Goal: Task Accomplishment & Management: Complete application form

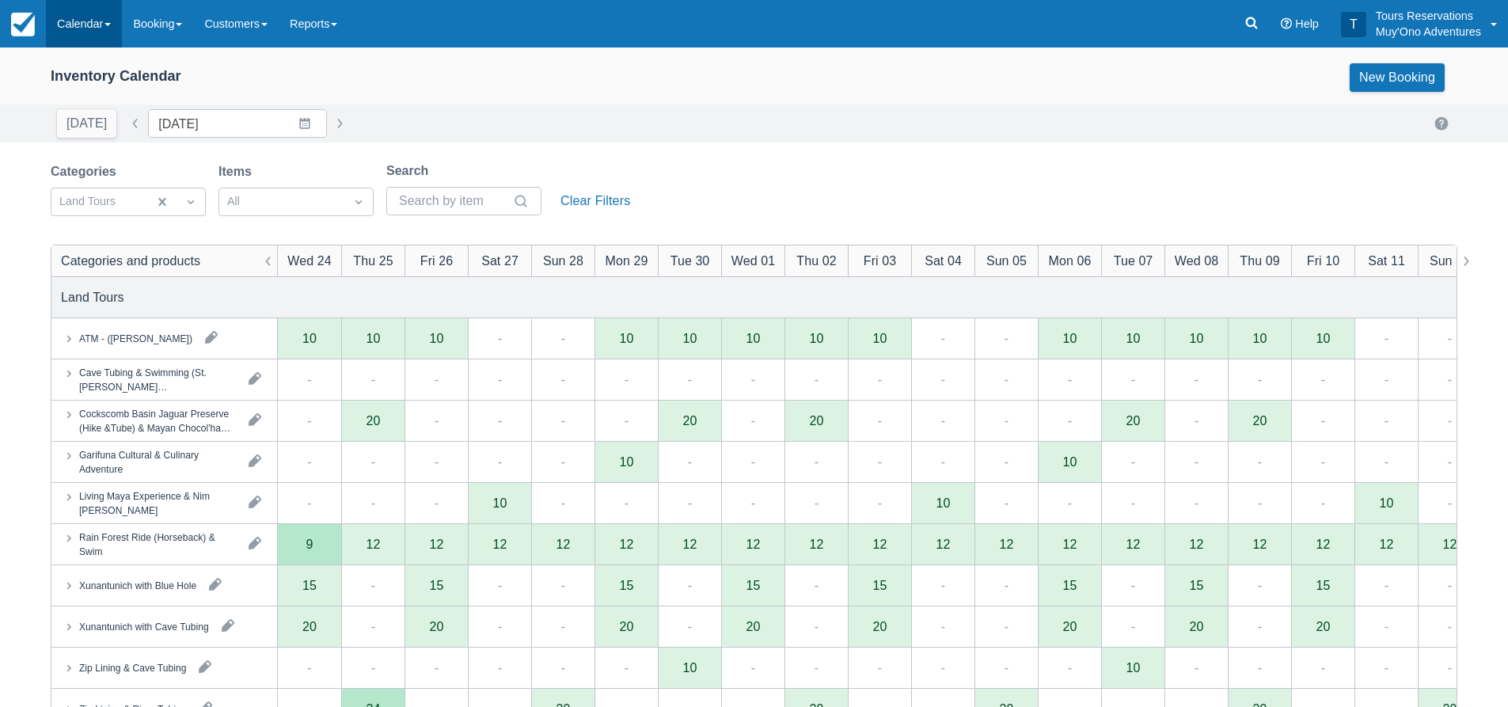
click at [86, 21] on link "Calendar" at bounding box center [84, 24] width 76 height 48
click at [71, 146] on link "Inventory" at bounding box center [109, 134] width 125 height 33
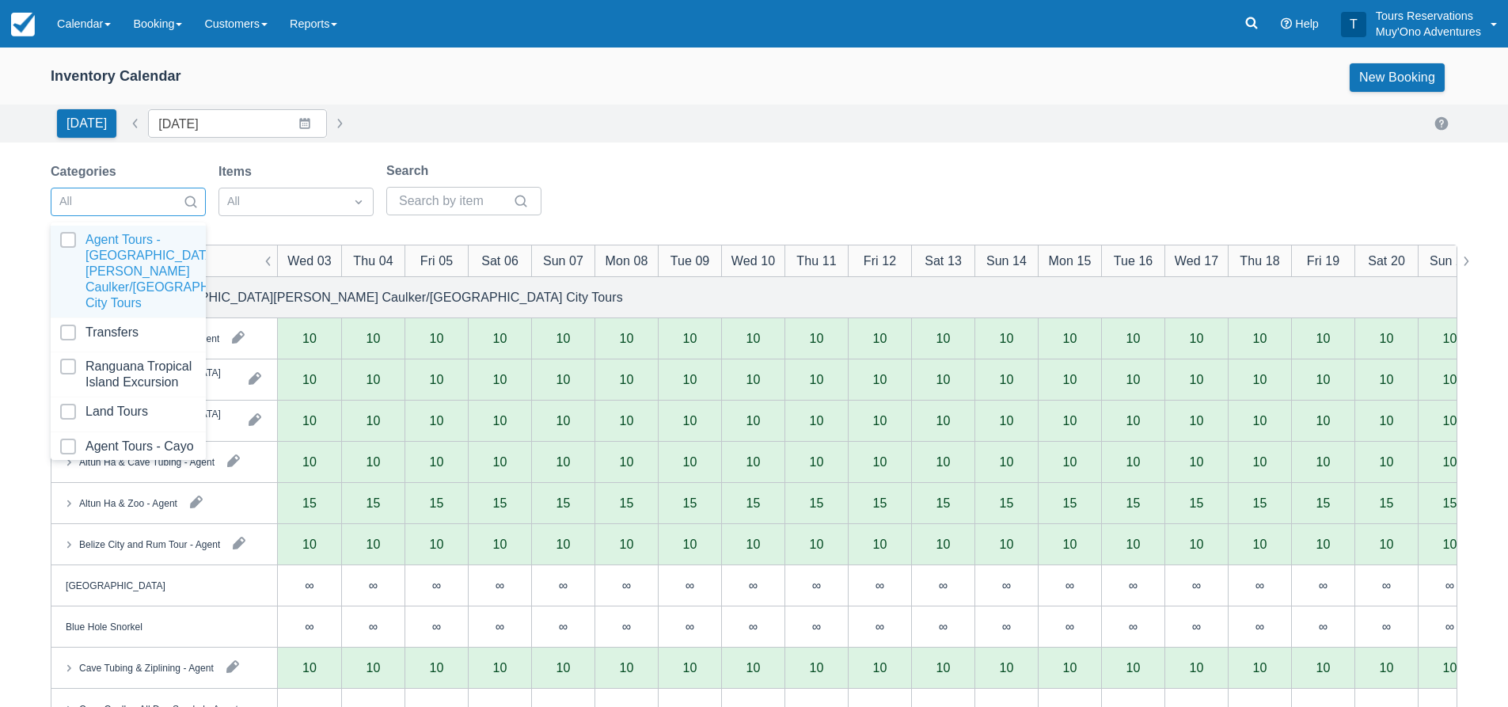
click at [152, 206] on div at bounding box center [113, 202] width 109 height 21
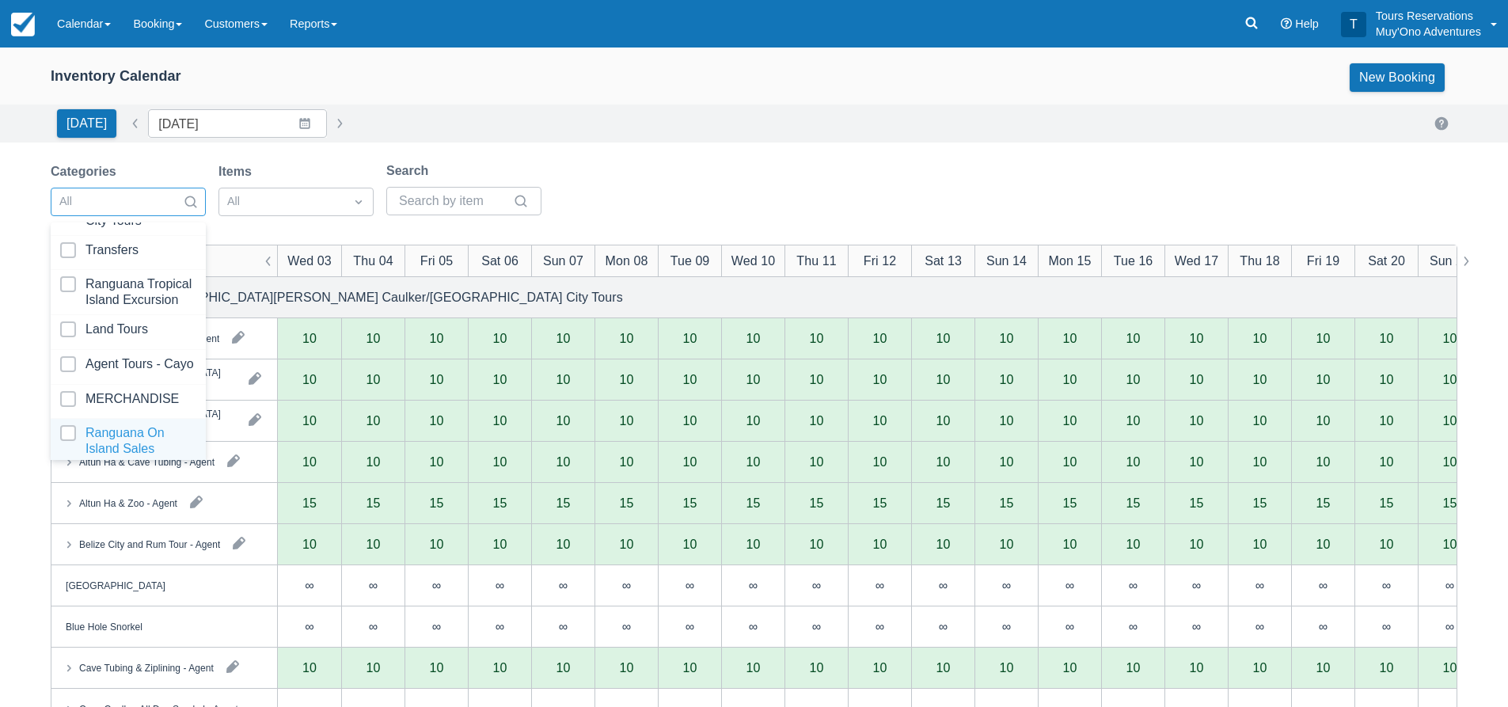
scroll to position [162, 0]
click at [118, 419] on div at bounding box center [128, 434] width 136 height 32
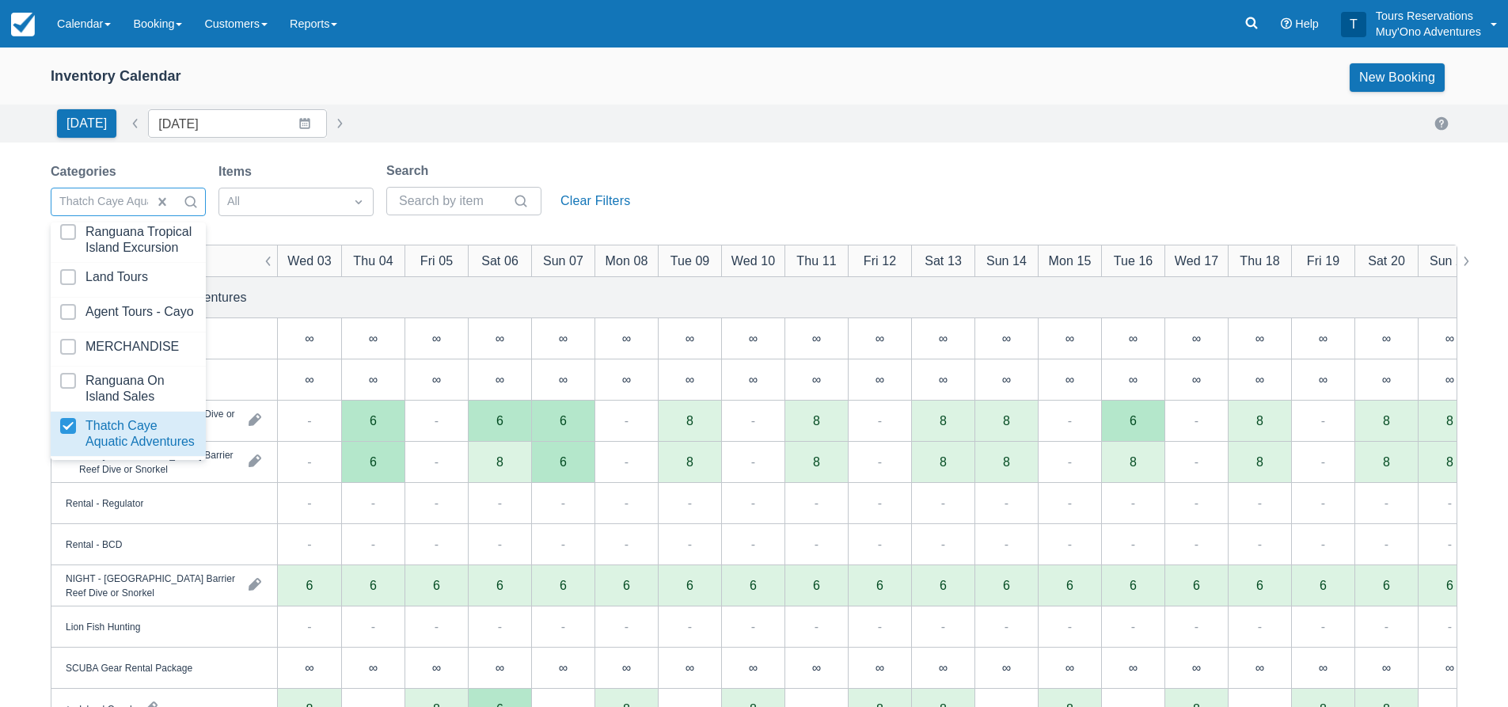
click at [755, 113] on div "Today Date 09/03/25 Navigate forward to interact with the calendar and select a…" at bounding box center [754, 123] width 1407 height 29
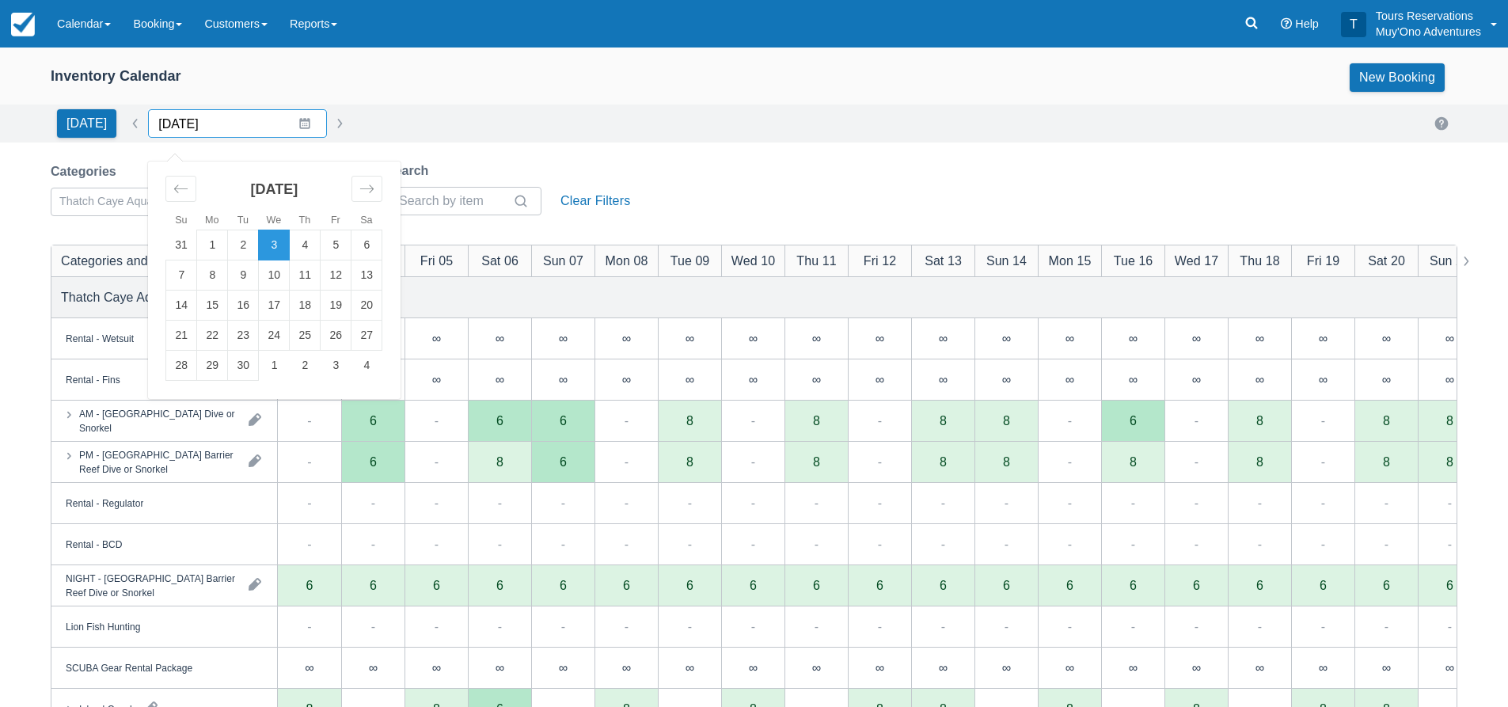
click at [198, 129] on input "09/03/25" at bounding box center [237, 123] width 179 height 29
click at [367, 188] on icon "Move forward to switch to the next month." at bounding box center [366, 188] width 13 height 8
click at [166, 188] on div "Move backward to switch to the previous month." at bounding box center [180, 189] width 31 height 26
click at [214, 281] on td "6" at bounding box center [212, 275] width 31 height 30
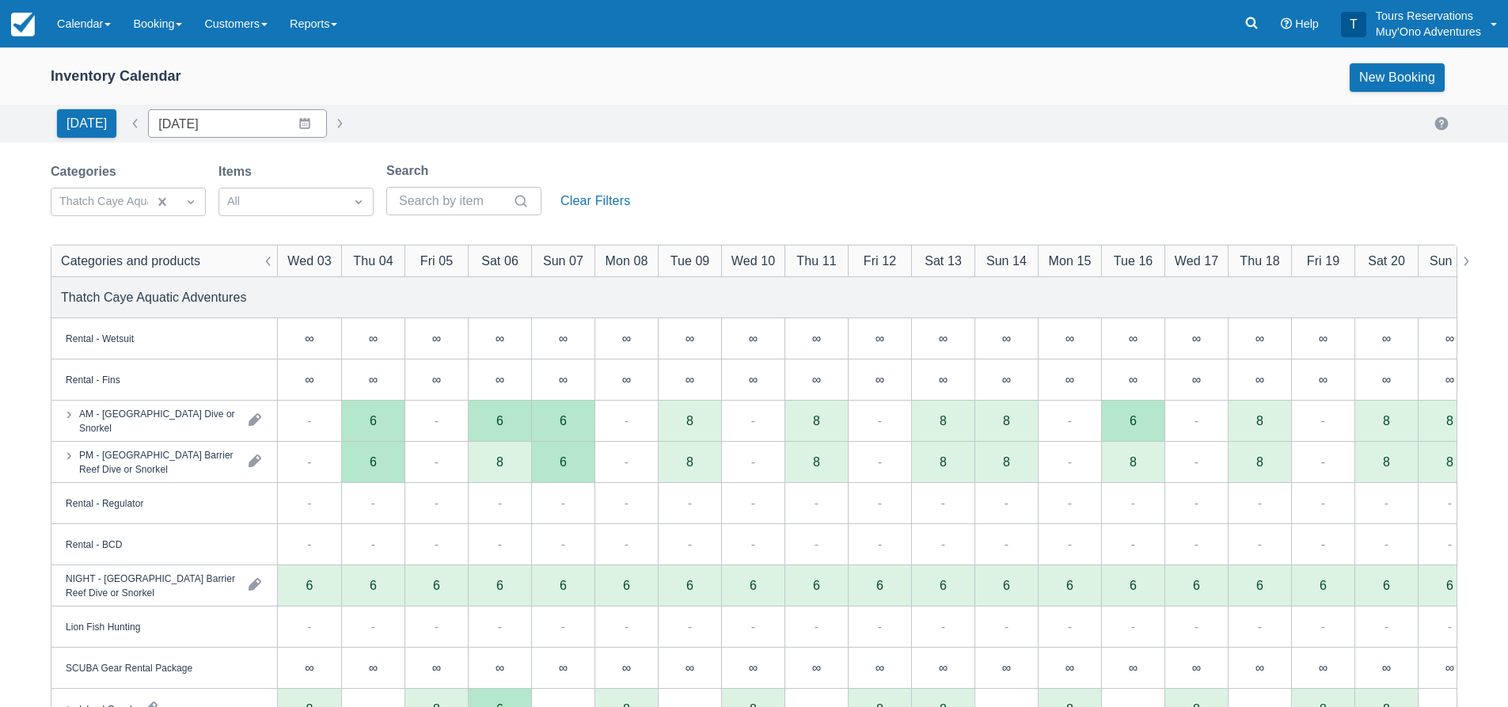
type input "10/06/25"
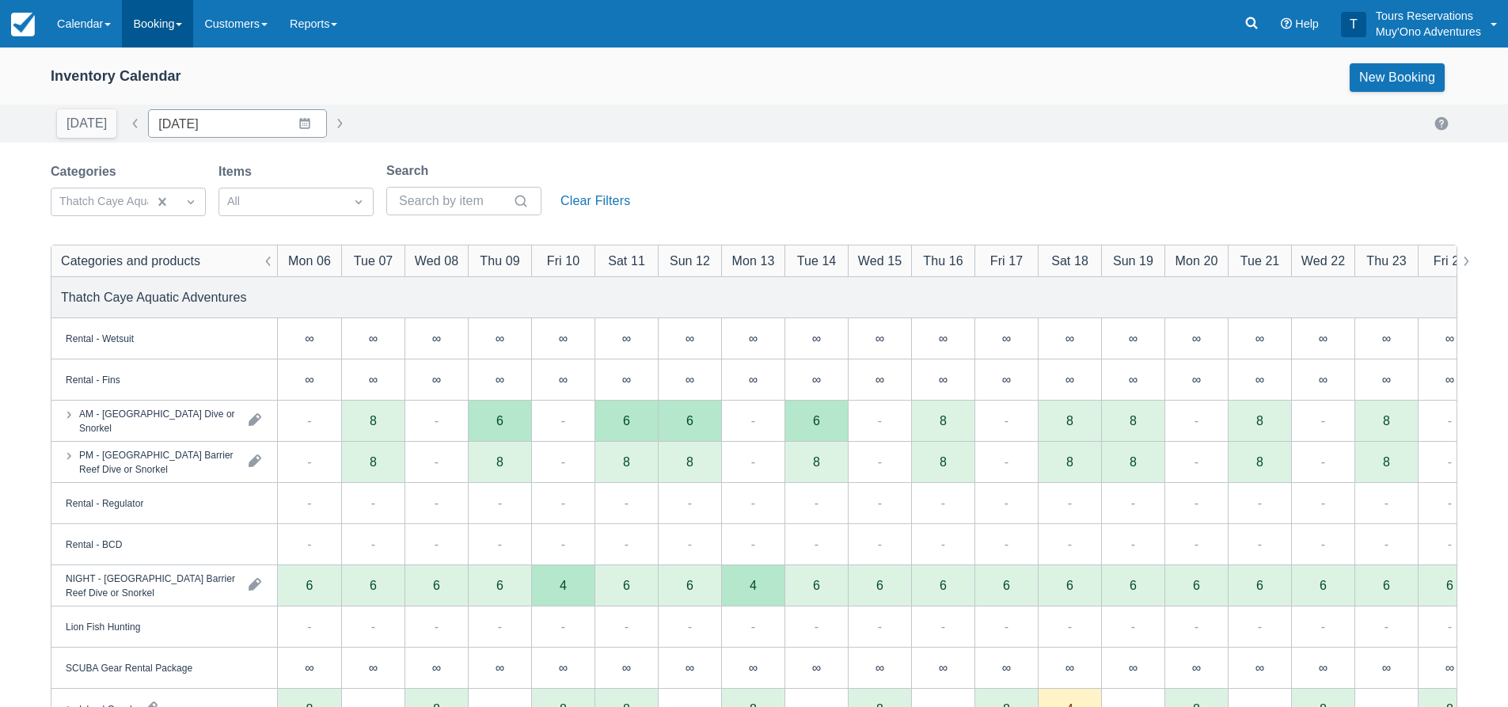
click at [184, 36] on link "Booking" at bounding box center [157, 24] width 71 height 48
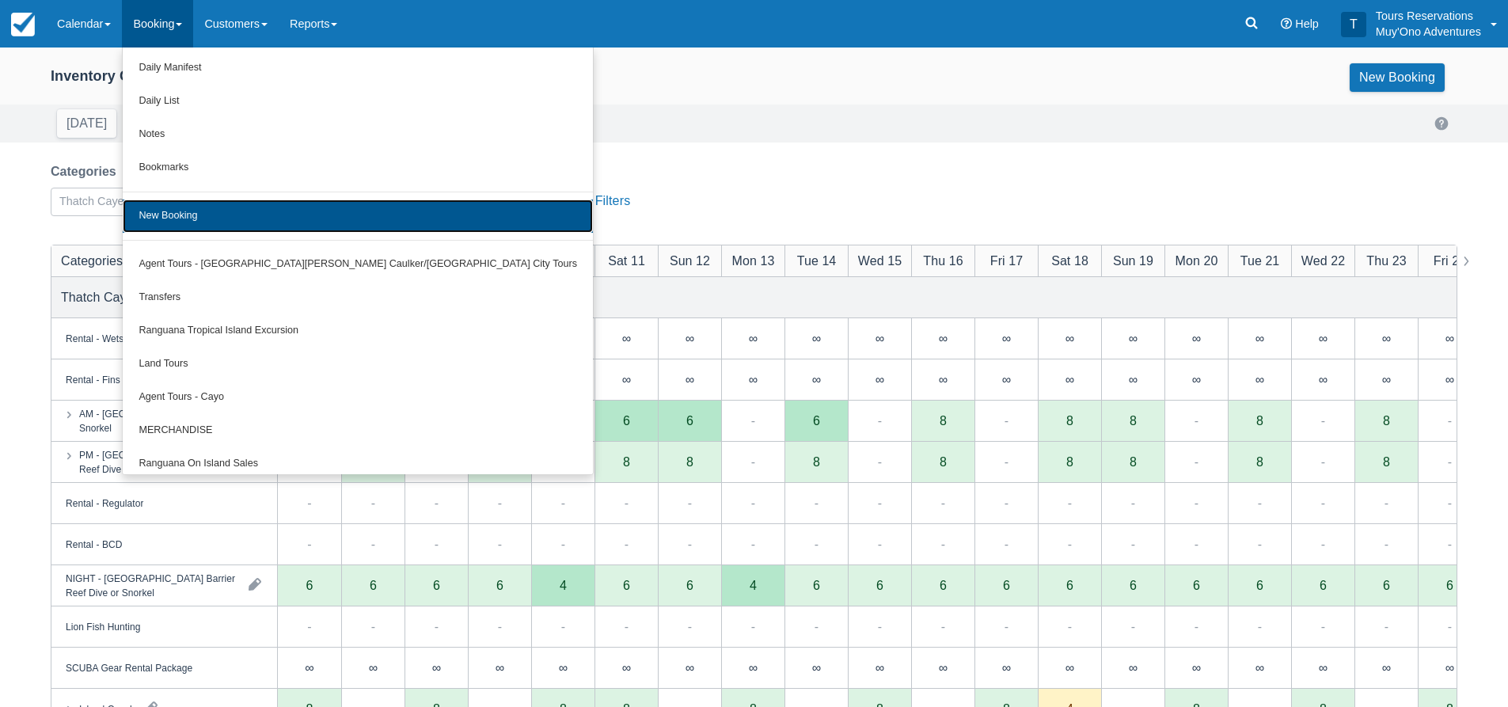
click at [214, 215] on link "New Booking" at bounding box center [358, 216] width 470 height 33
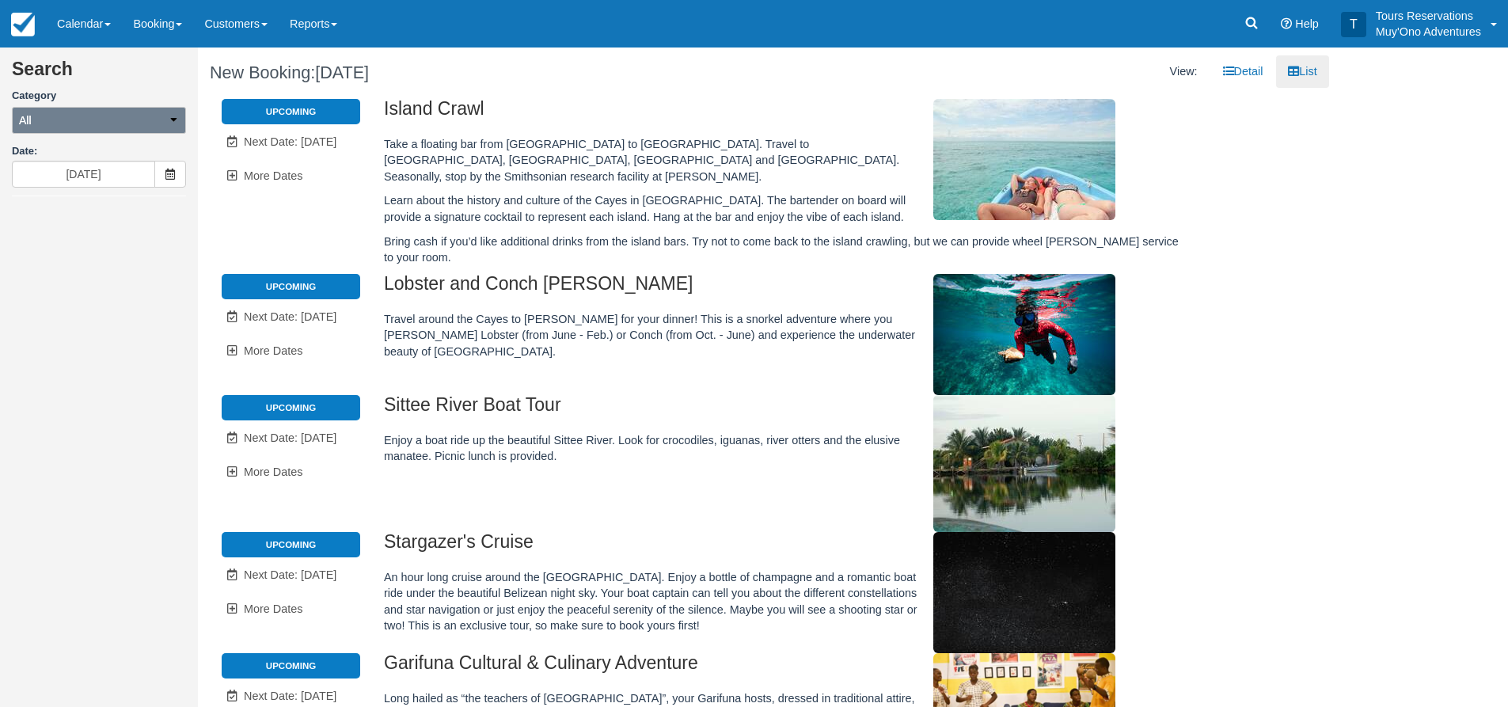
click at [143, 118] on button "All" at bounding box center [99, 120] width 174 height 27
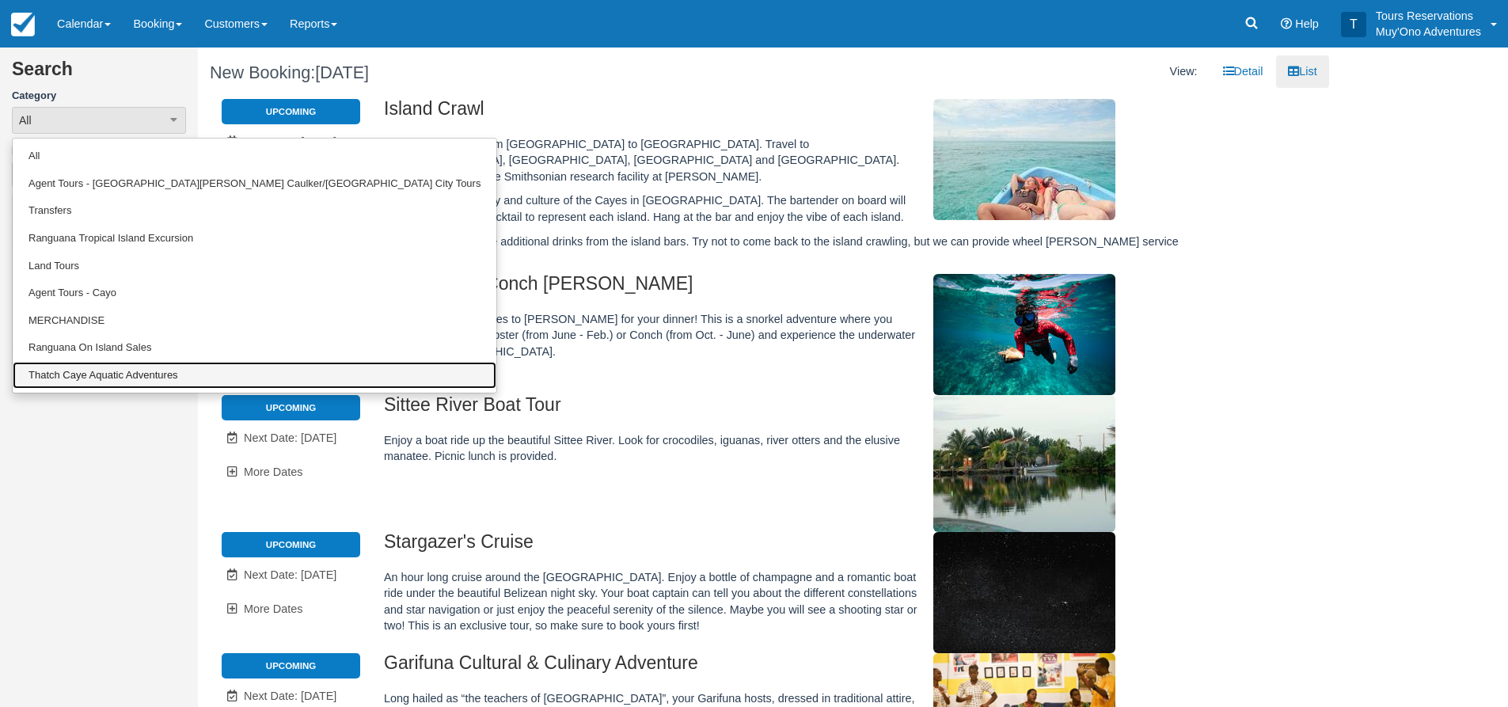
click at [56, 367] on link "Thatch Caye Aquatic Adventures" at bounding box center [255, 376] width 484 height 28
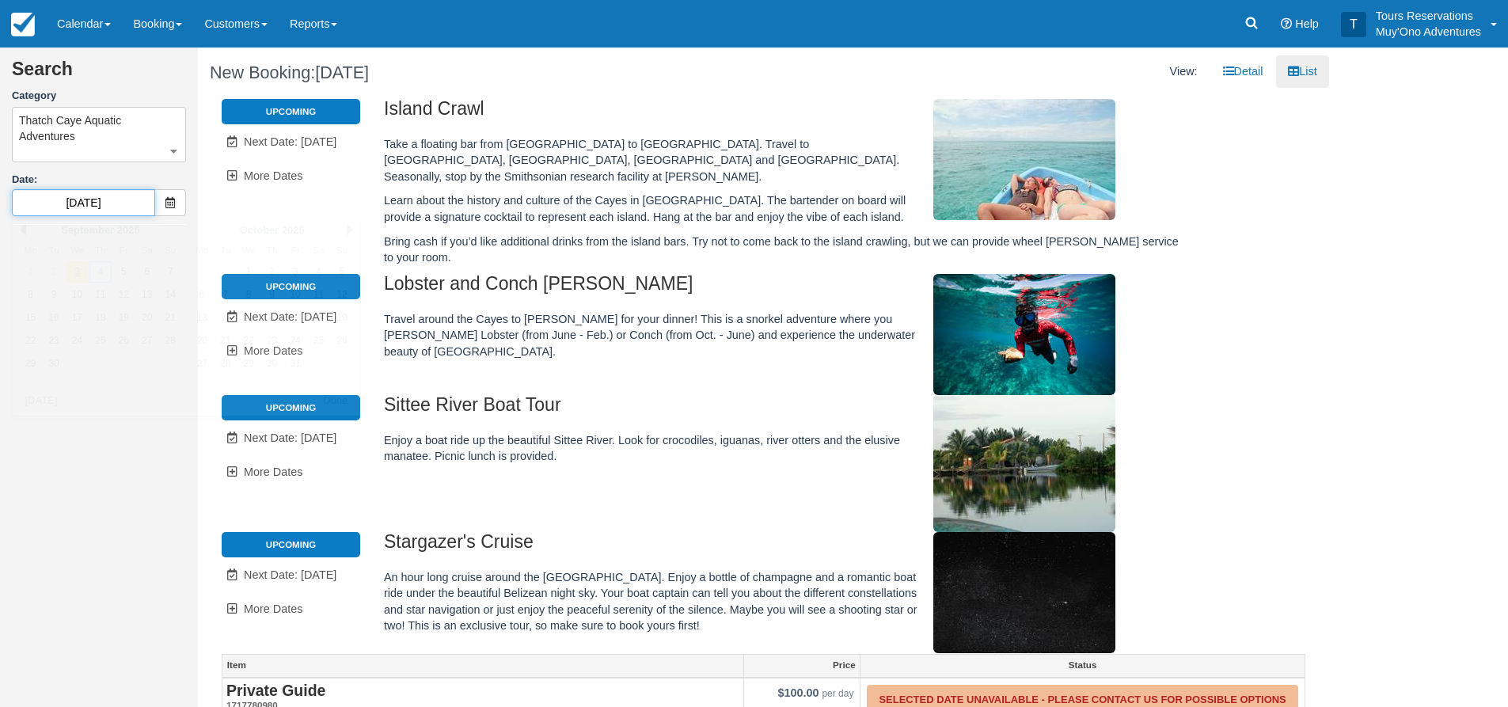
click at [80, 204] on input "09/04/25" at bounding box center [83, 202] width 143 height 27
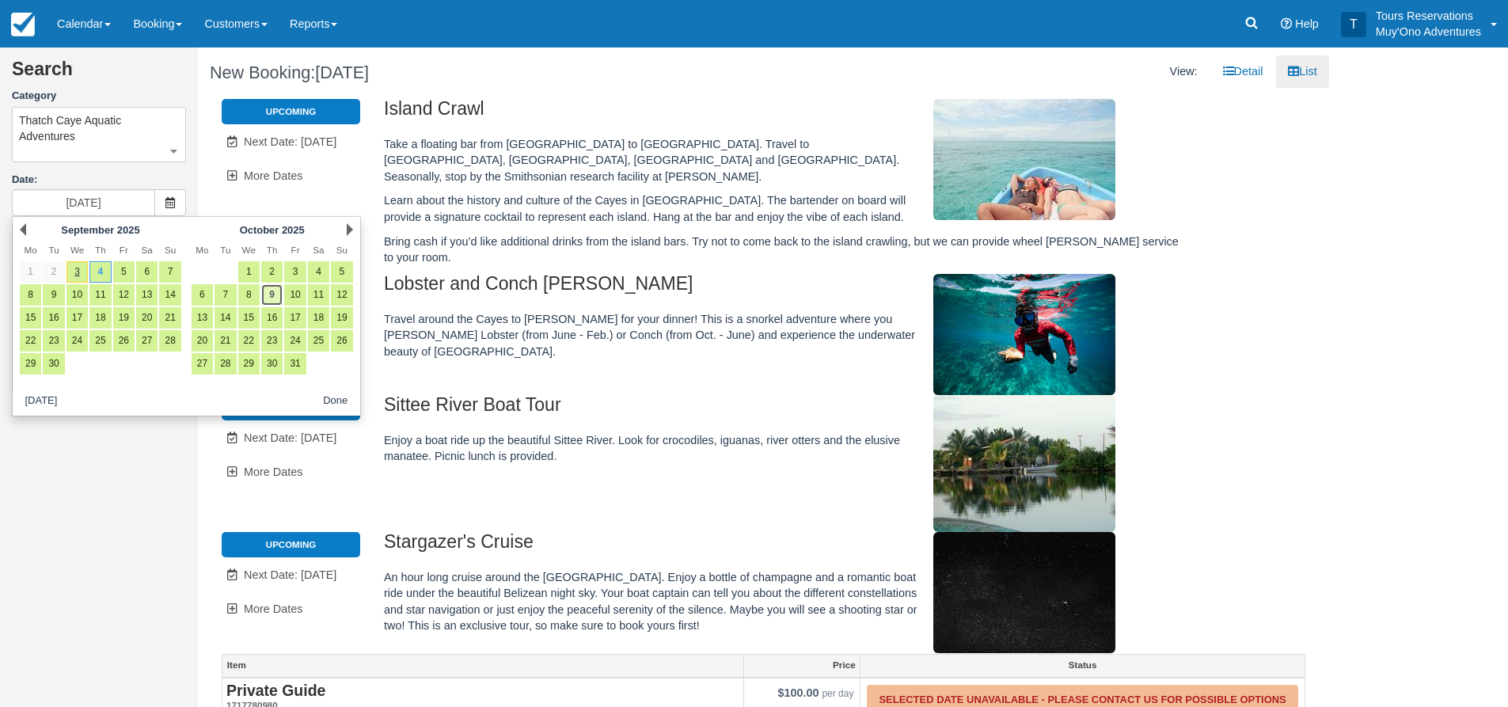
click at [278, 300] on link "9" at bounding box center [271, 294] width 21 height 21
type input "10/09/25"
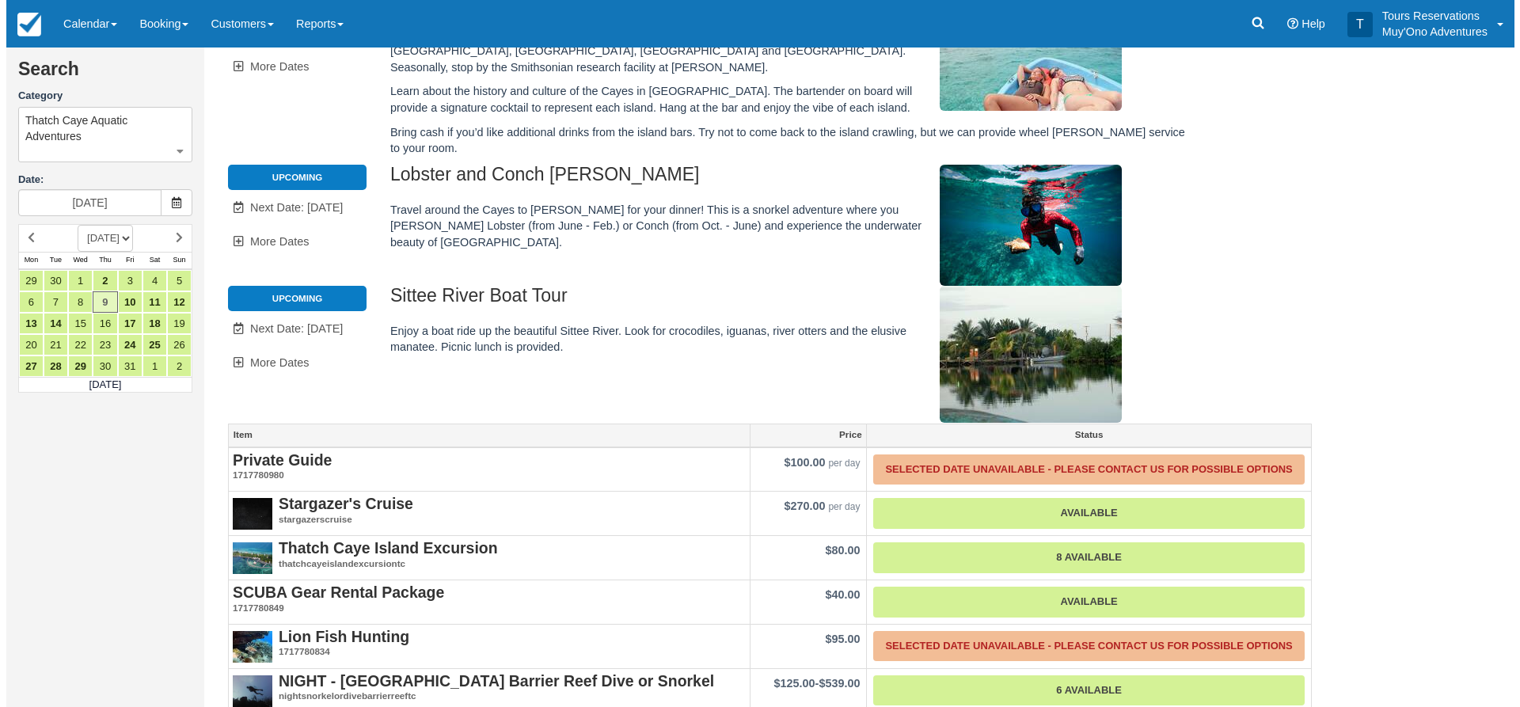
scroll to position [291, 0]
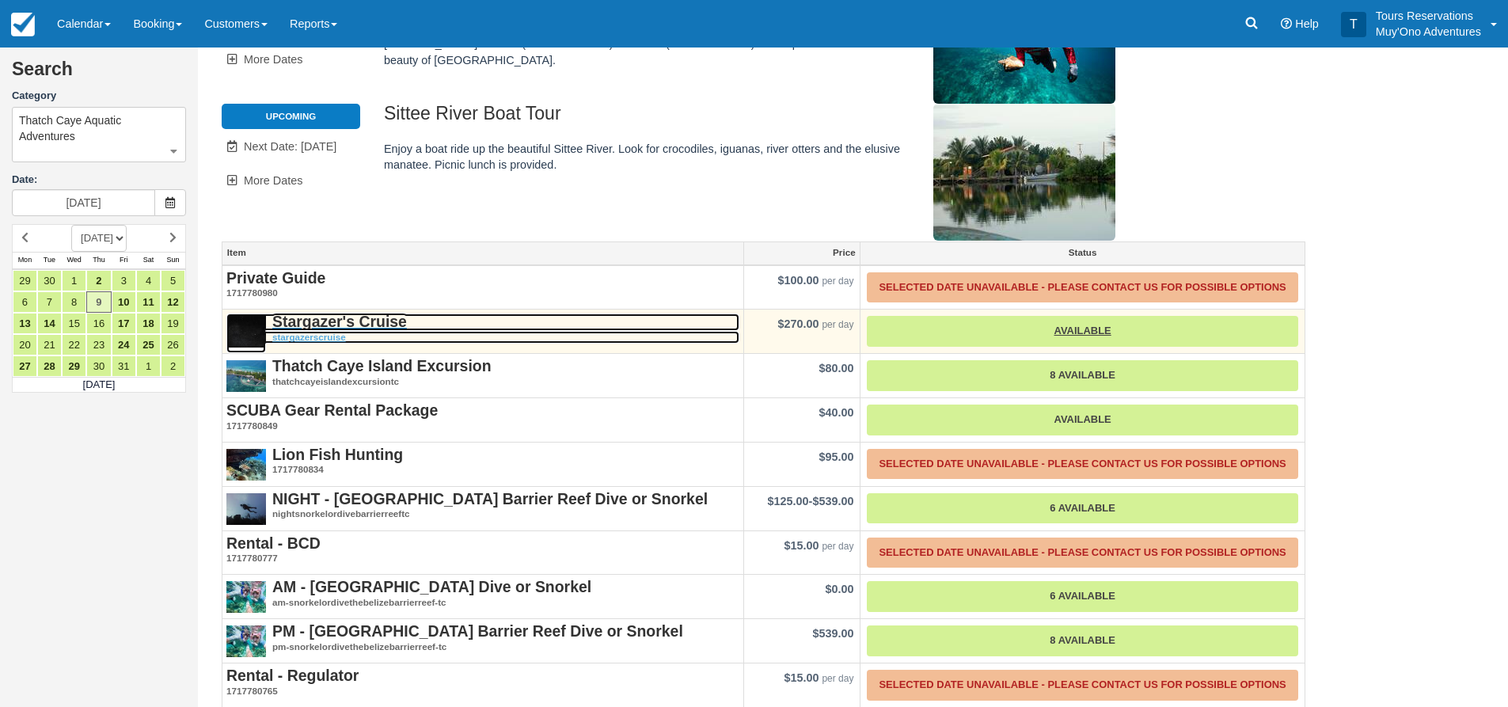
click at [340, 313] on strong "Stargazer's Cruise" at bounding box center [339, 321] width 135 height 17
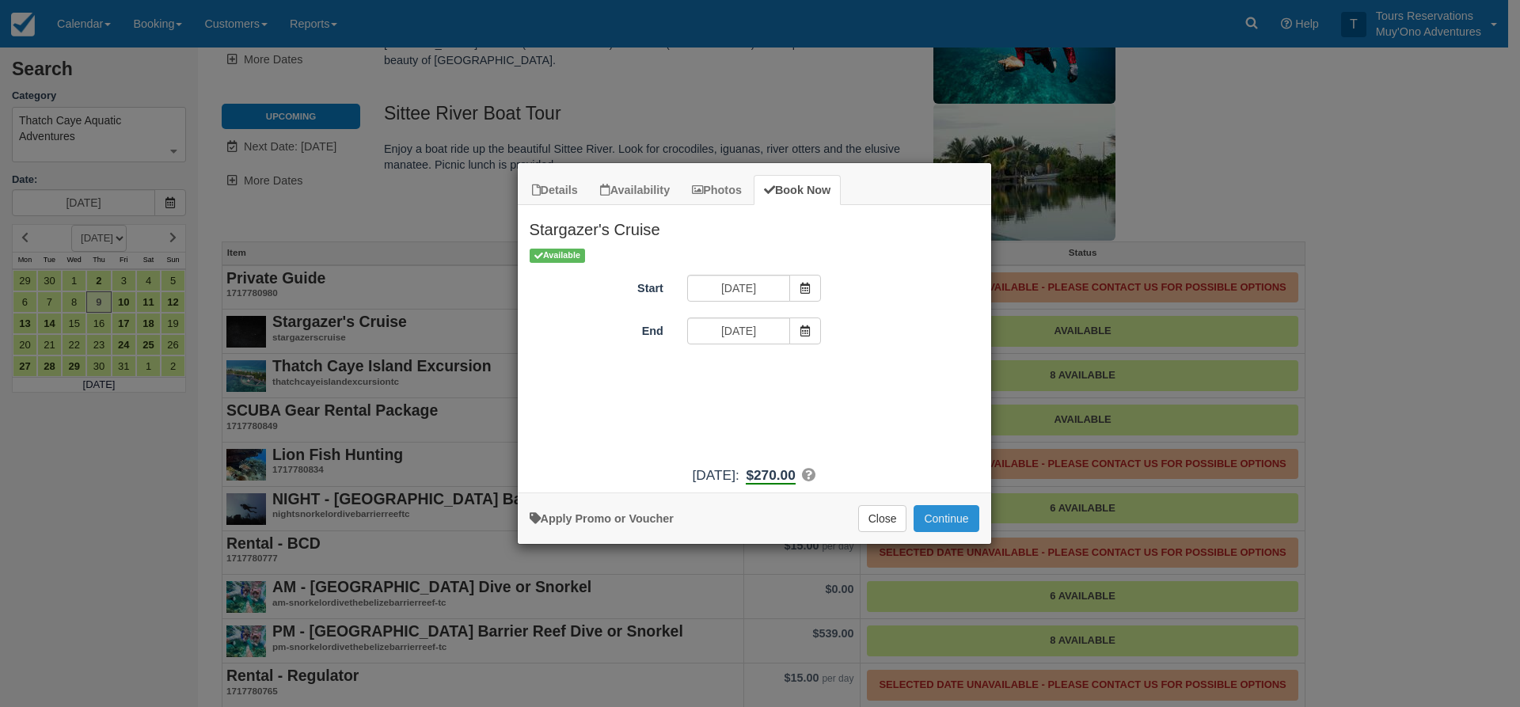
click at [930, 521] on button "Continue" at bounding box center [946, 518] width 65 height 27
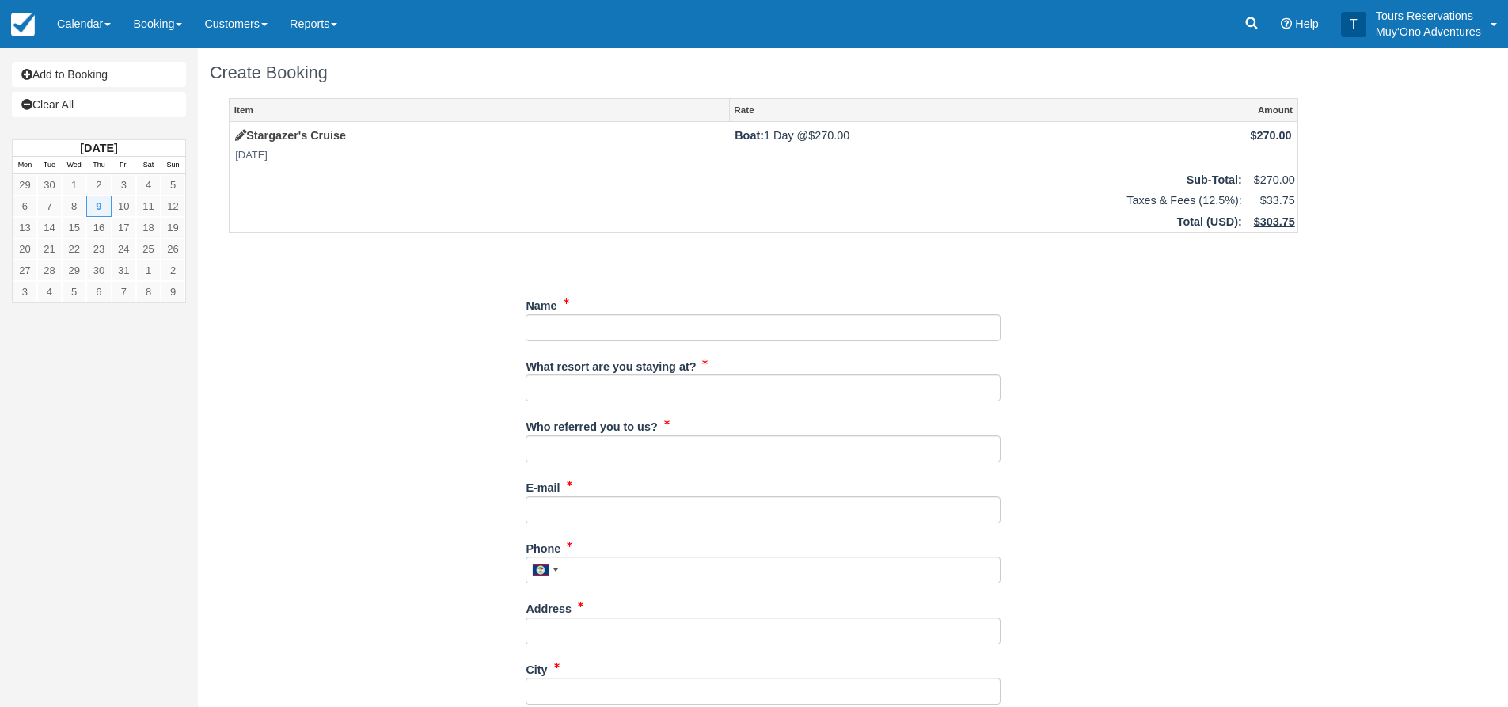
click at [697, 306] on div "Name" at bounding box center [763, 316] width 475 height 49
click at [707, 328] on input "Name" at bounding box center [763, 327] width 475 height 27
click at [572, 340] on input "Name" at bounding box center [763, 327] width 475 height 27
type input "Megan Balentine"
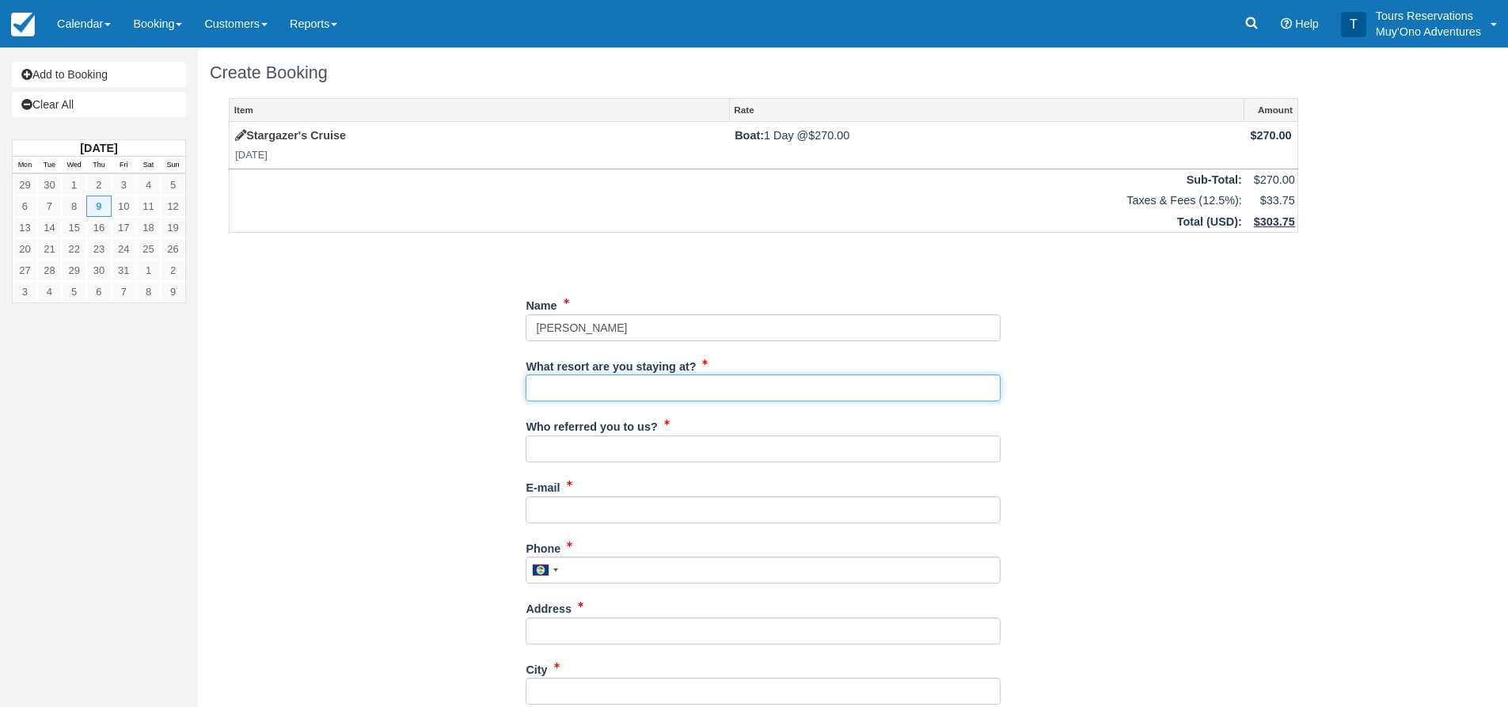
click at [595, 385] on input "What resort are you staying at?" at bounding box center [763, 387] width 475 height 27
type input "Thatch Caye"
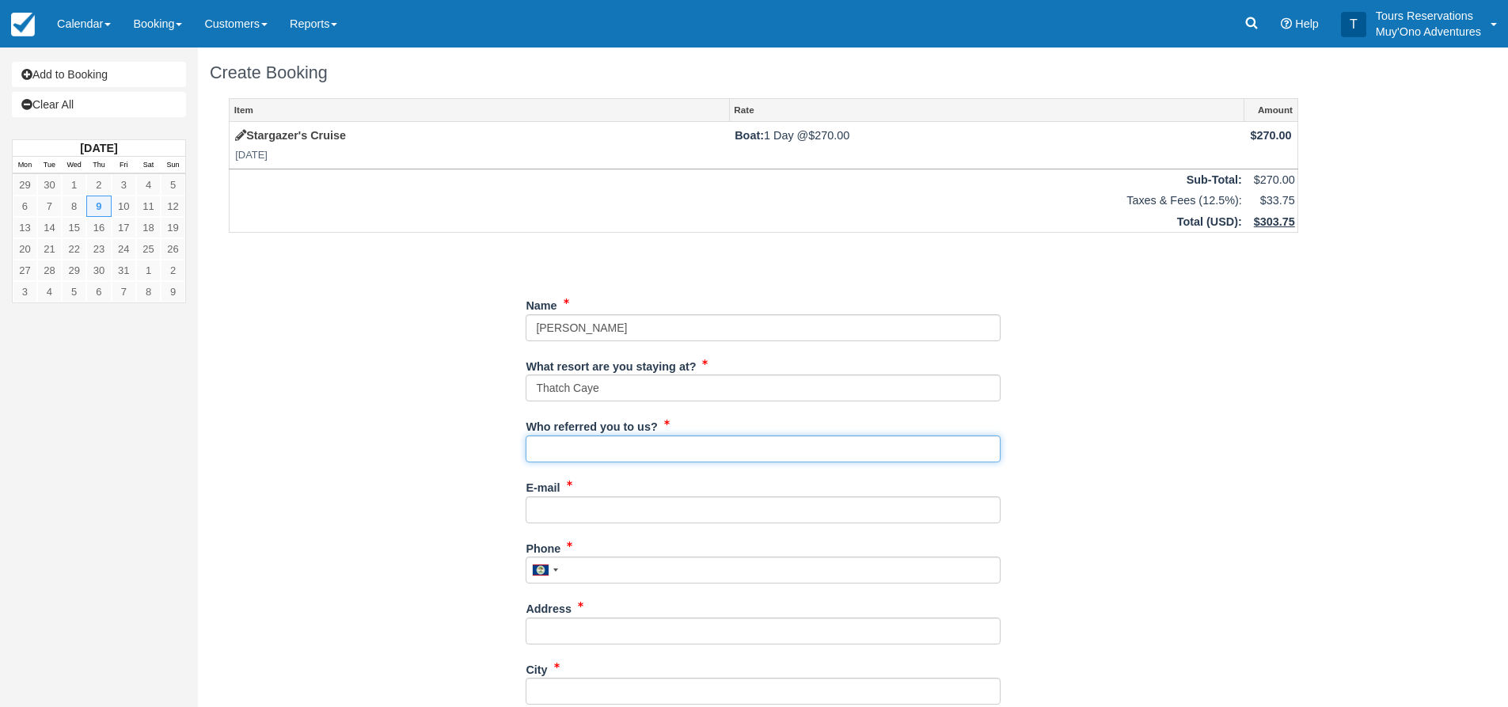
click at [575, 455] on input "Who referred you to us?" at bounding box center [763, 448] width 475 height 27
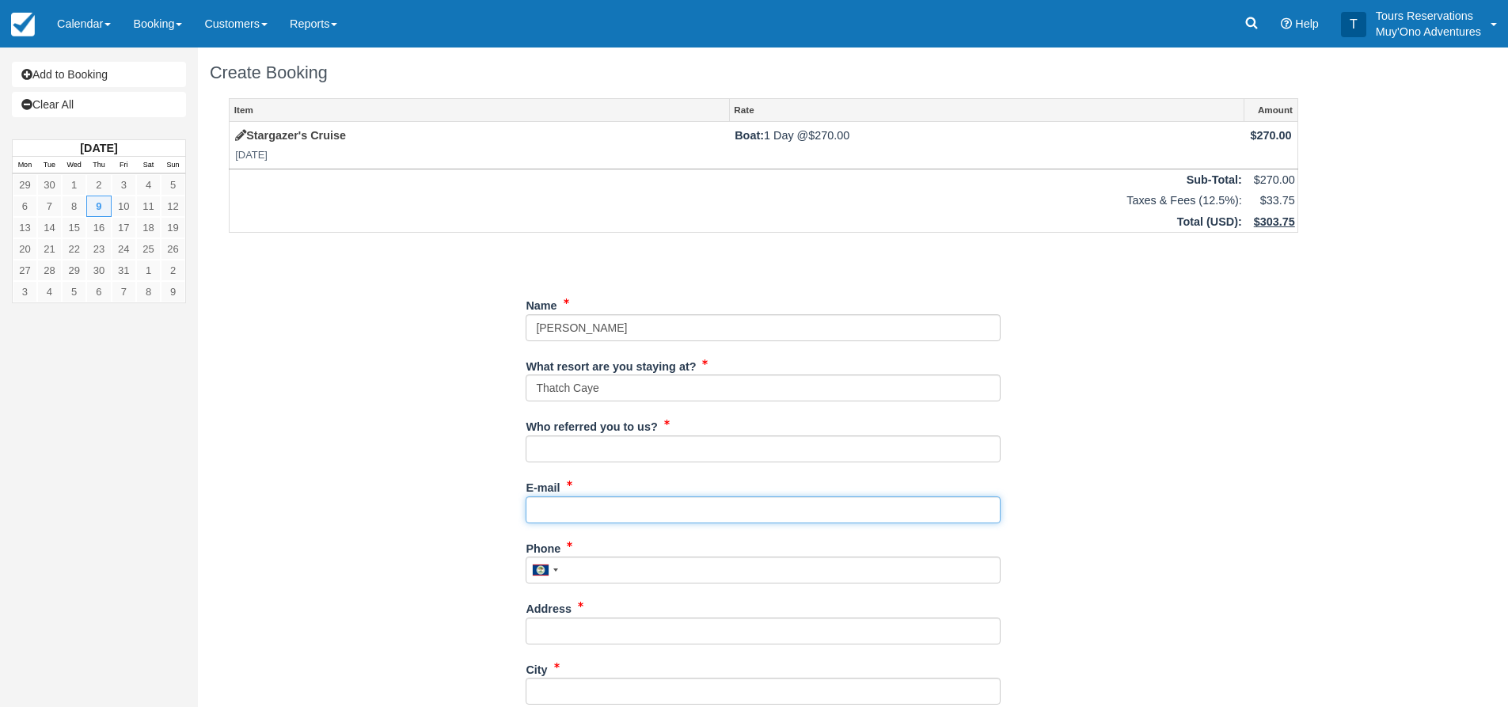
click at [586, 511] on input "E-mail" at bounding box center [763, 509] width 475 height 27
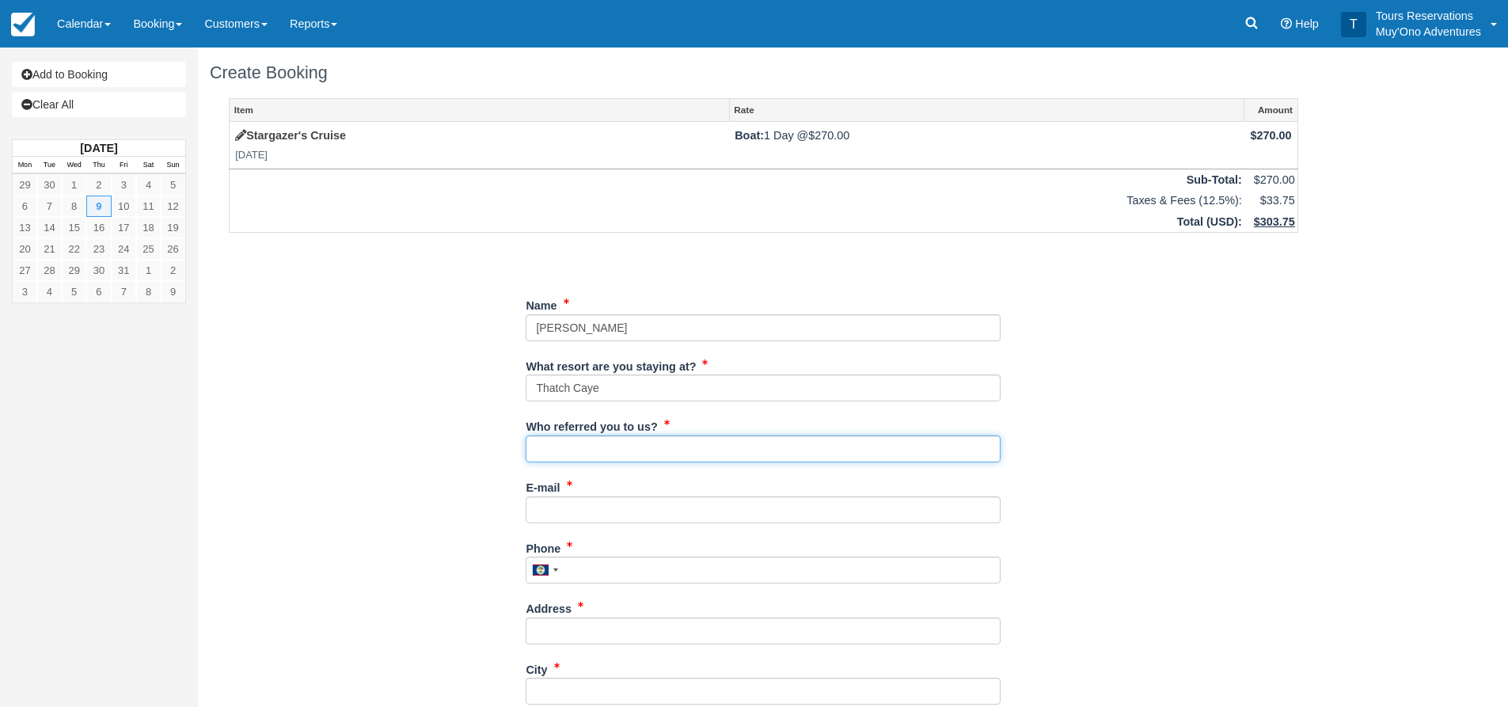
click at [603, 457] on input "Who referred you to us?" at bounding box center [763, 448] width 475 height 27
type input "an"
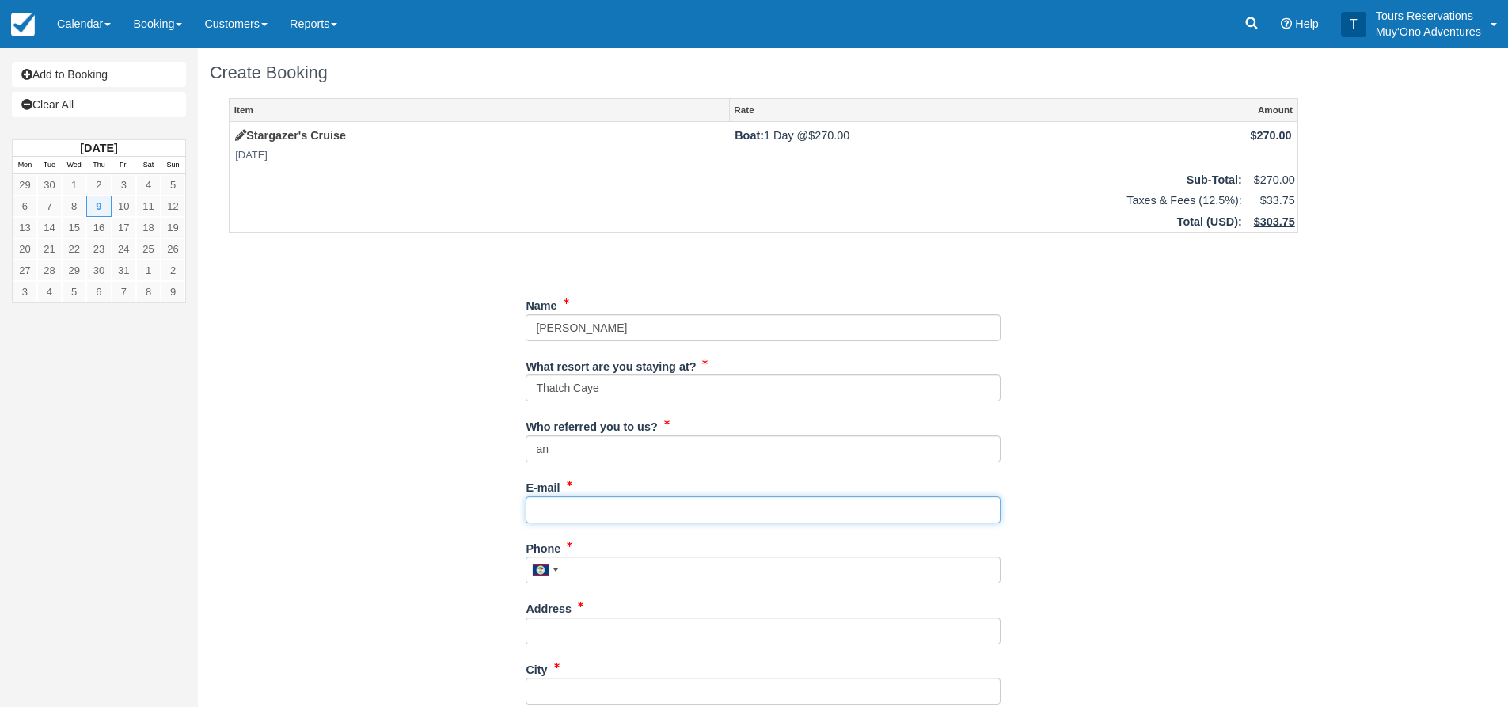
click at [595, 499] on input "E-mail" at bounding box center [763, 509] width 475 height 27
paste input "[EMAIL_ADDRESS][DOMAIN_NAME]"
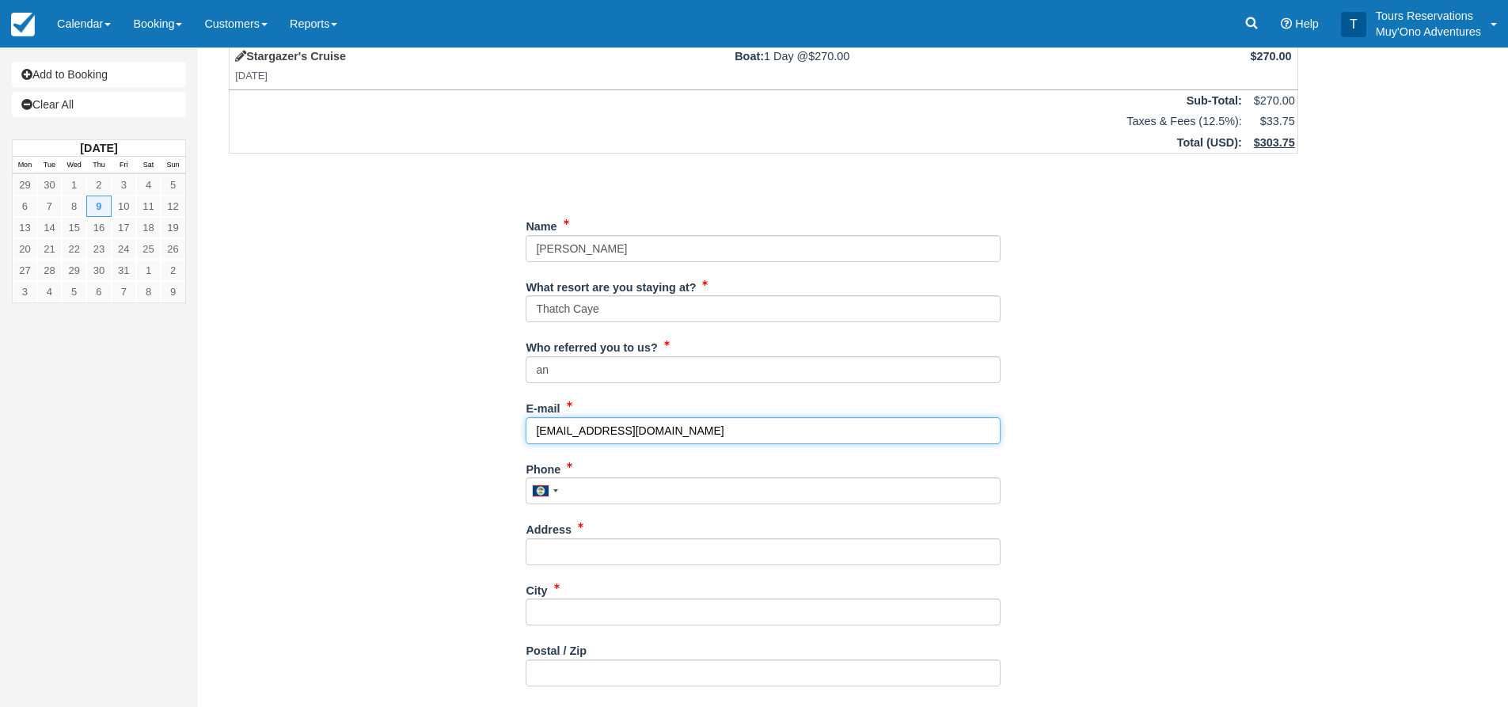
type input "[EMAIL_ADDRESS][DOMAIN_NAME]"
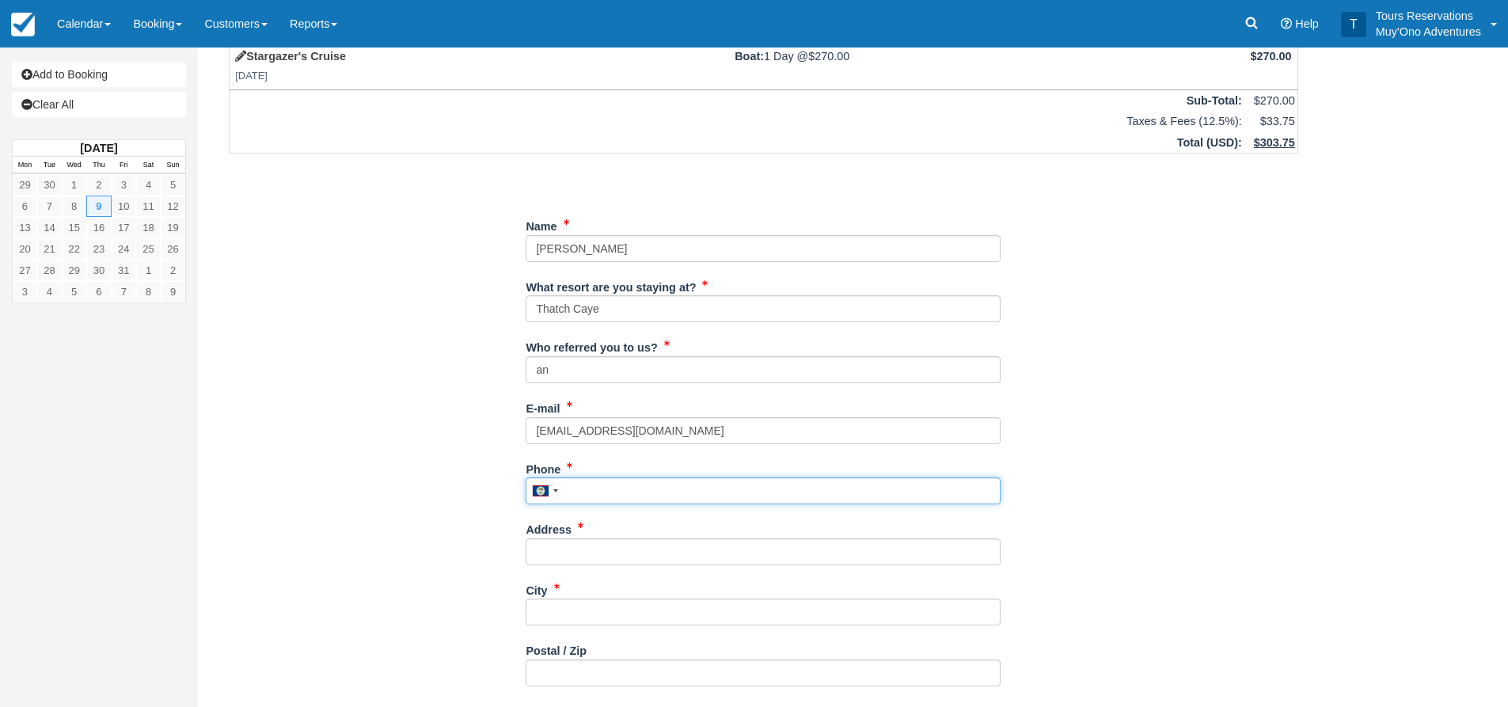
click at [622, 489] on input "Phone" at bounding box center [763, 490] width 475 height 27
click at [602, 496] on input "Phone" at bounding box center [763, 490] width 475 height 27
paste input "757-406-8146"
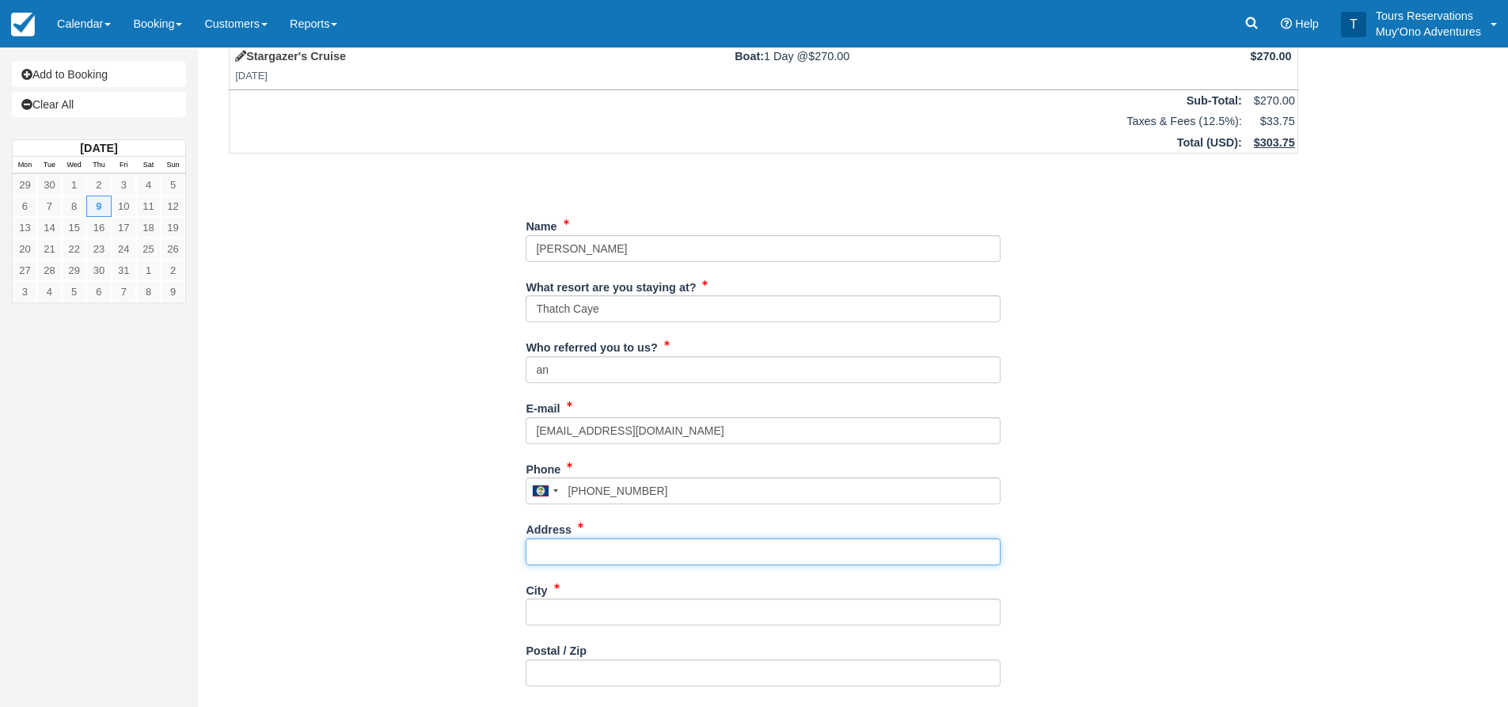
type input "7574068146"
drag, startPoint x: 580, startPoint y: 556, endPoint x: 1461, endPoint y: 413, distance: 892.7
click at [580, 556] on input "Address" at bounding box center [763, 551] width 475 height 27
drag, startPoint x: 555, startPoint y: 557, endPoint x: 571, endPoint y: 560, distance: 16.0
click at [556, 557] on input "Address" at bounding box center [763, 551] width 475 height 27
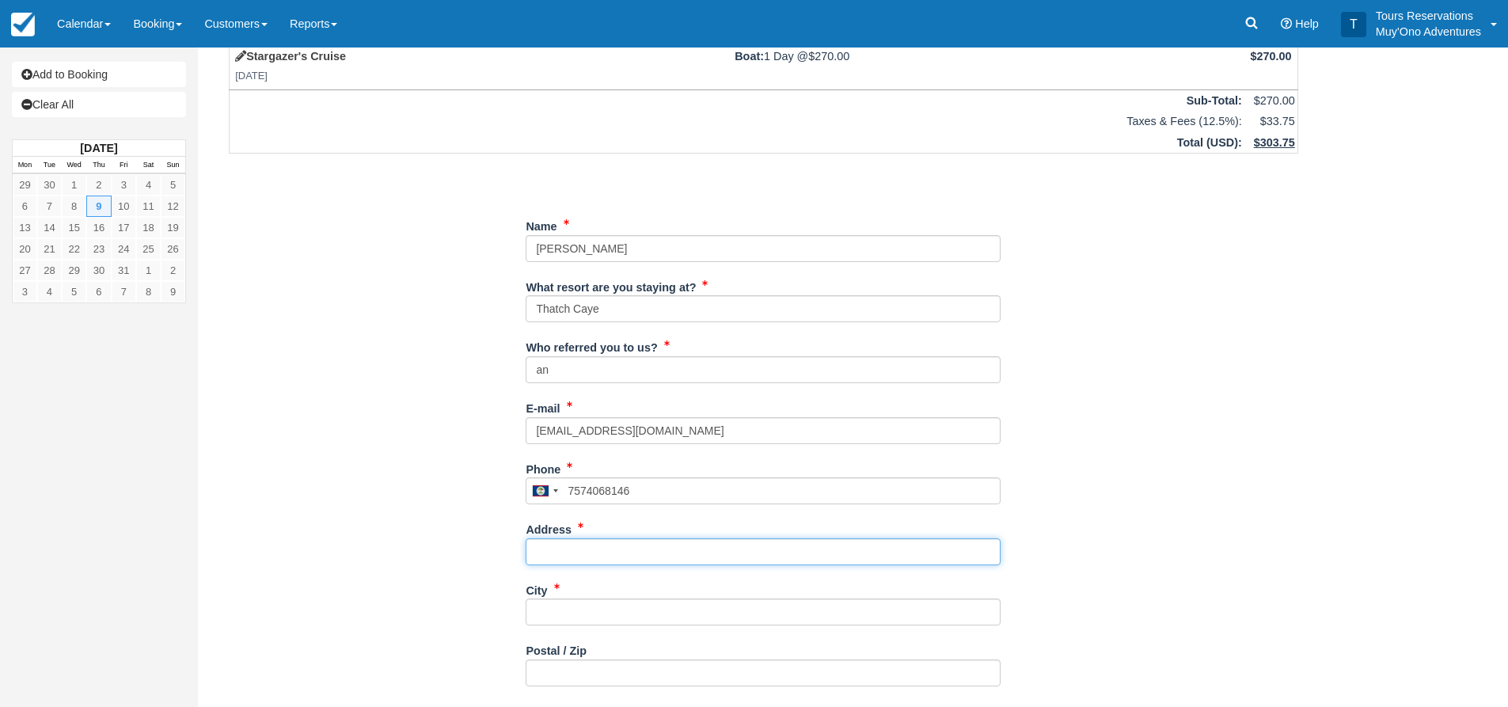
paste input "1207 Flatt lane, Grottoes Va"
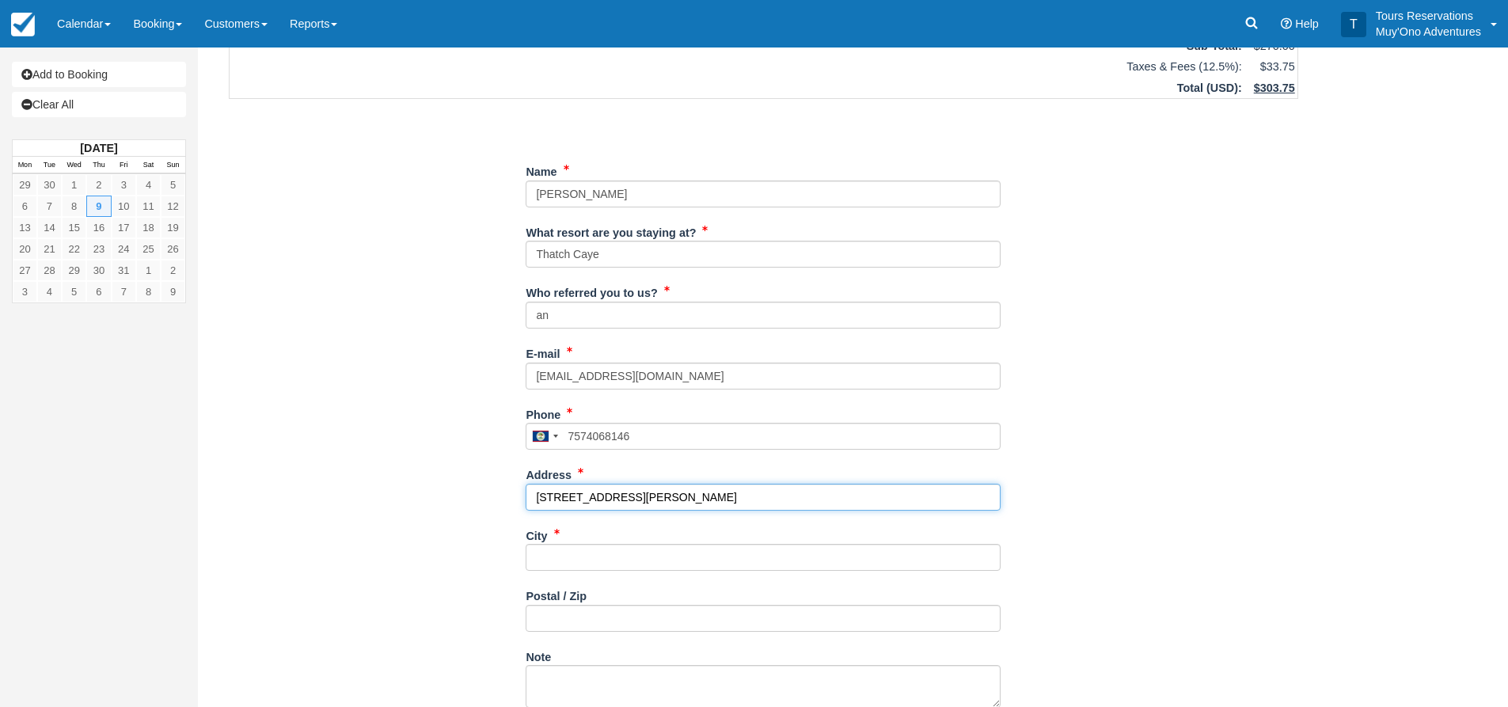
scroll to position [158, 0]
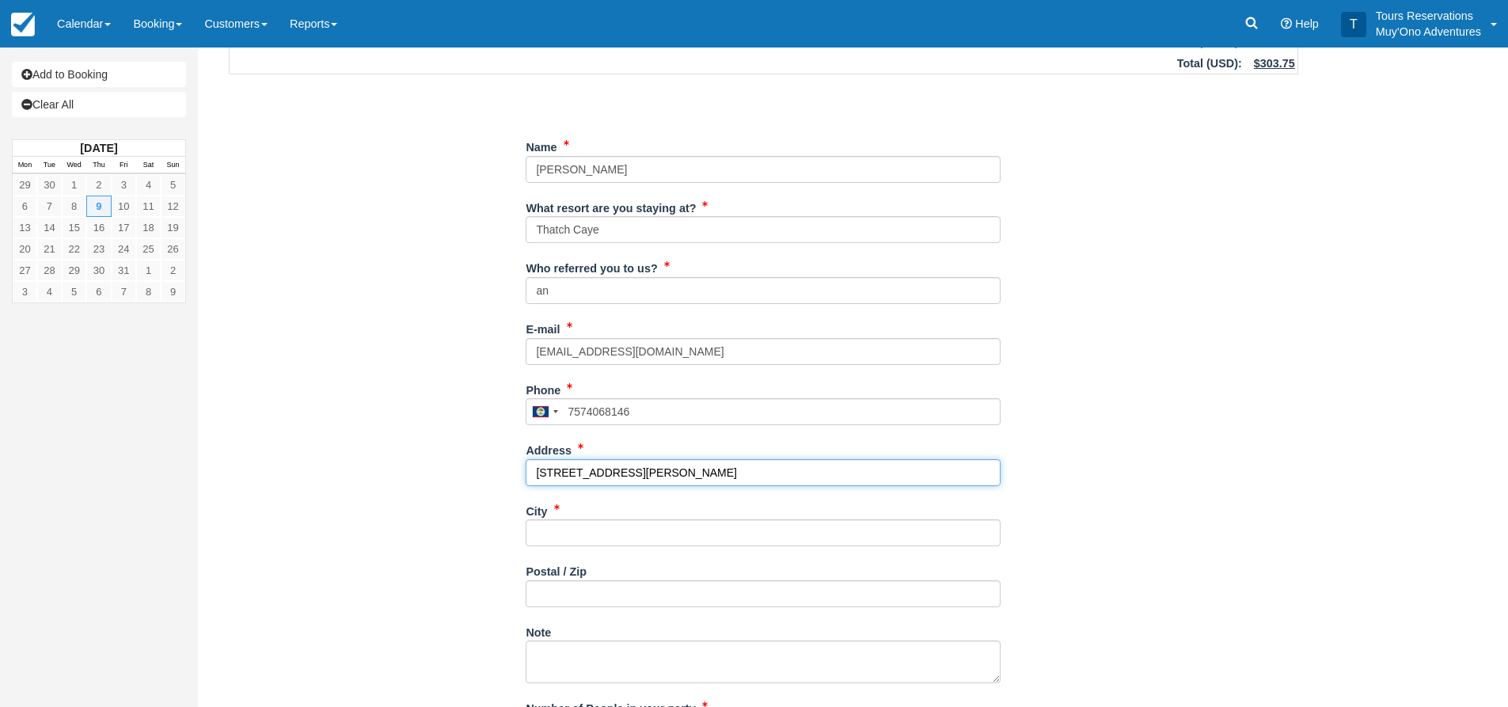
type input "1207 Flatt lane, Grottoes Va"
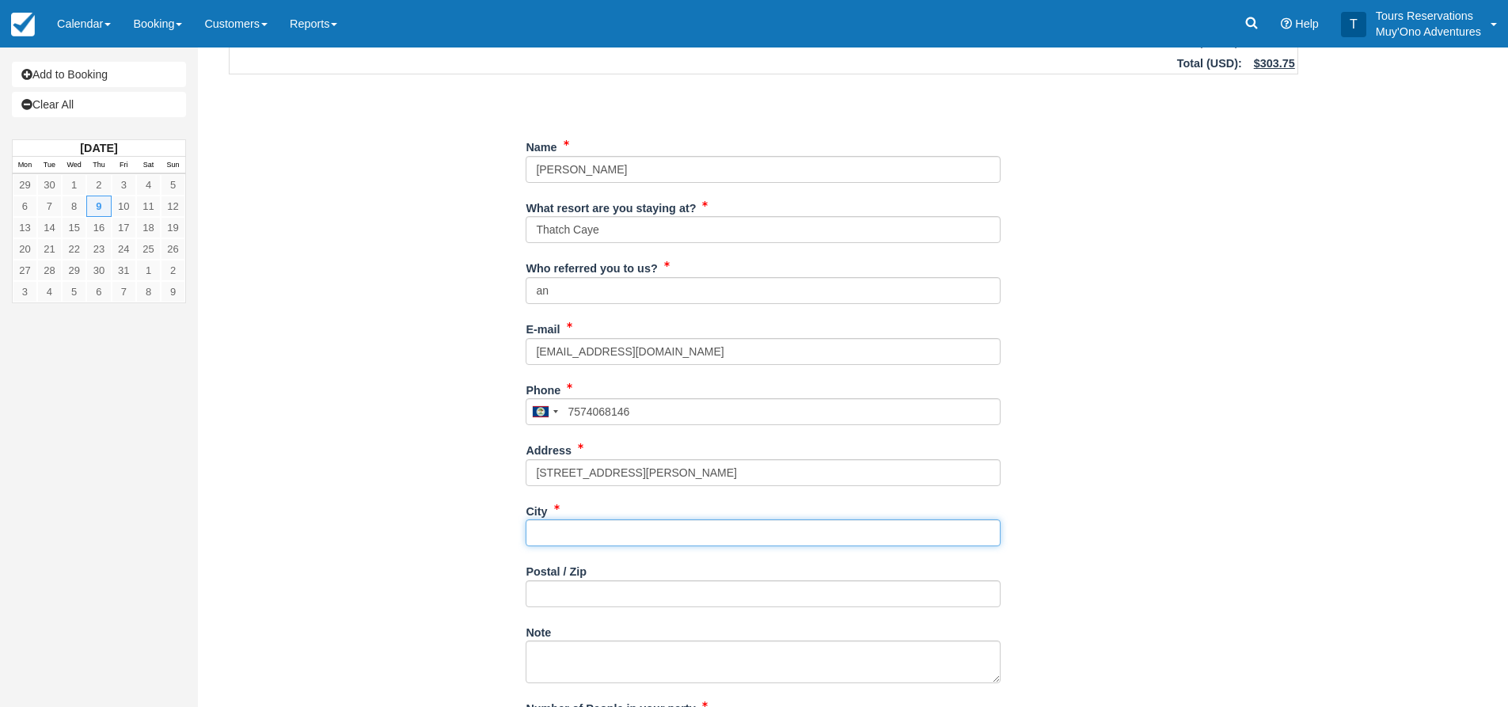
click at [565, 533] on input "City" at bounding box center [763, 532] width 475 height 27
type input "---"
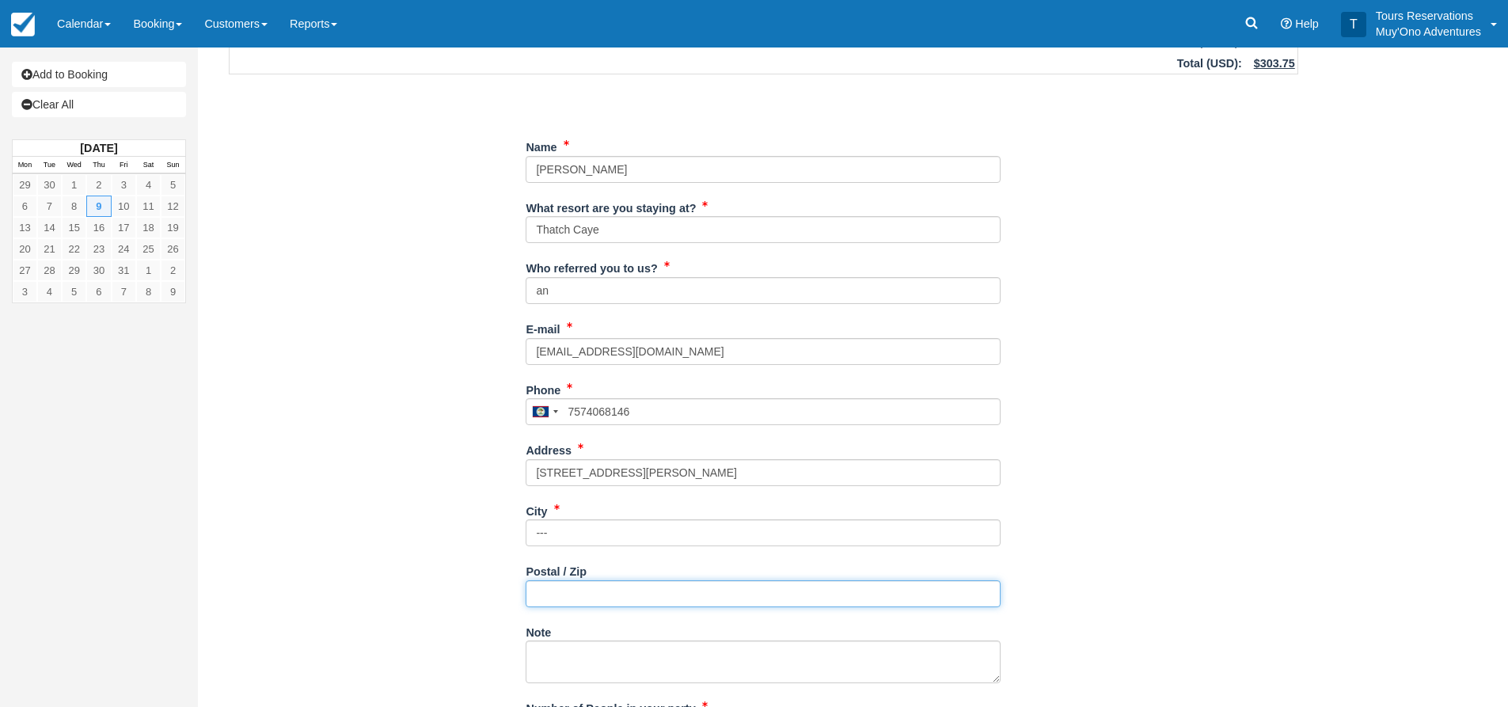
click at [549, 589] on input "Postal / Zip" at bounding box center [763, 593] width 475 height 27
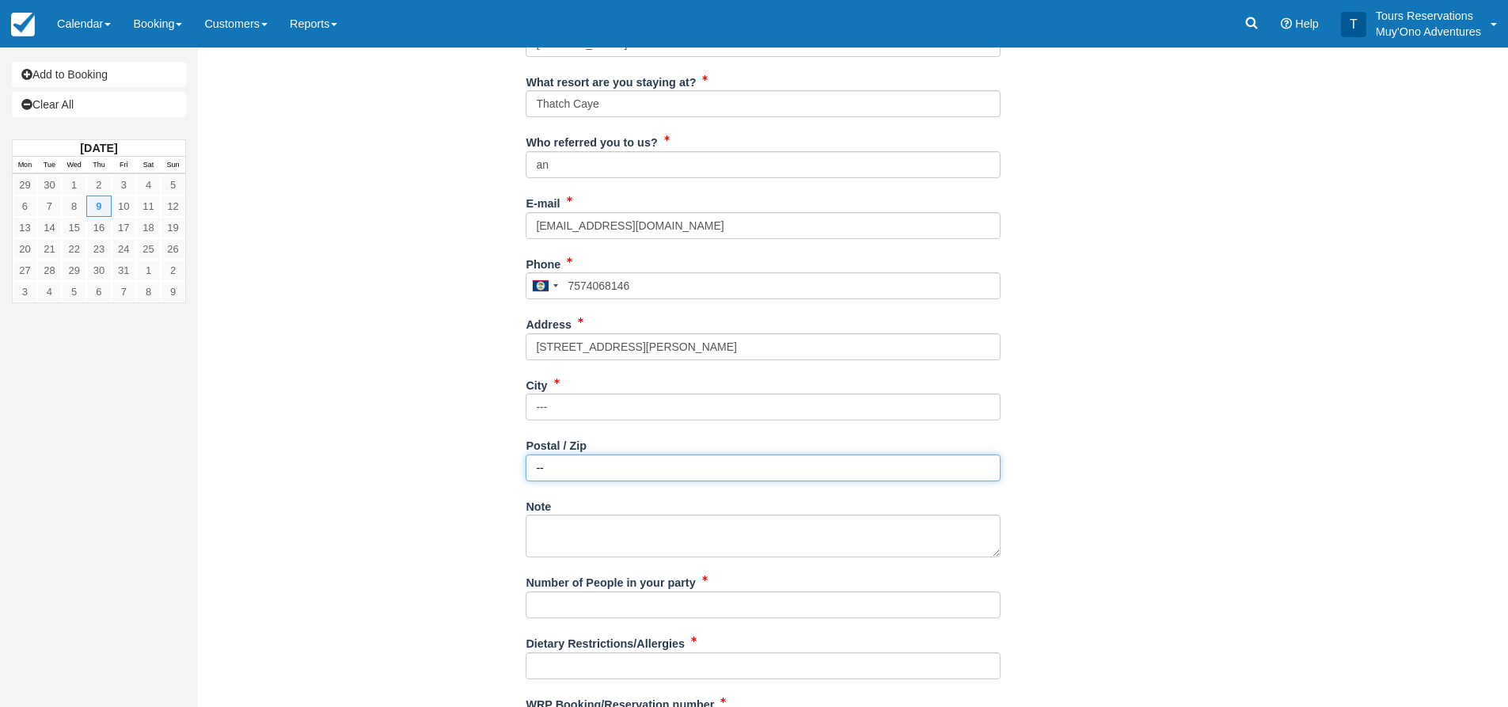
scroll to position [367, 0]
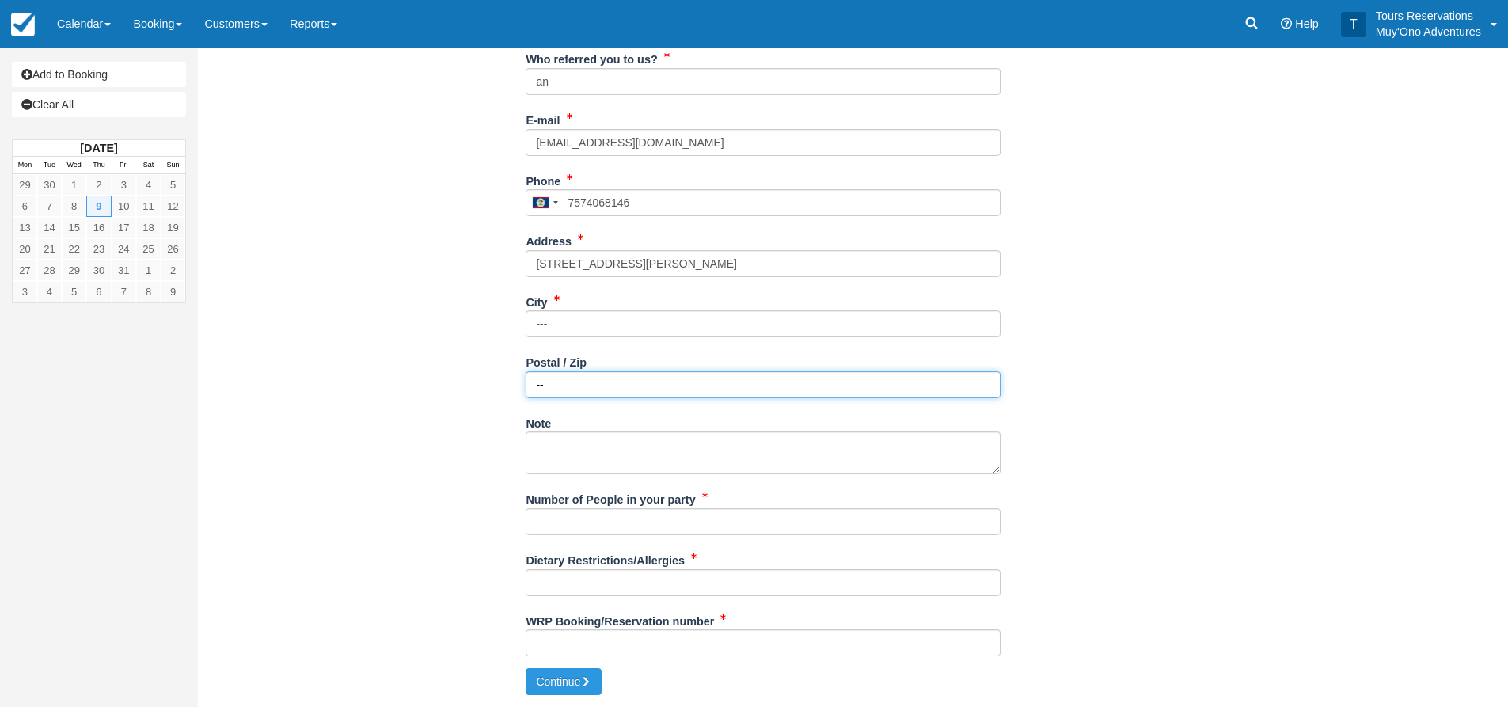
type input "--"
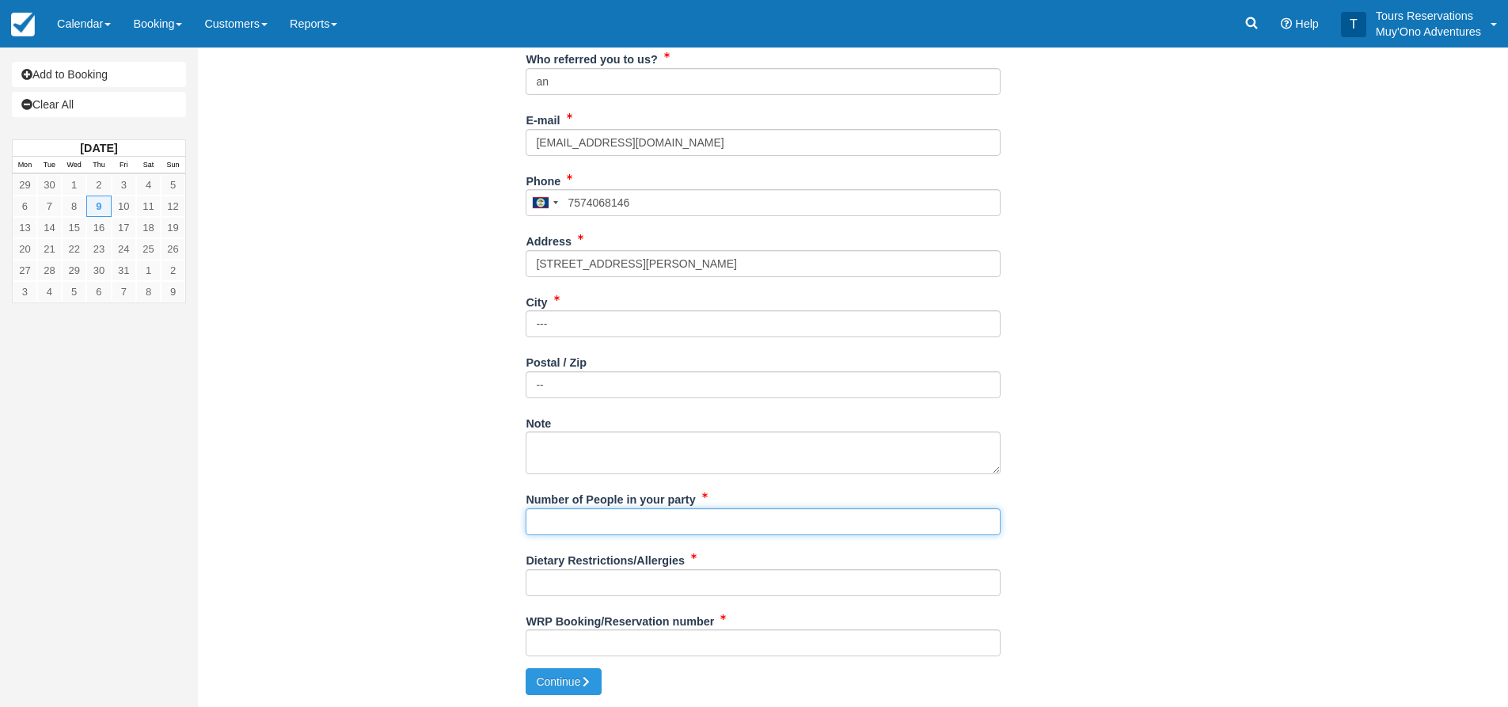
click at [573, 523] on input "Number of People in your party" at bounding box center [763, 521] width 475 height 27
type input "2"
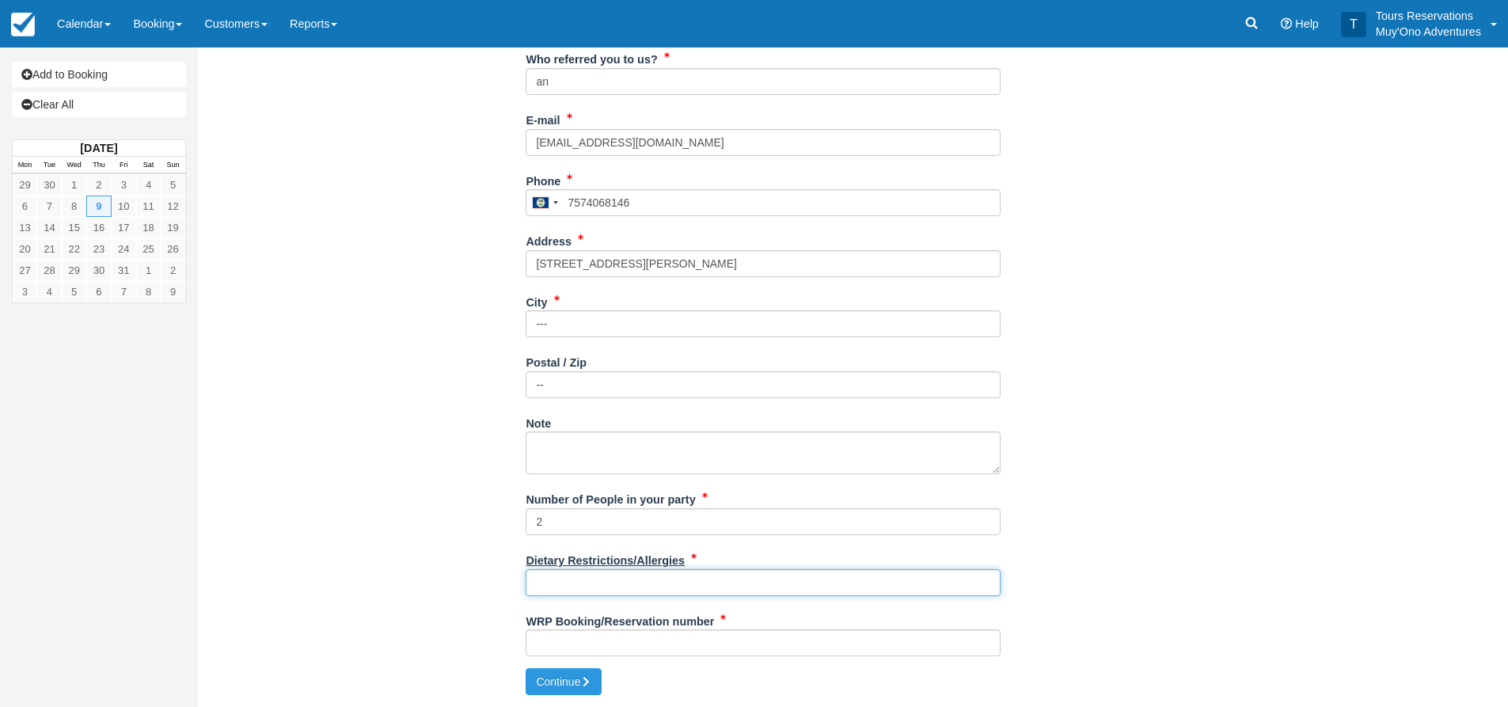
drag, startPoint x: 574, startPoint y: 576, endPoint x: 604, endPoint y: 568, distance: 31.1
click at [574, 576] on input "Dietary Restrictions/Allergies" at bounding box center [763, 582] width 475 height 27
type input "NONE"
drag, startPoint x: 570, startPoint y: 637, endPoint x: 907, endPoint y: 538, distance: 351.0
click at [570, 637] on input "WRP Booking/Reservation number" at bounding box center [763, 642] width 475 height 27
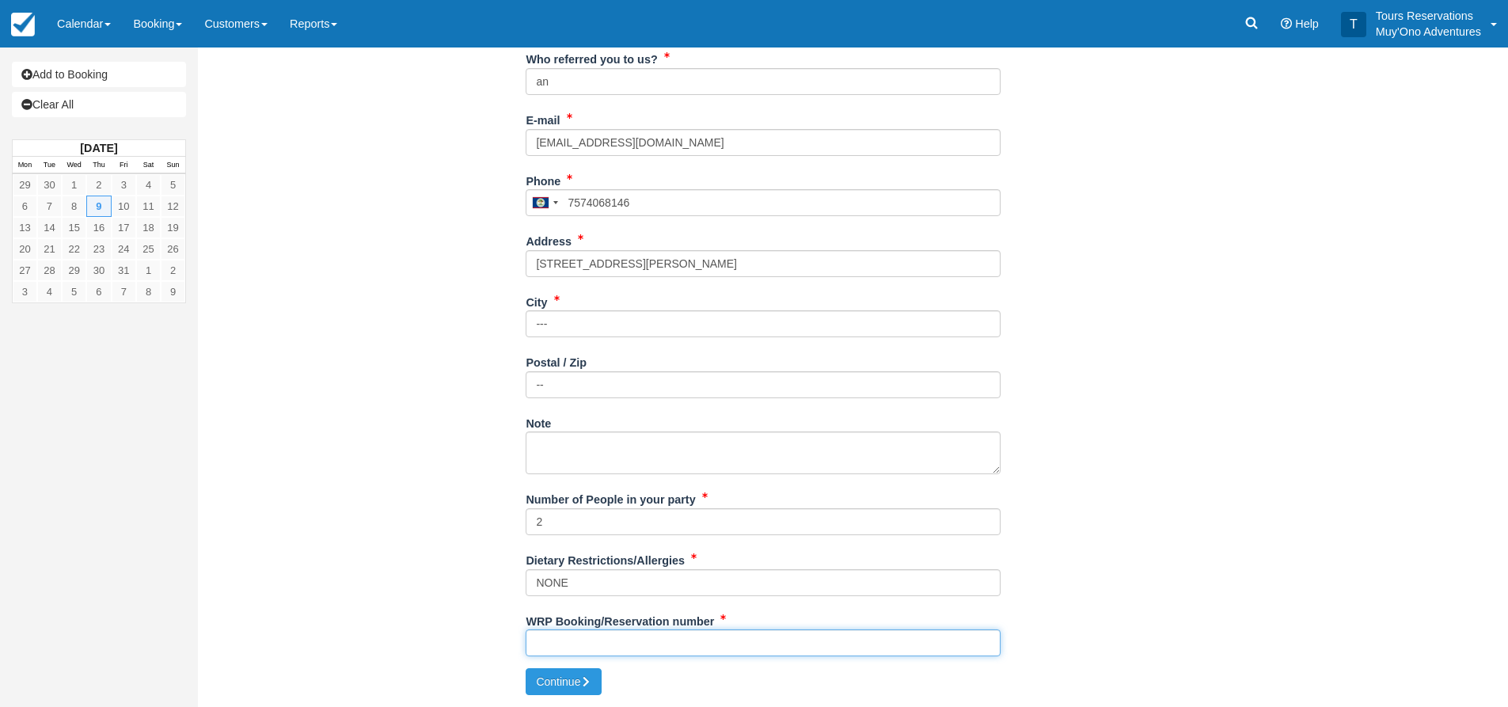
click at [664, 648] on input "WRP Booking/Reservation number" at bounding box center [763, 642] width 475 height 27
paste input "47521218"
type input "47521218"
click at [560, 690] on button "Continue" at bounding box center [564, 681] width 76 height 27
type input "+5017574068146"
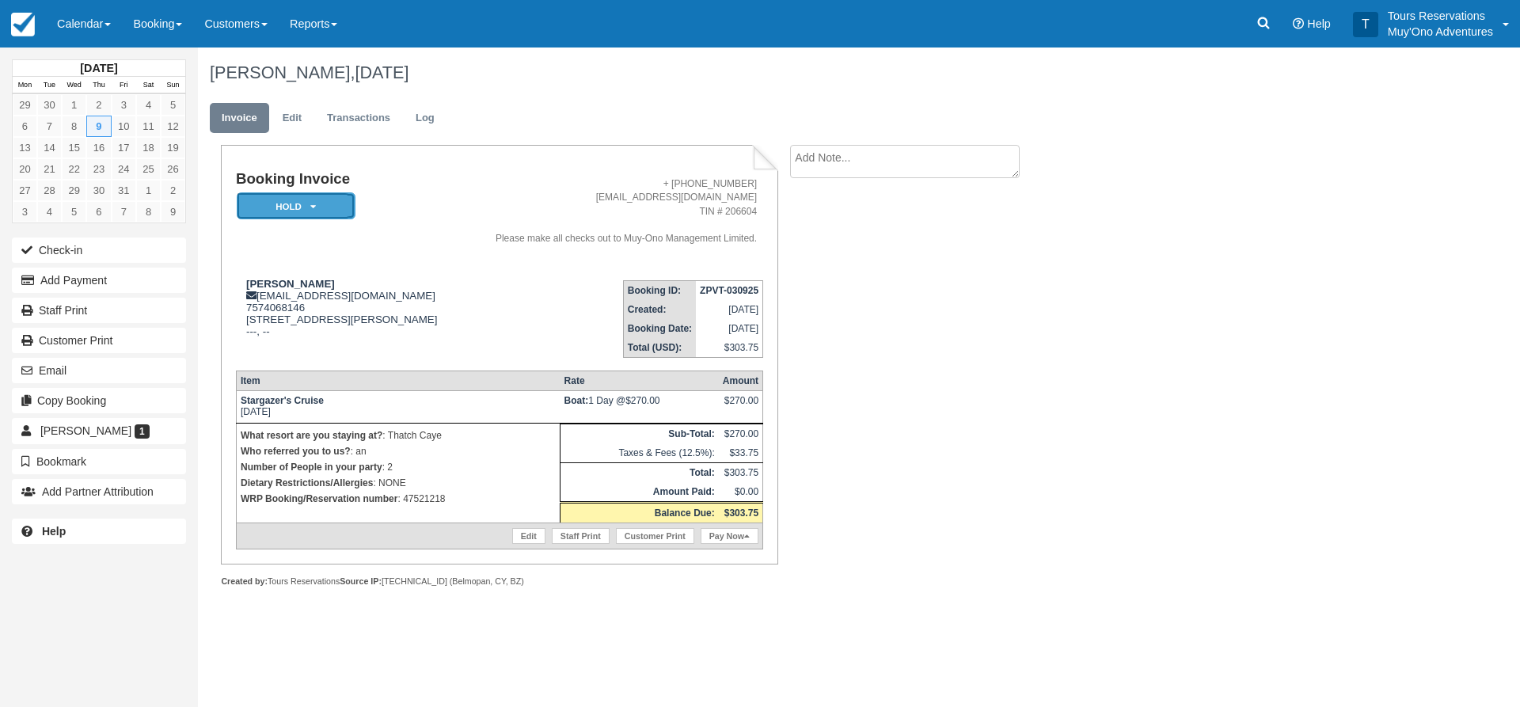
click at [304, 194] on em "HOLD" at bounding box center [296, 206] width 119 height 28
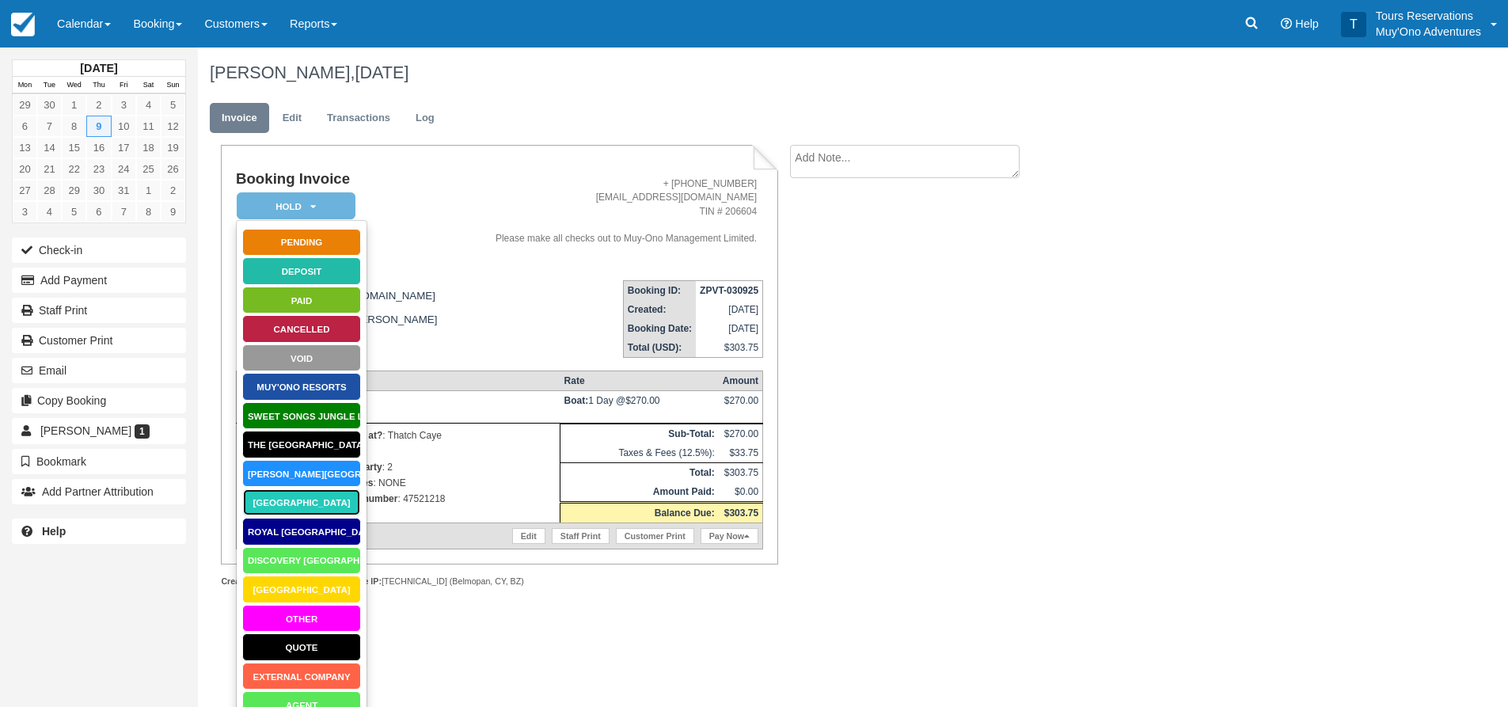
click at [295, 494] on link "[GEOGRAPHIC_DATA]" at bounding box center [301, 503] width 119 height 28
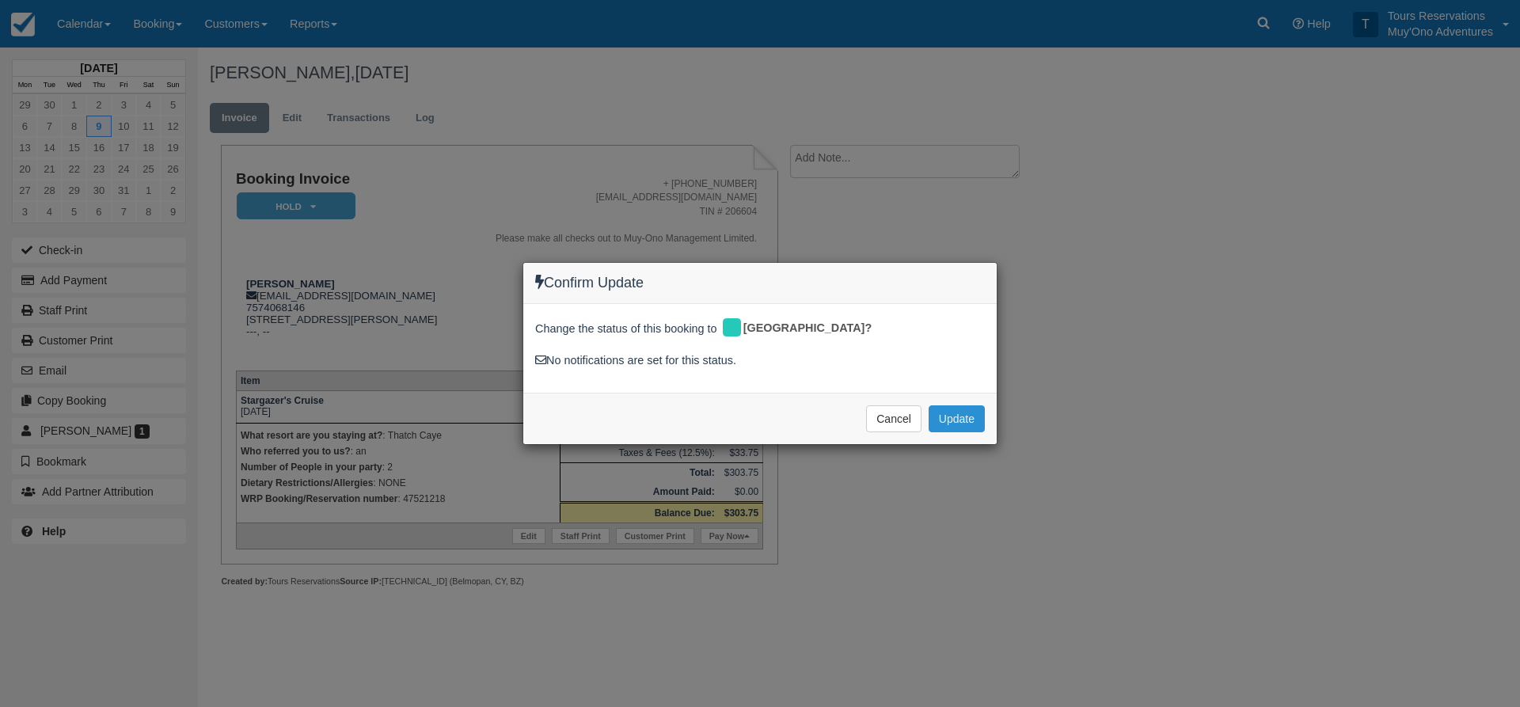
click at [953, 431] on button "Update" at bounding box center [957, 418] width 56 height 27
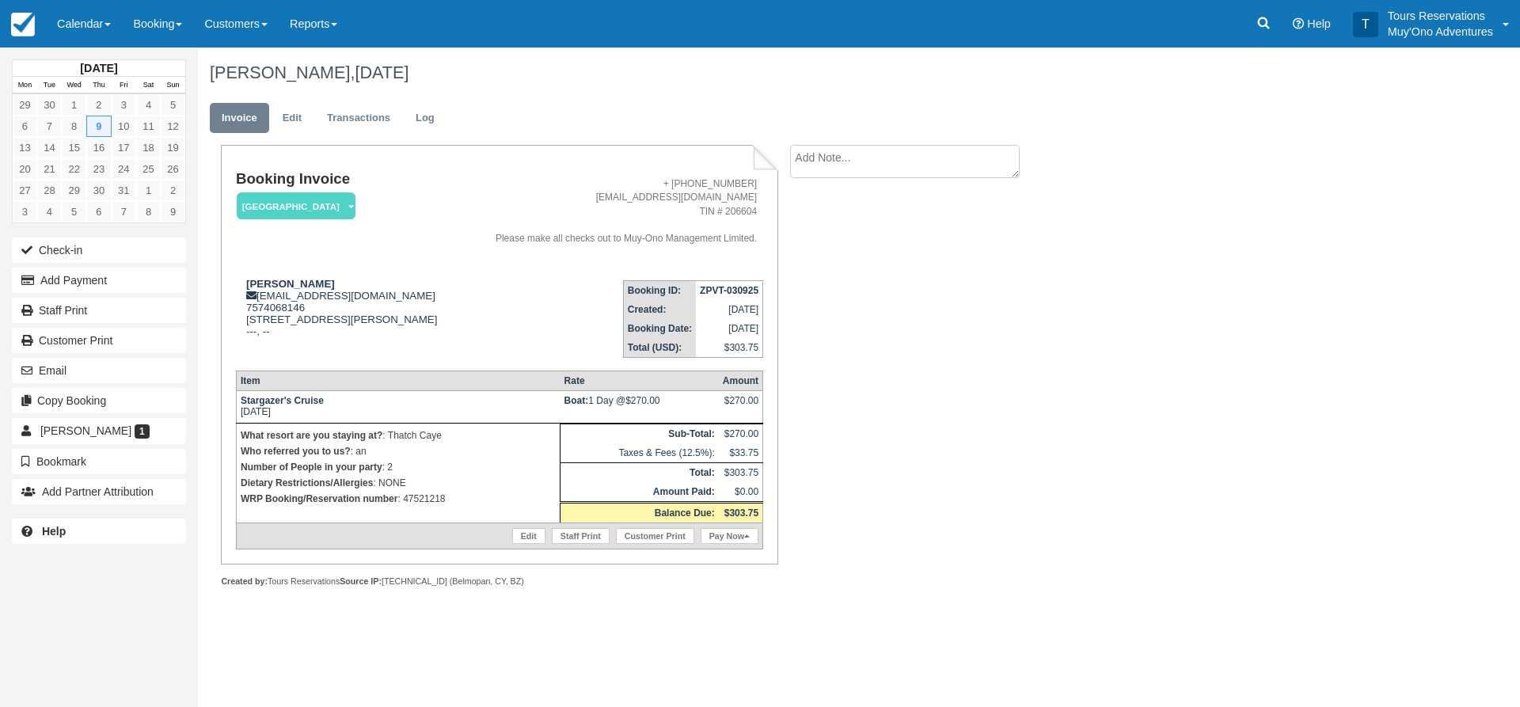
click at [845, 183] on li "Create Show on invoice" at bounding box center [923, 166] width 267 height 42
click at [863, 158] on textarea at bounding box center [905, 161] width 230 height 33
paste textarea "47521218"
click at [809, 232] on textarea "47521218" at bounding box center [905, 189] width 230 height 89
type textarea "47521218"
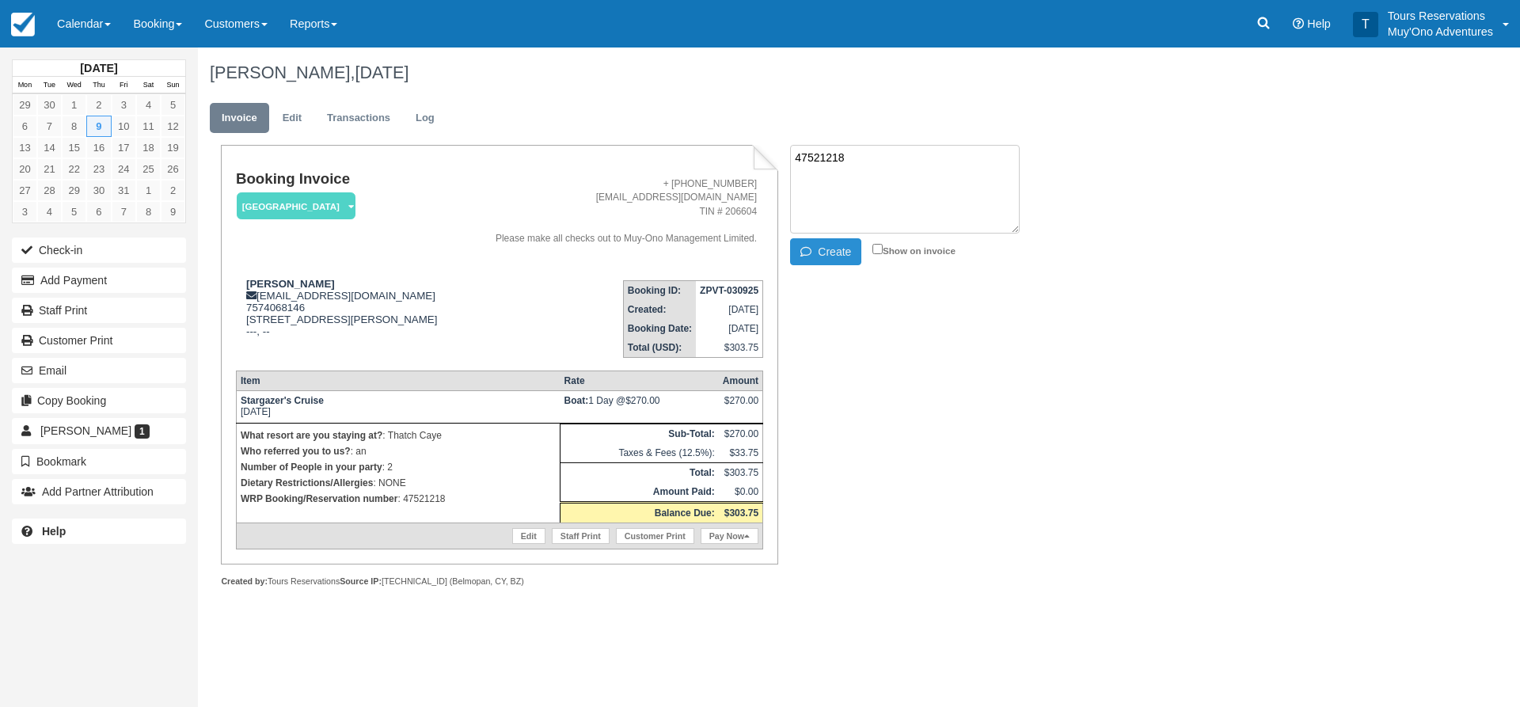
click at [816, 242] on button "Create" at bounding box center [825, 251] width 71 height 27
drag, startPoint x: 697, startPoint y: 287, endPoint x: 762, endPoint y: 291, distance: 65.0
click at [762, 291] on td "ZPVT-030925" at bounding box center [729, 290] width 67 height 20
copy strong "ZPVT-030925"
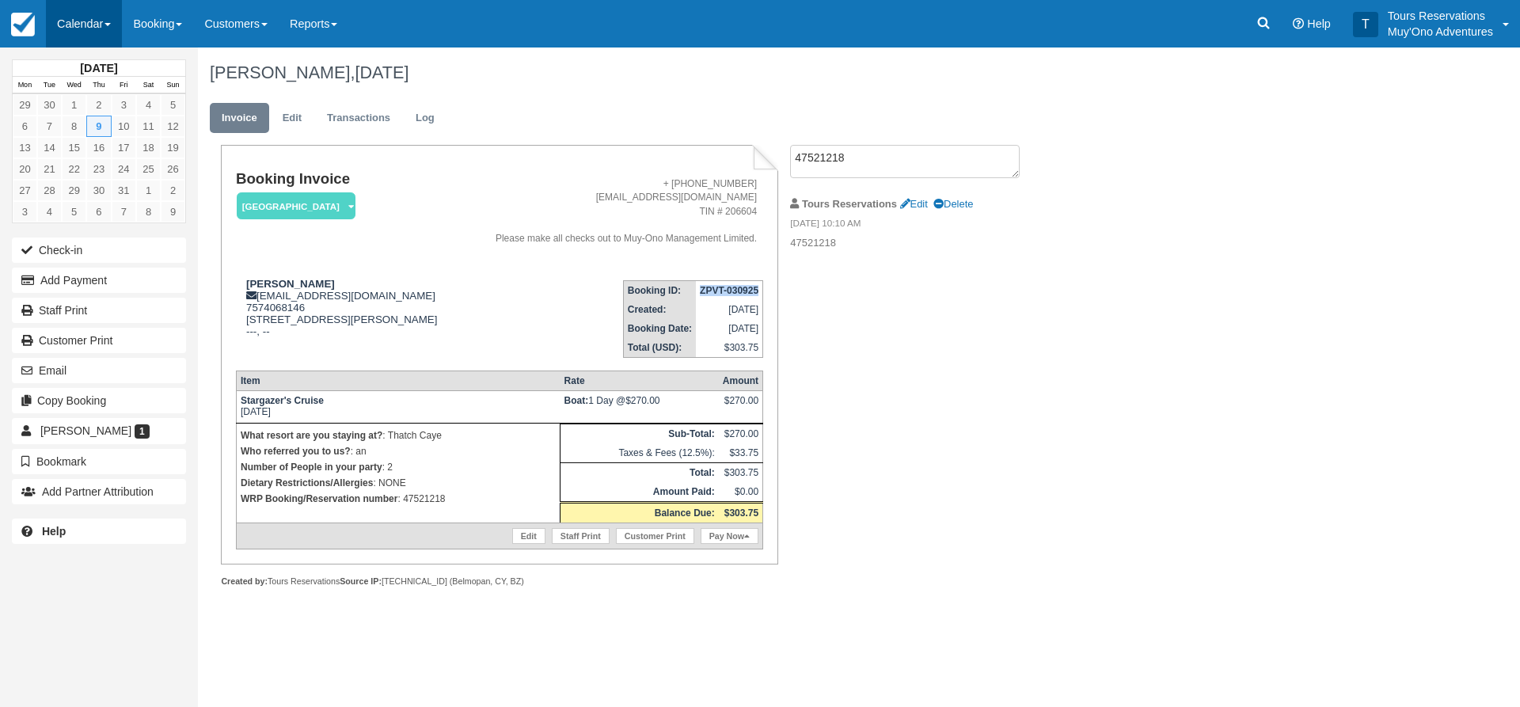
click at [78, 21] on link "Calendar" at bounding box center [84, 24] width 76 height 48
click at [91, 134] on link "Inventory" at bounding box center [109, 134] width 125 height 33
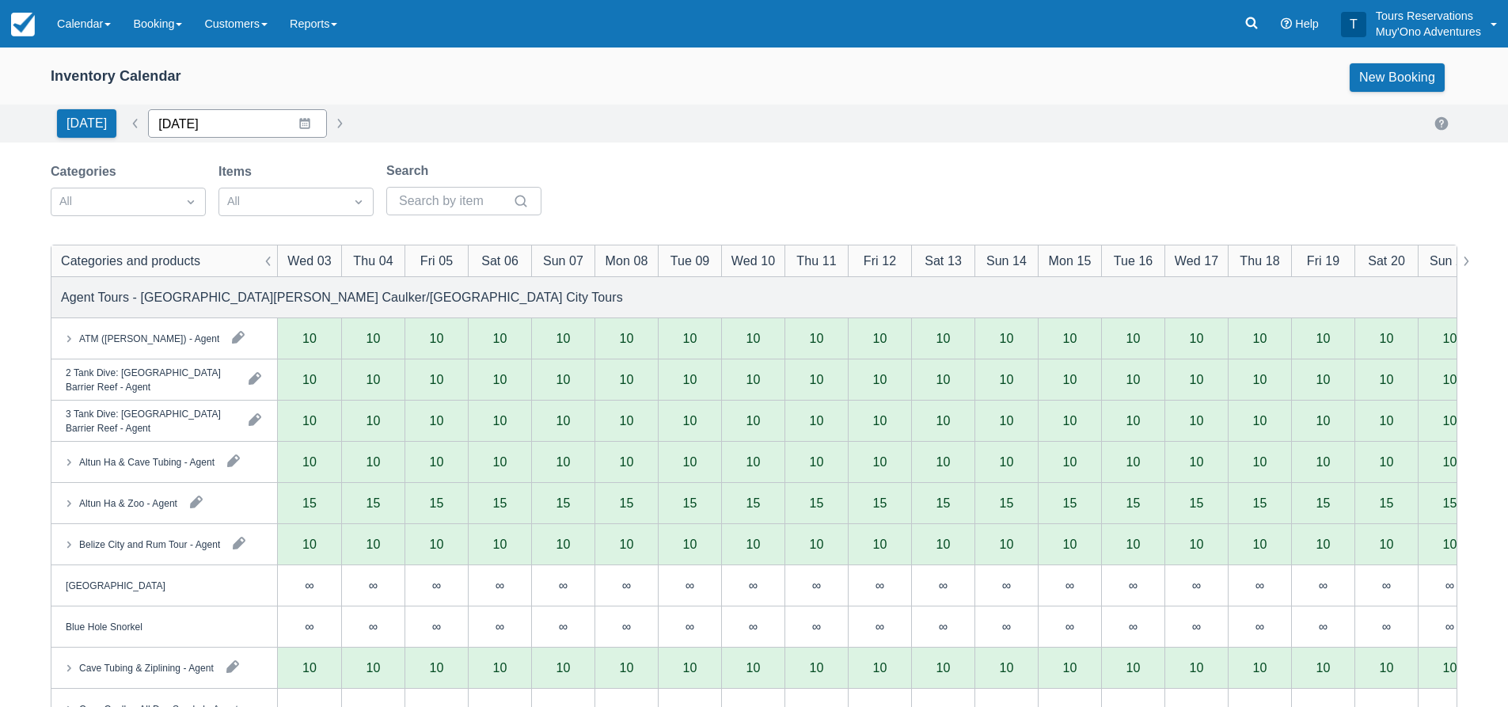
click at [187, 122] on input "[DATE]" at bounding box center [237, 123] width 179 height 29
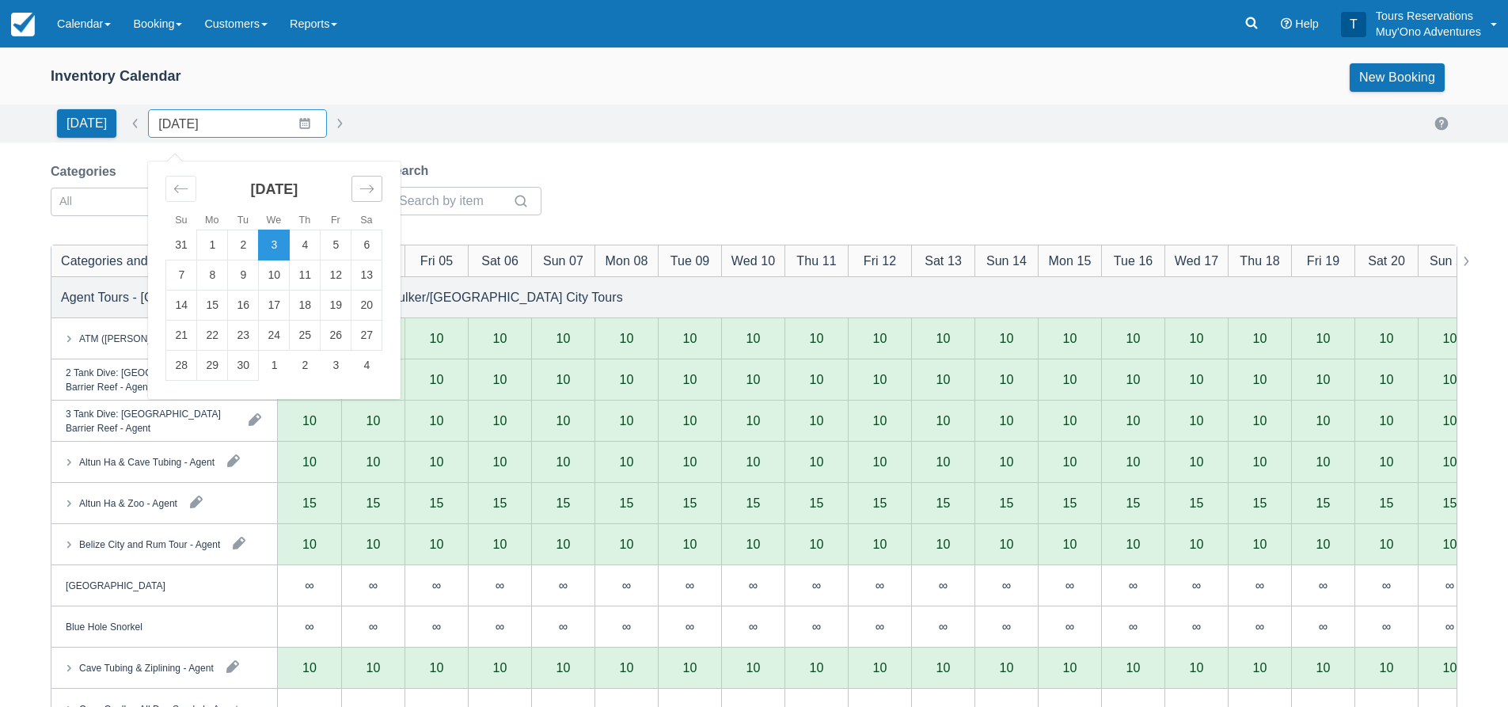
click at [362, 192] on icon "Move forward to switch to the next month." at bounding box center [366, 188] width 15 height 15
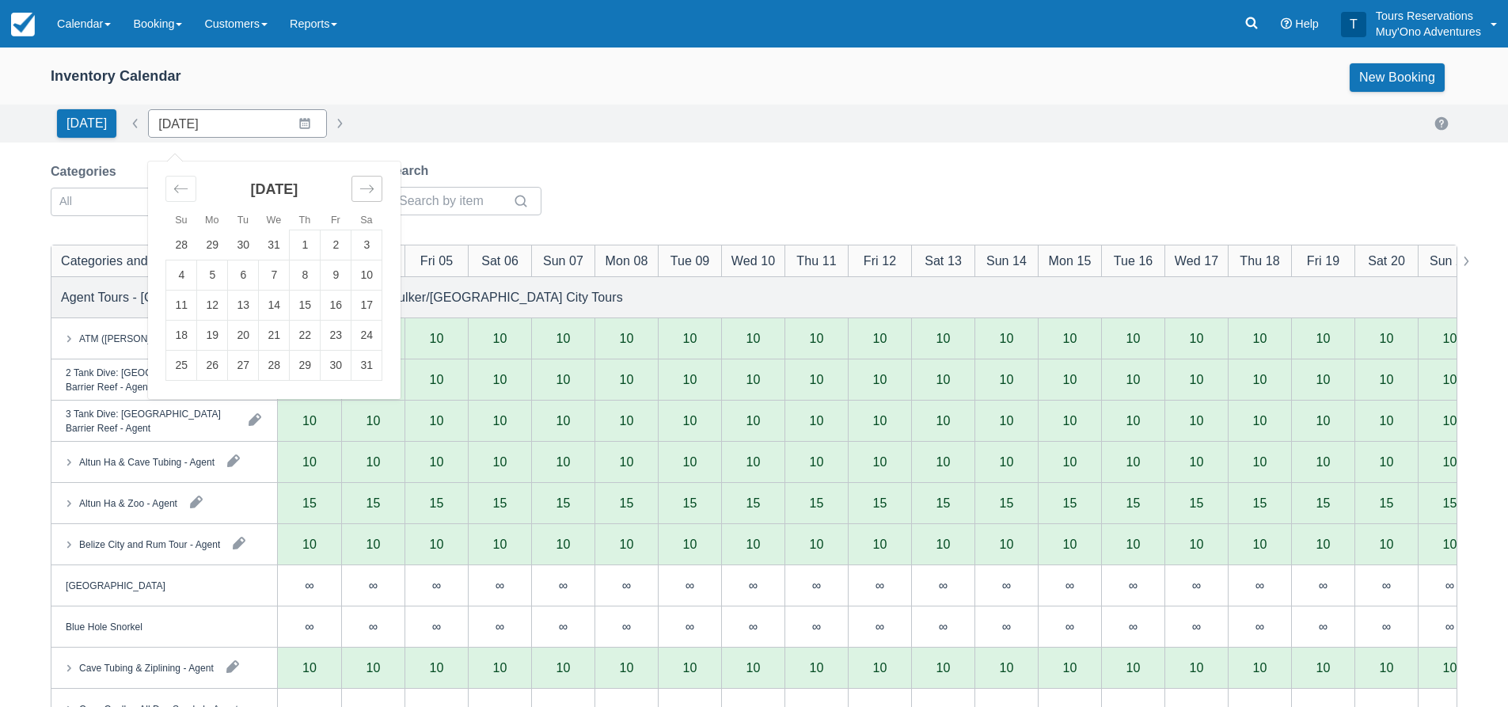
click at [362, 192] on icon "Move forward to switch to the next month." at bounding box center [366, 188] width 15 height 15
click at [177, 313] on td "10" at bounding box center [181, 306] width 31 height 30
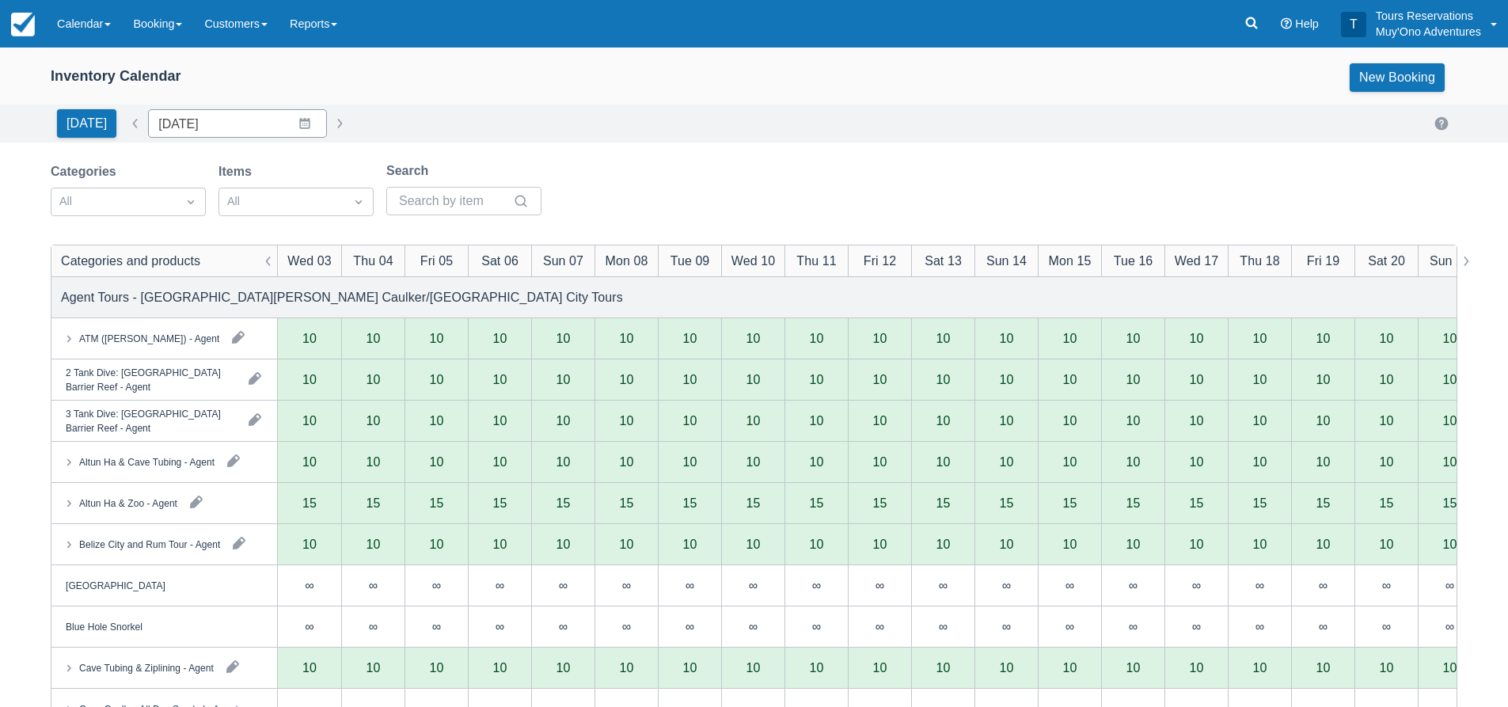
type input "[DATE]"
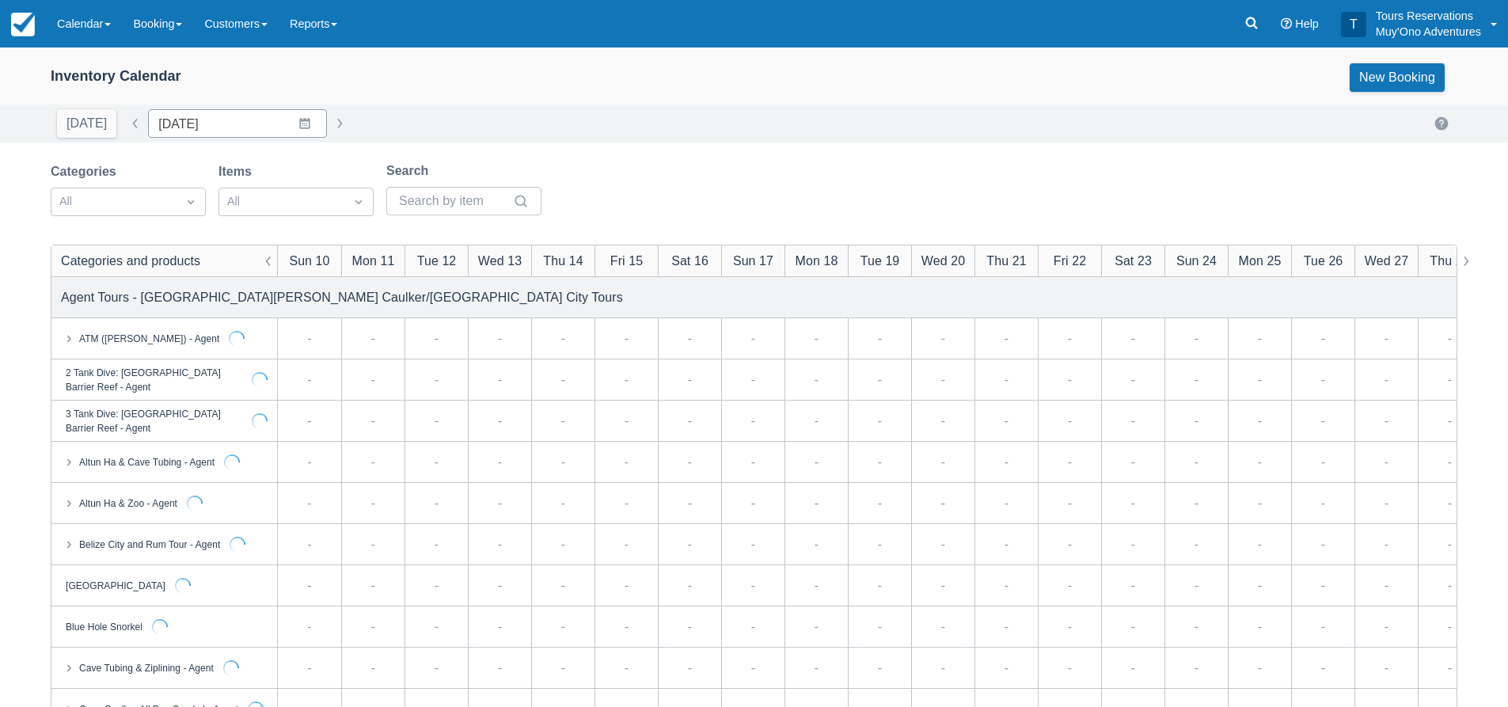
click at [752, 177] on div "Categories All Items All Search" at bounding box center [754, 194] width 1407 height 64
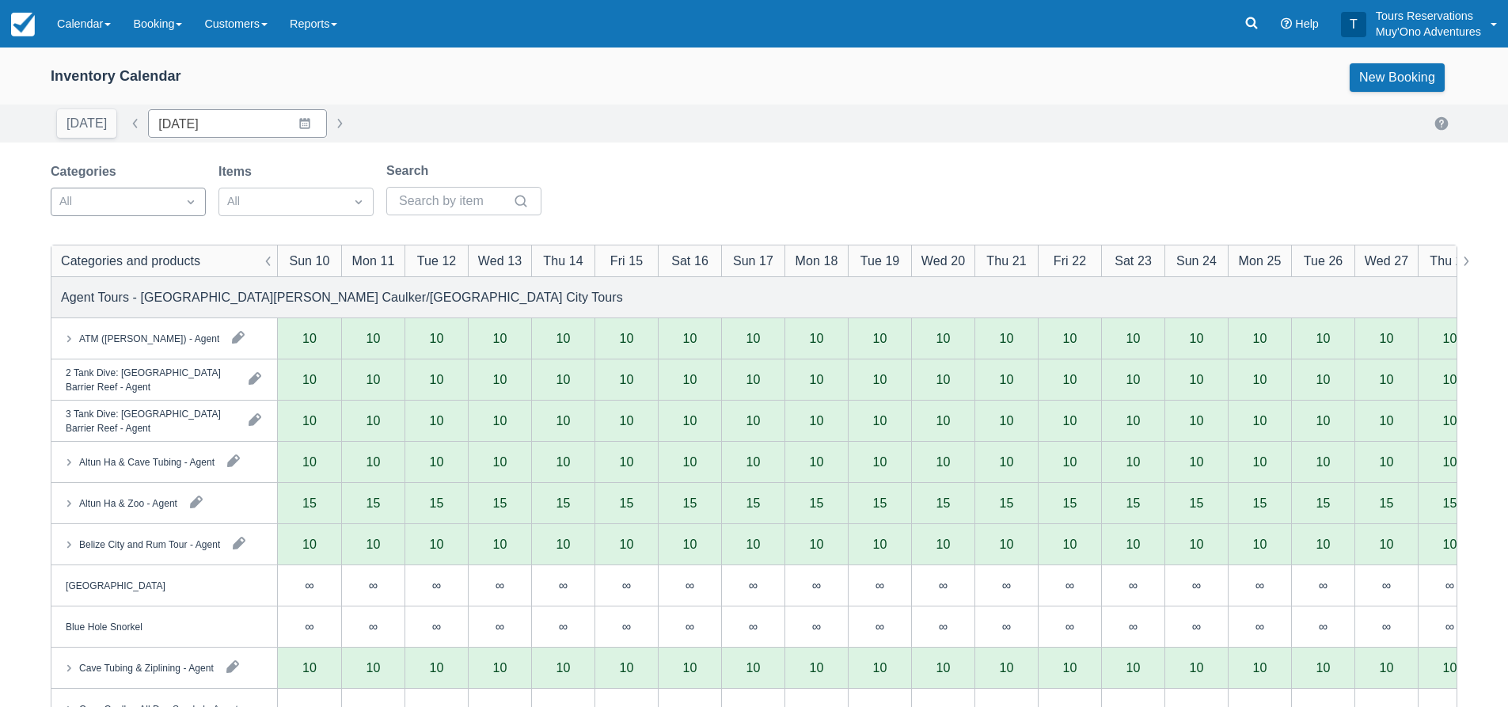
click at [169, 207] on div "All" at bounding box center [113, 201] width 125 height 25
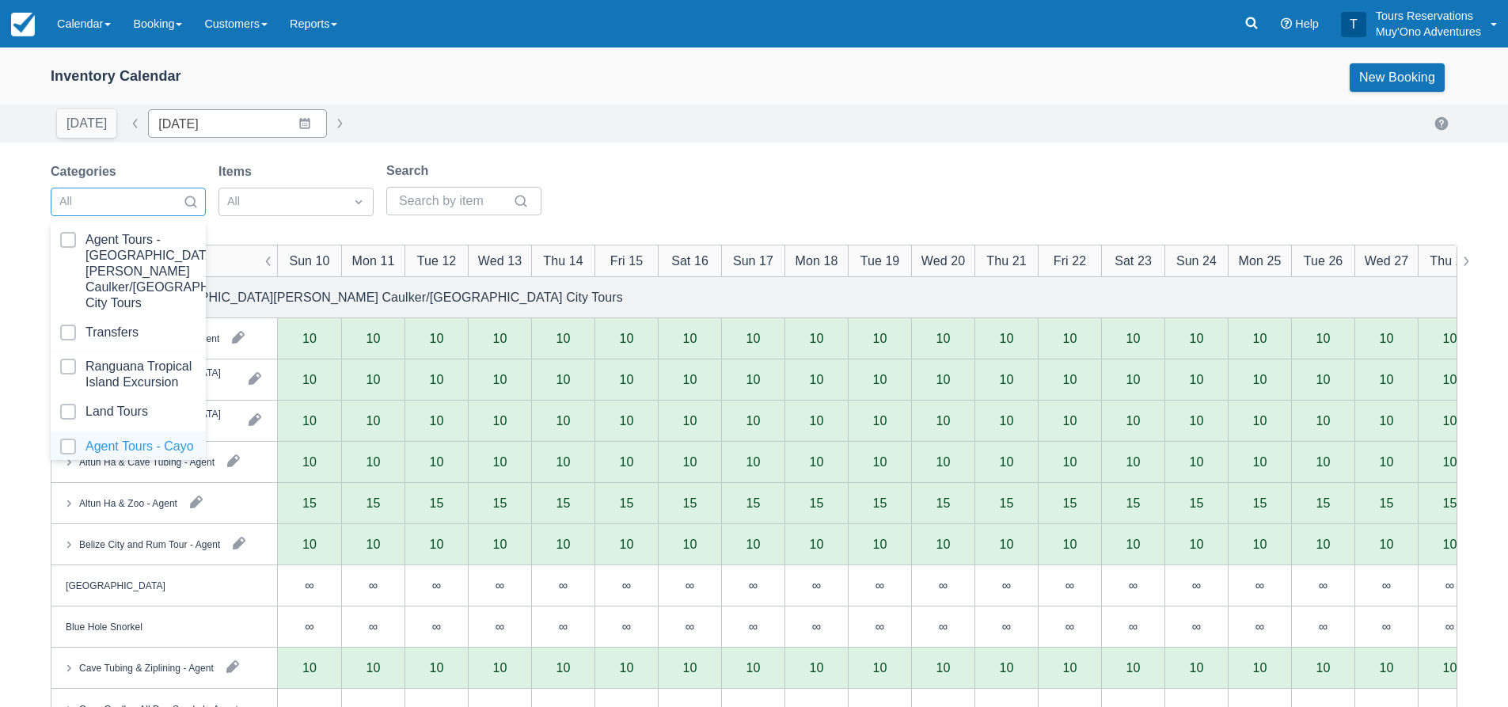
scroll to position [162, 0]
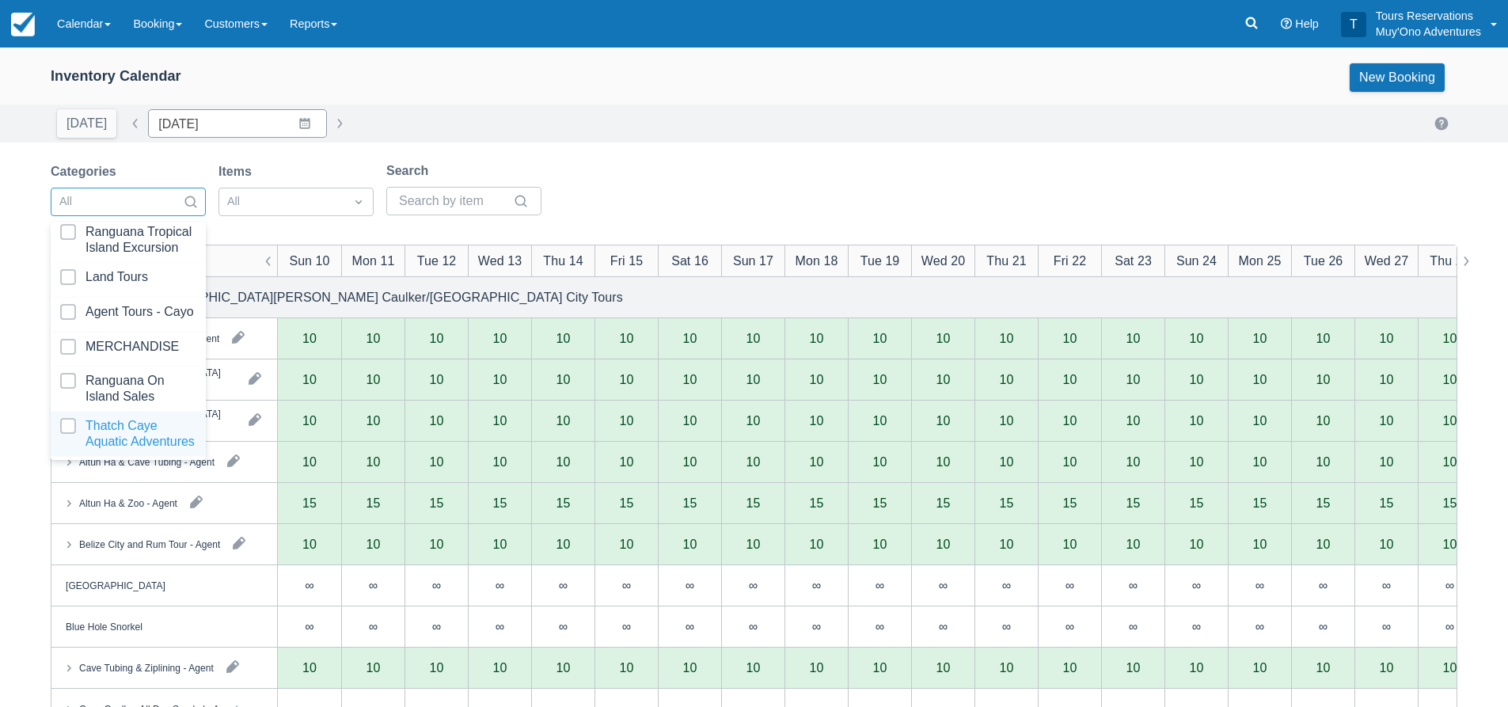
click at [120, 429] on div at bounding box center [128, 434] width 136 height 32
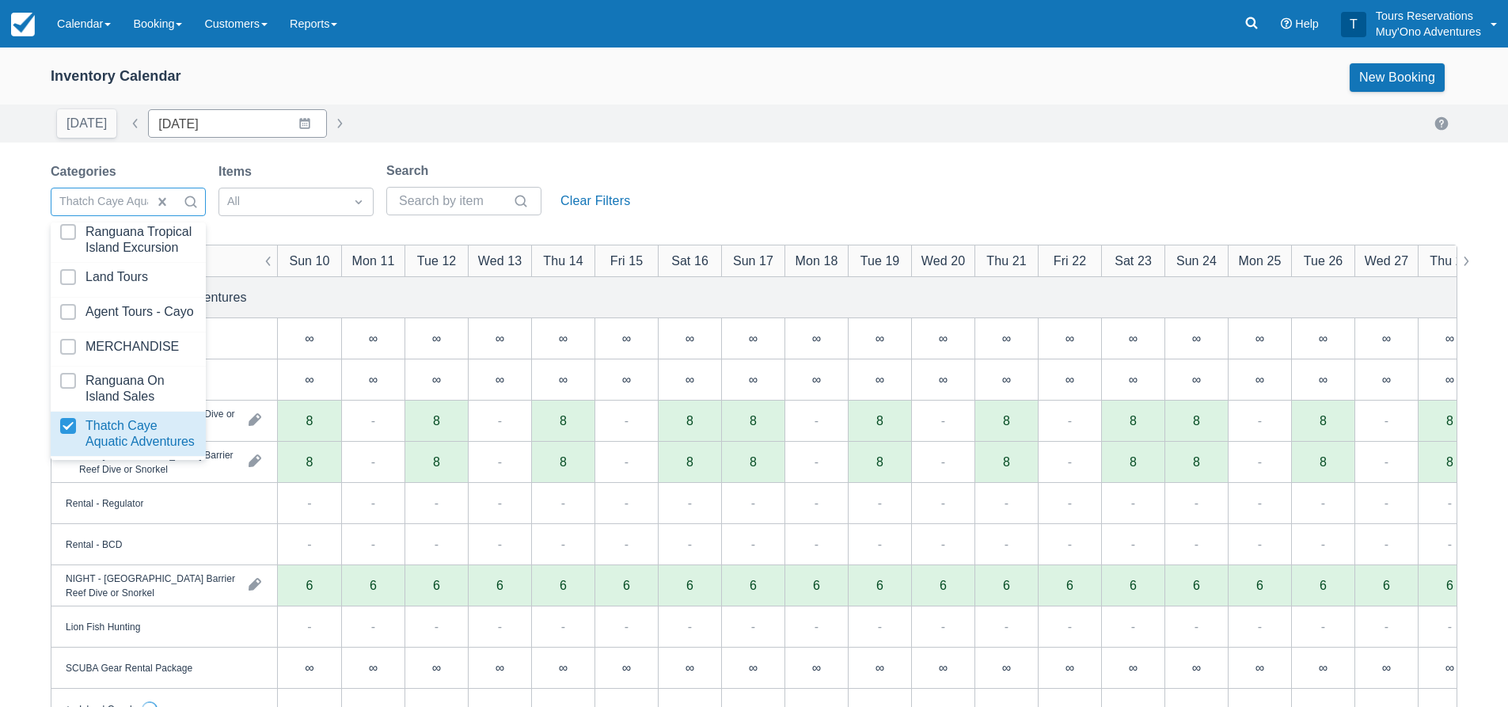
click at [780, 163] on div "Categories option Thatch Caye Aquatic Adventures, selected. option Thatch Caye …" at bounding box center [754, 194] width 1407 height 64
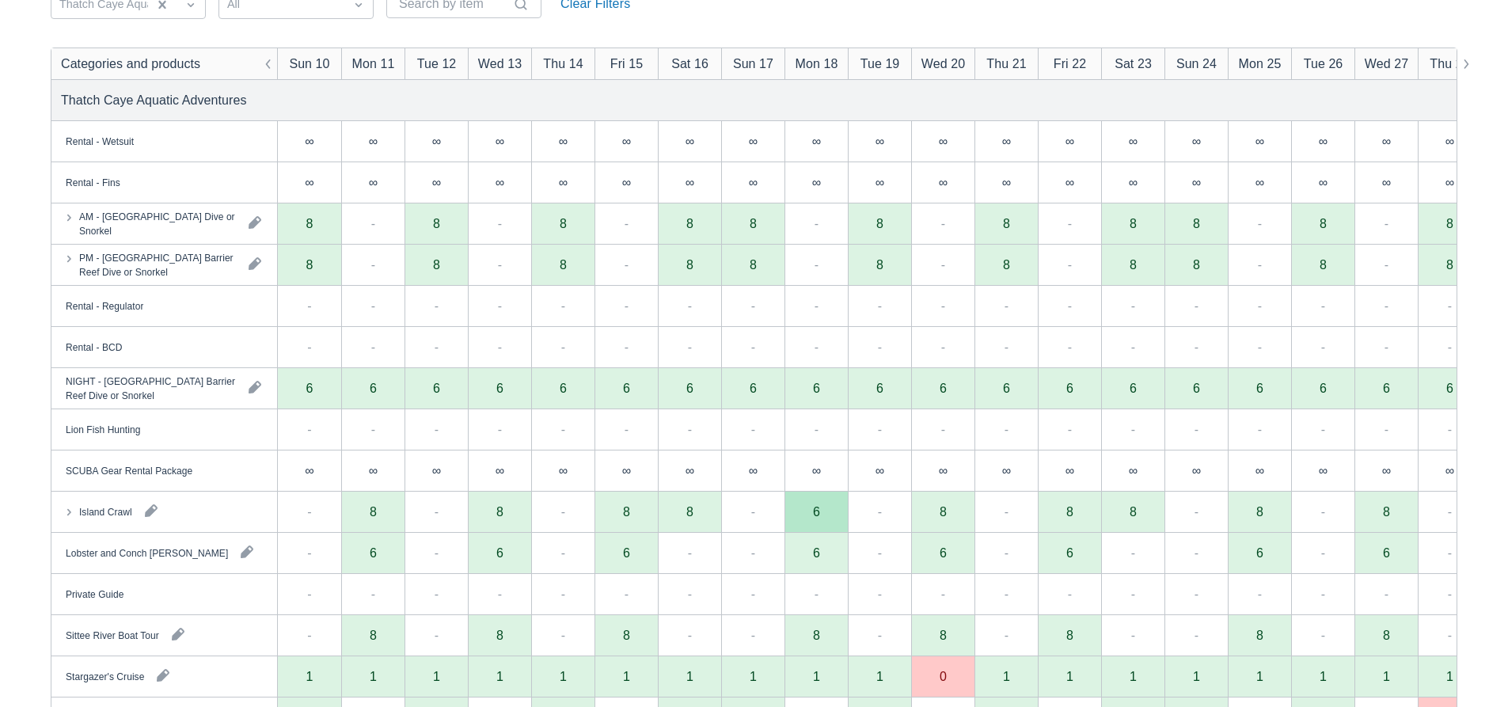
scroll to position [103, 0]
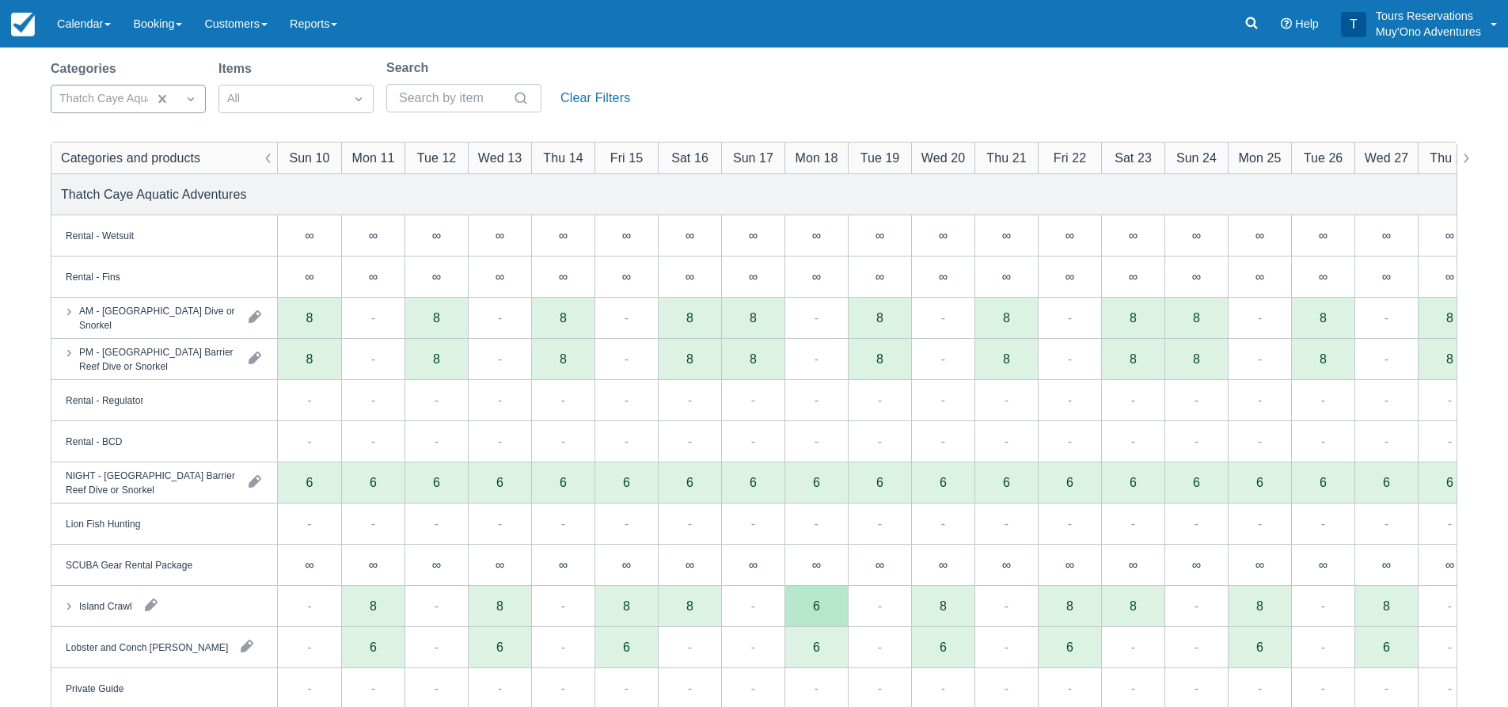
drag, startPoint x: 150, startPoint y: 97, endPoint x: 154, endPoint y: 106, distance: 9.6
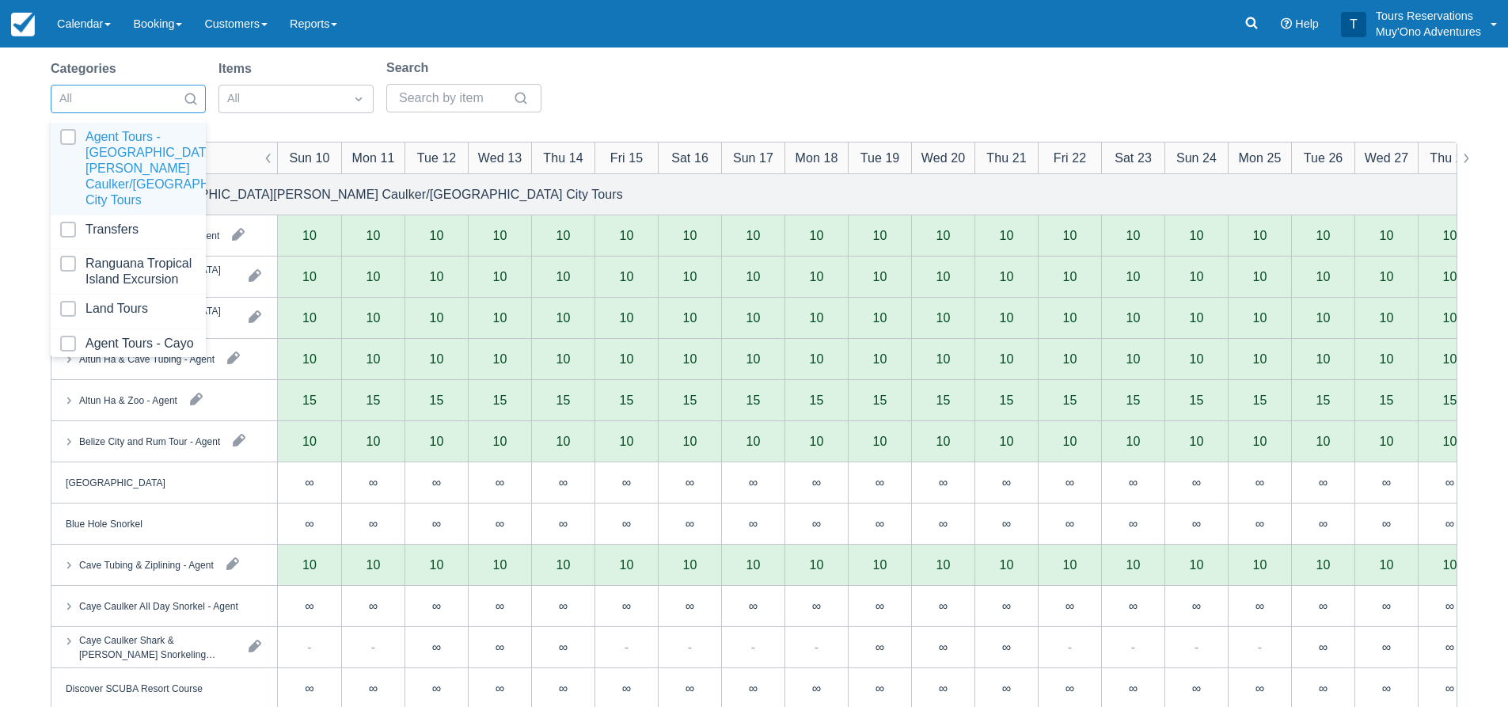
click at [145, 105] on div at bounding box center [113, 99] width 109 height 21
click at [86, 299] on div "Land Tours" at bounding box center [128, 312] width 155 height 35
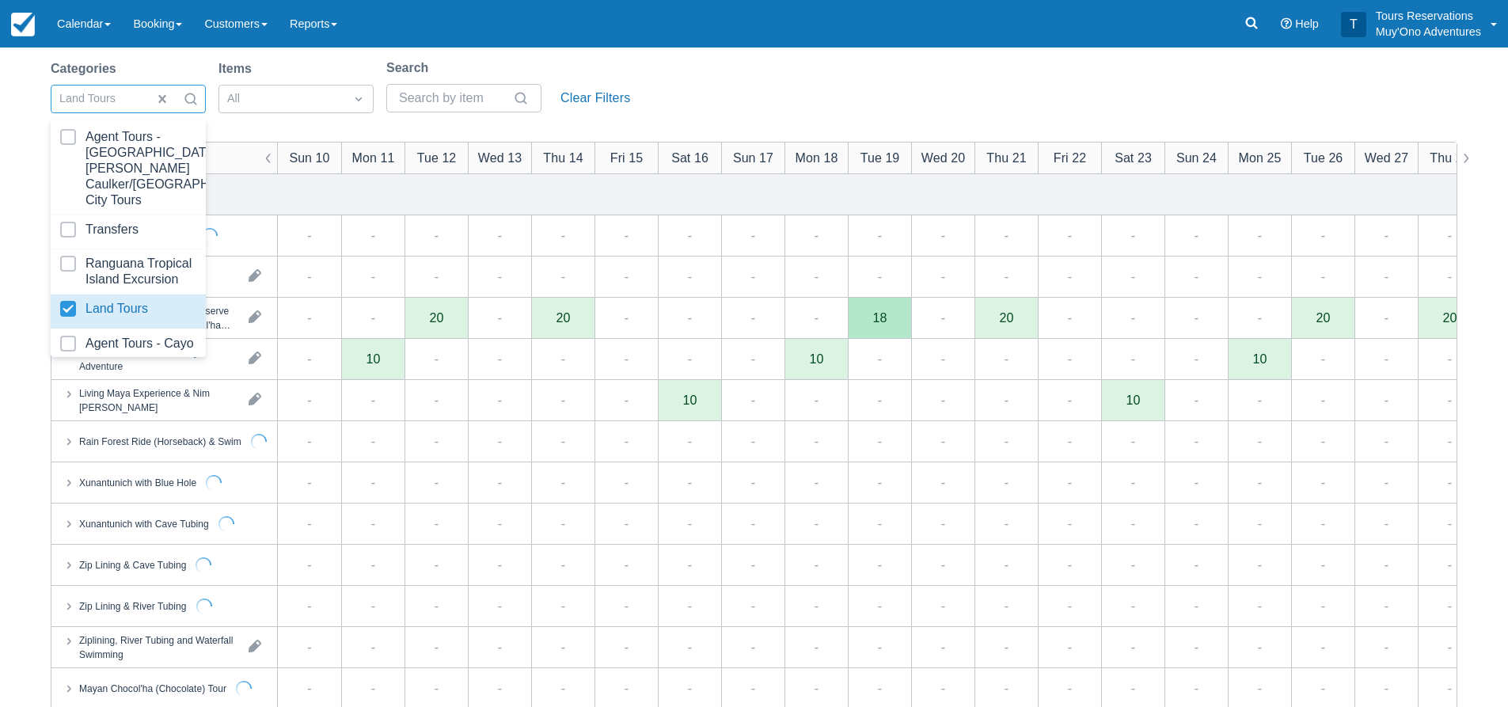
click at [831, 103] on div "Categories option Land Tours, selected. option Land Tours focused, 4 of 8. 8 re…" at bounding box center [754, 91] width 1407 height 64
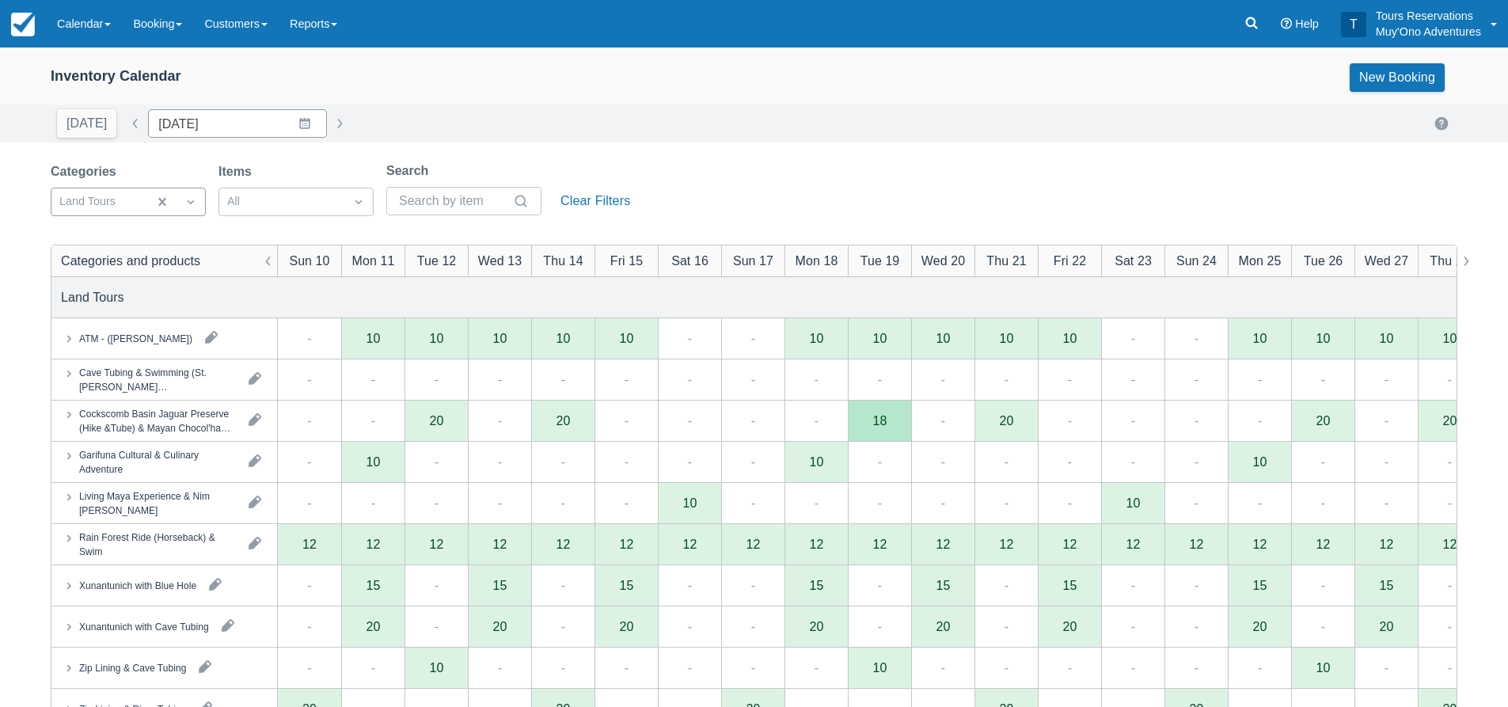
drag, startPoint x: 156, startPoint y: 200, endPoint x: 140, endPoint y: 207, distance: 17.7
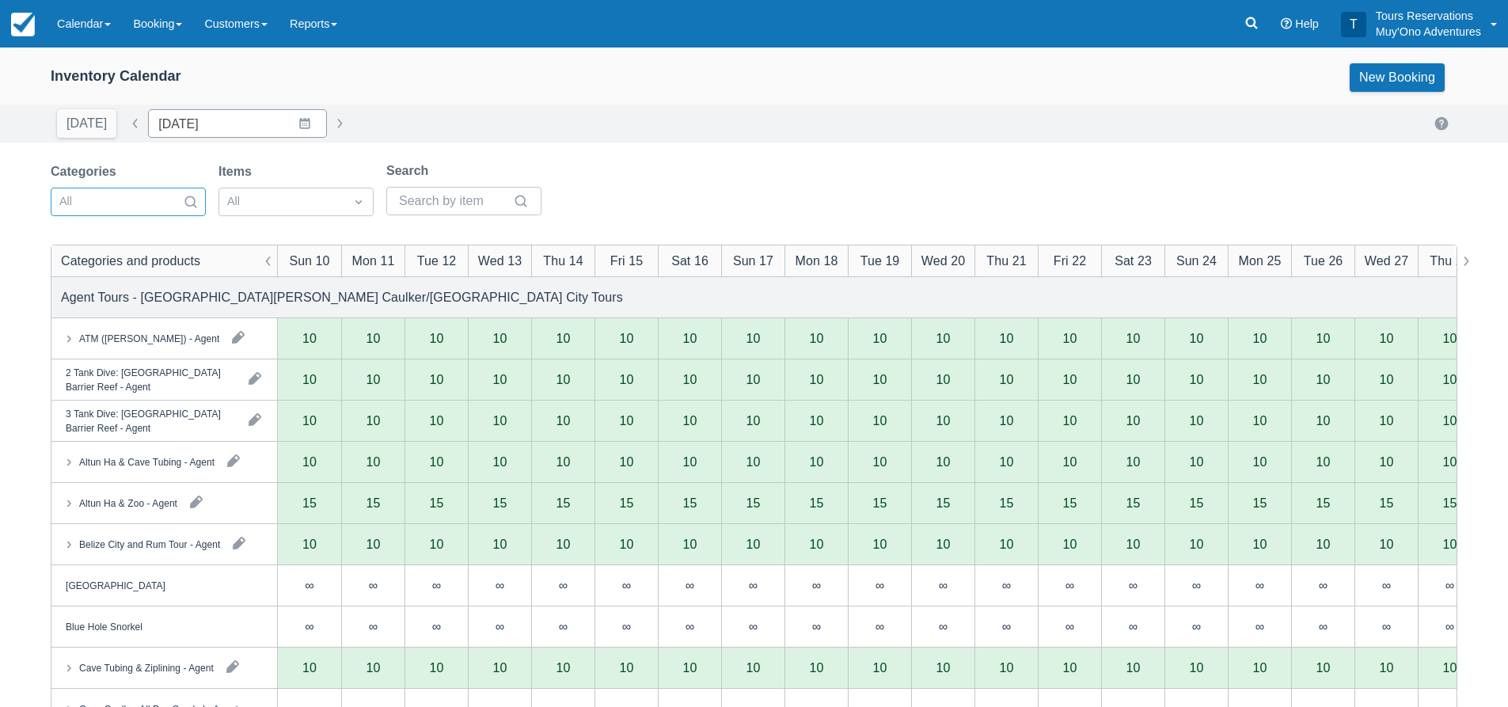
click at [136, 204] on div at bounding box center [113, 202] width 109 height 21
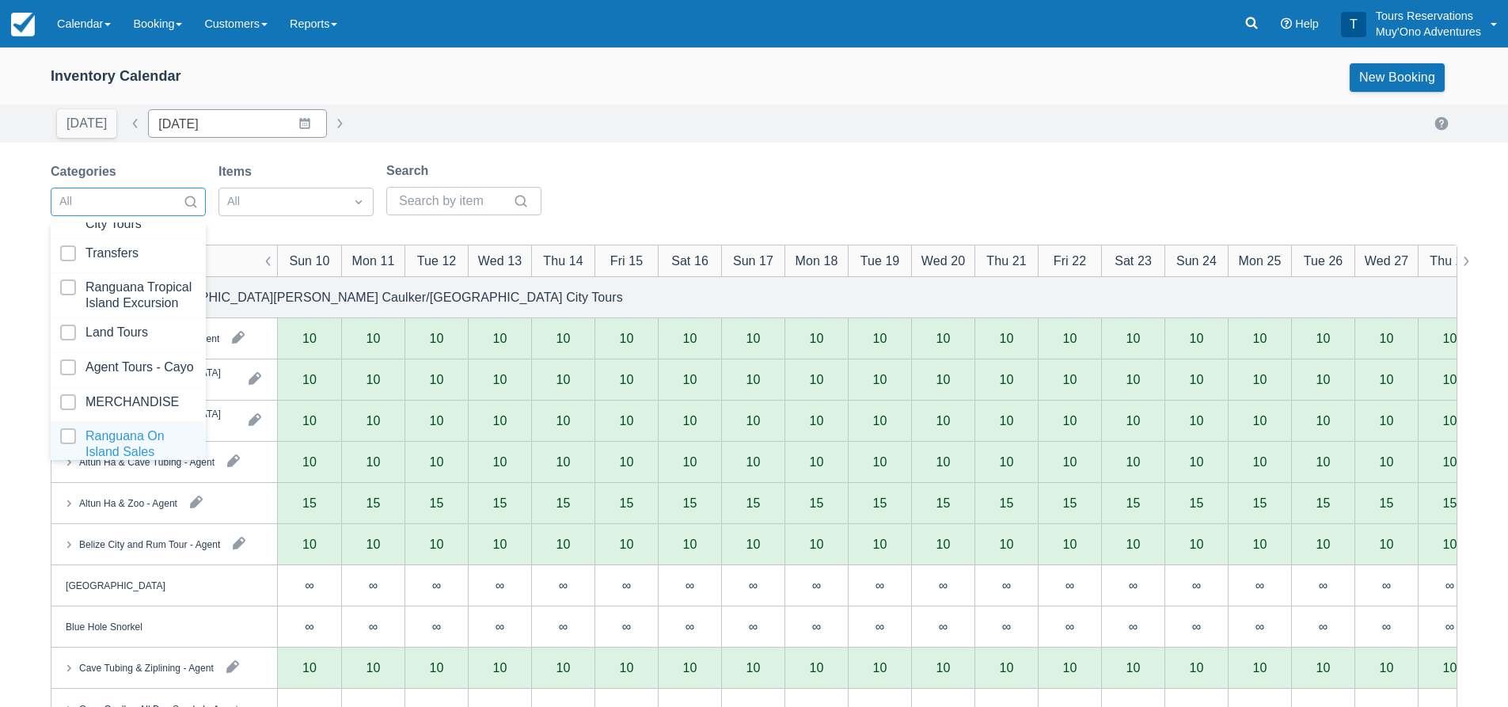
scroll to position [162, 0]
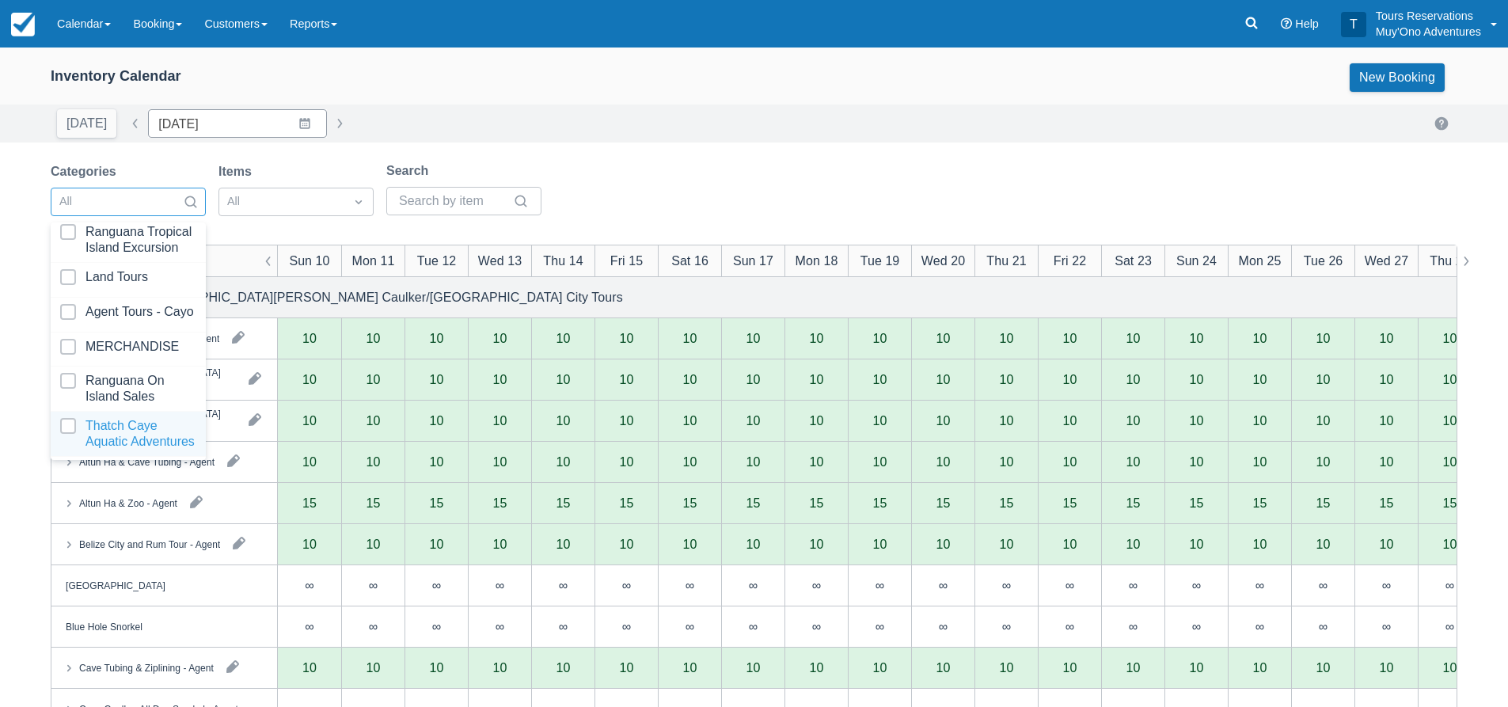
click at [124, 426] on div at bounding box center [128, 434] width 136 height 32
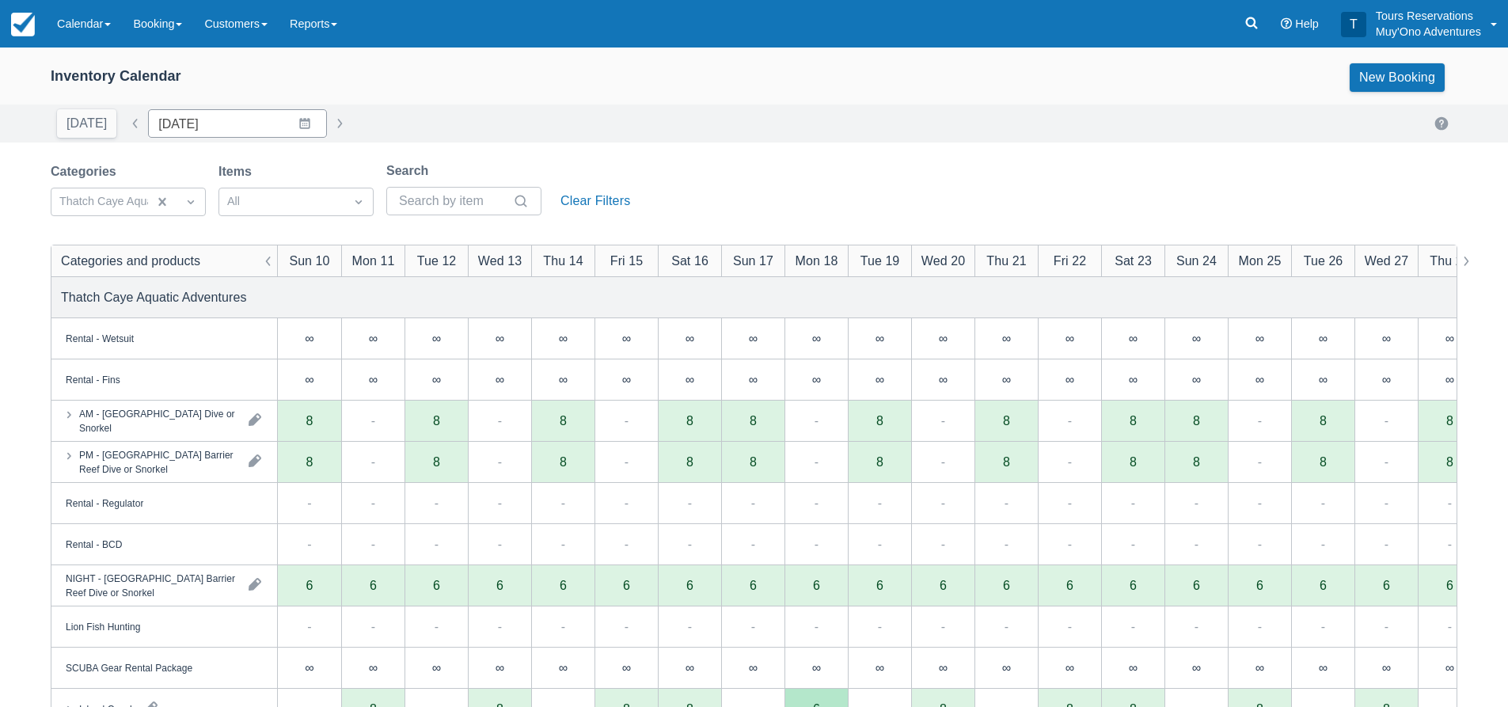
click at [1066, 156] on div "Inventory Calendar New Booking [DATE] Date [DATE] Navigate forward to interact …" at bounding box center [754, 508] width 1508 height 921
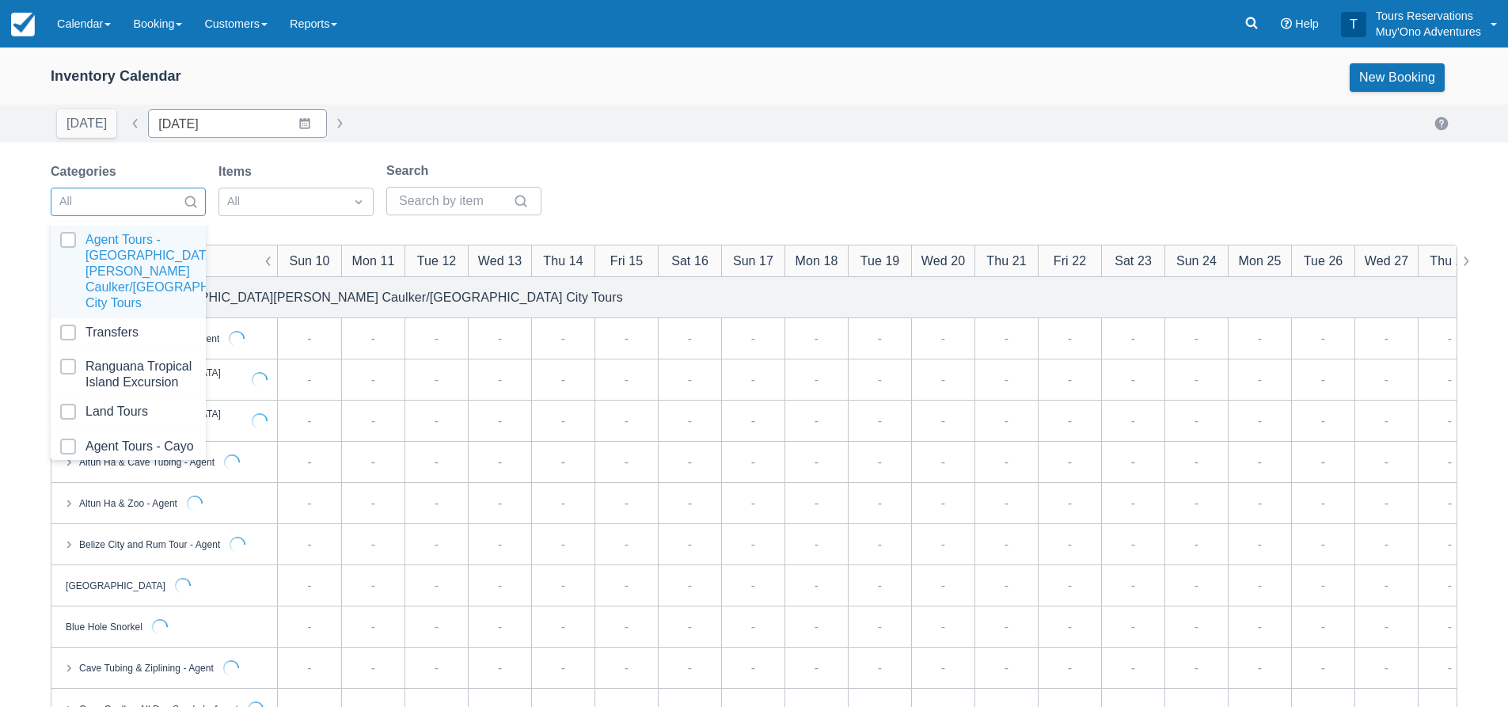
click at [137, 206] on div at bounding box center [113, 202] width 109 height 21
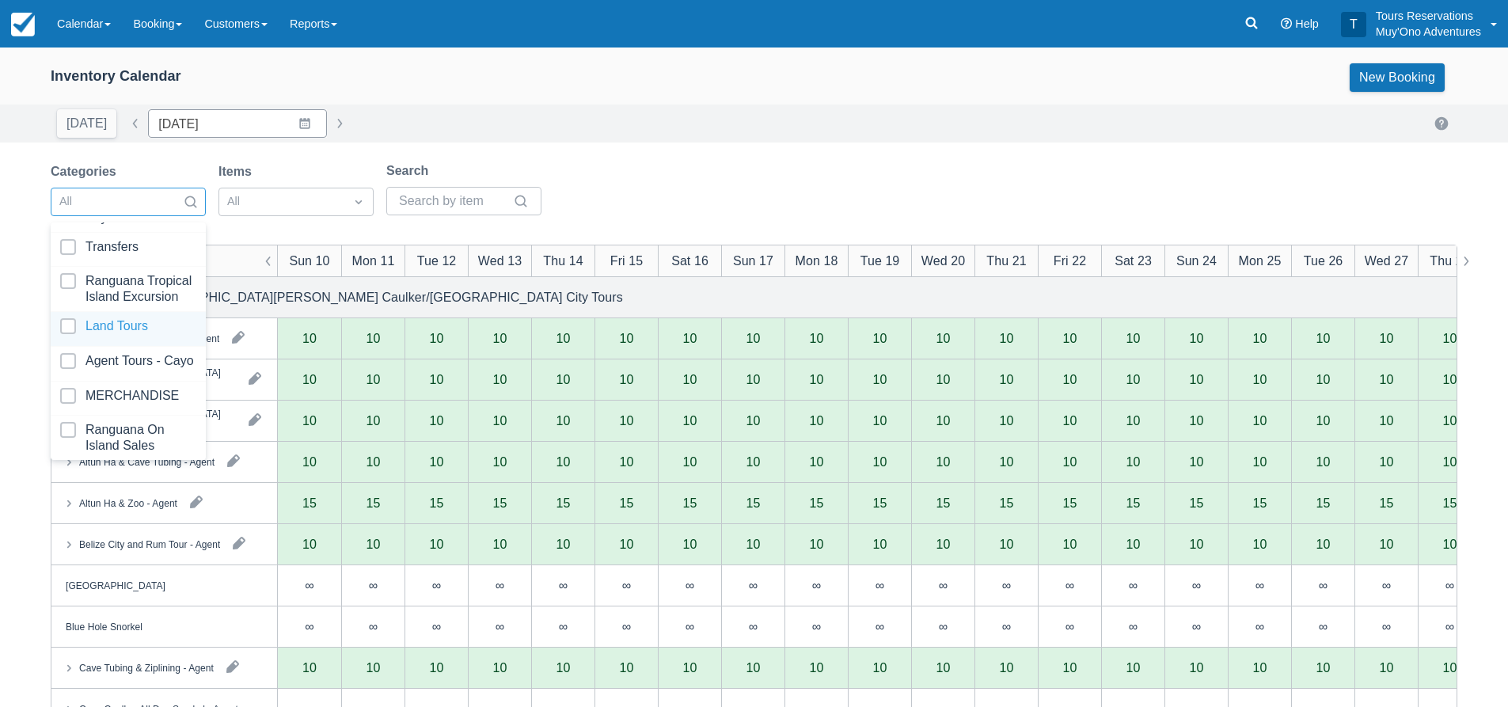
scroll to position [162, 0]
click at [112, 266] on div "Land Tours" at bounding box center [128, 280] width 155 height 35
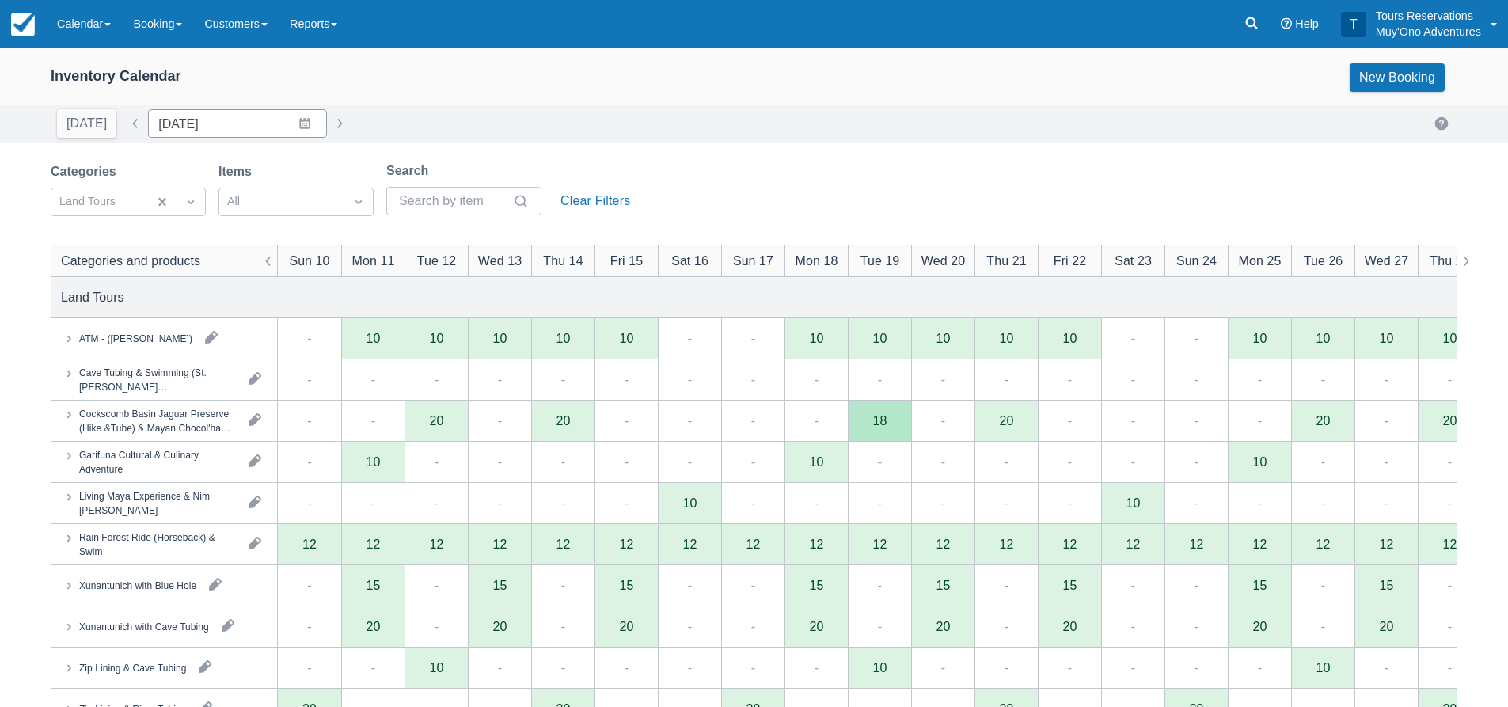
click at [646, 127] on div "[DATE] Date [DATE] Navigate forward to interact with the calendar and select a …" at bounding box center [754, 123] width 1407 height 29
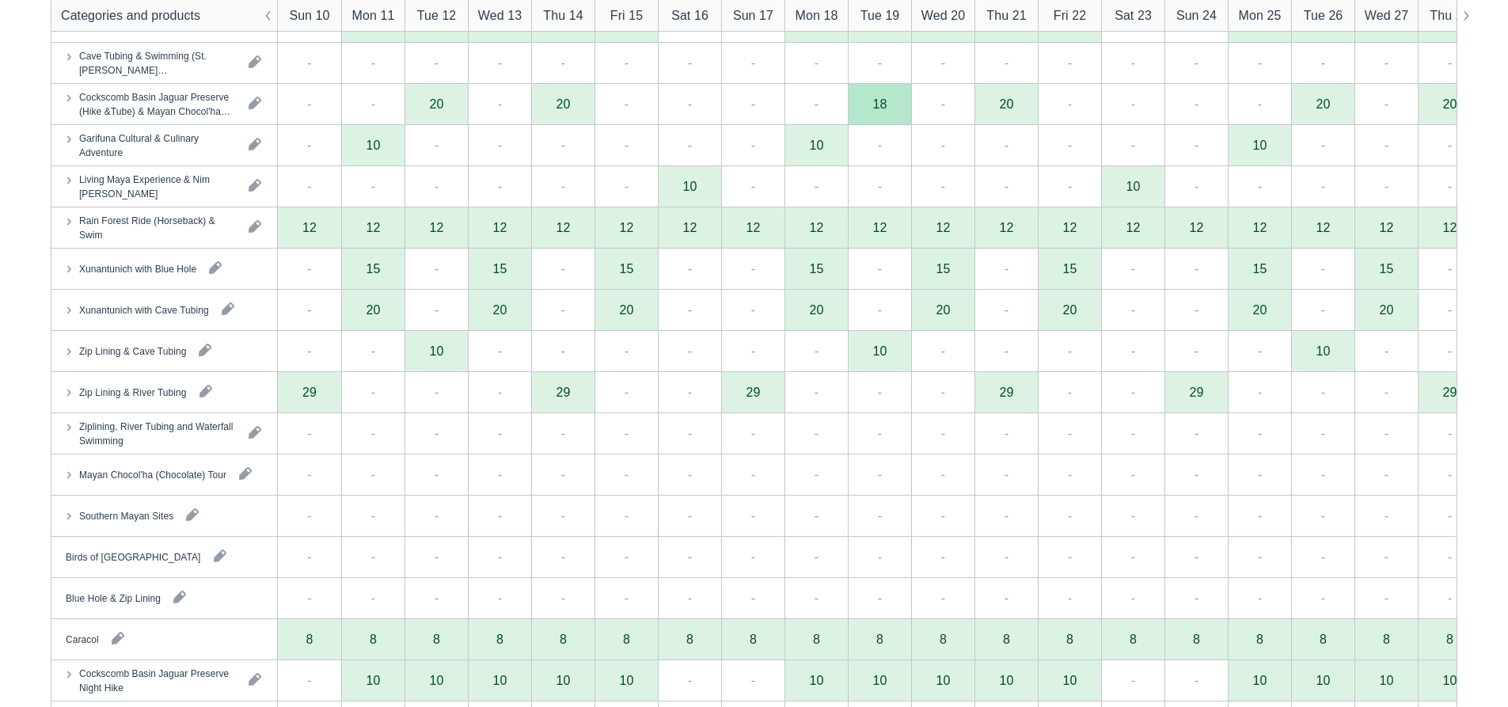
click at [67, 393] on icon at bounding box center [69, 392] width 16 height 16
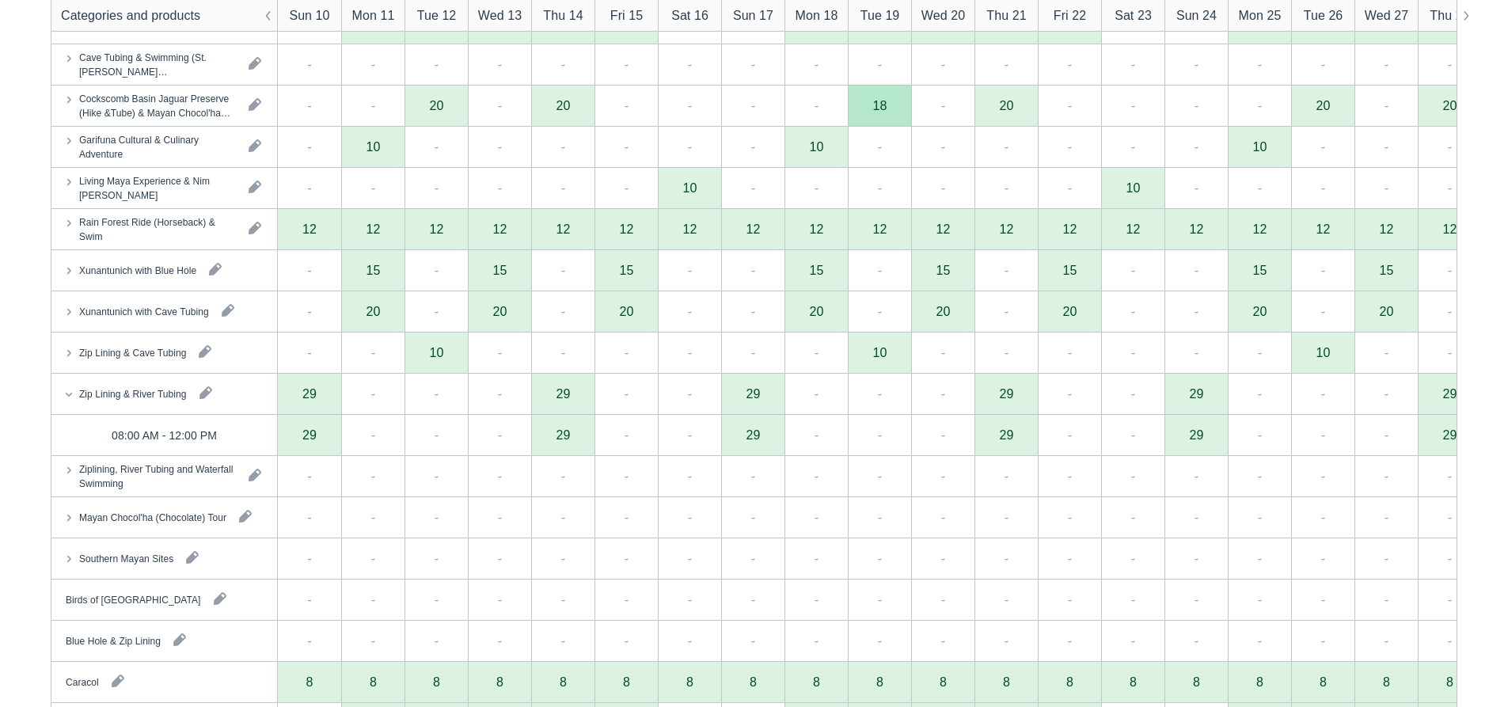
scroll to position [238, 0]
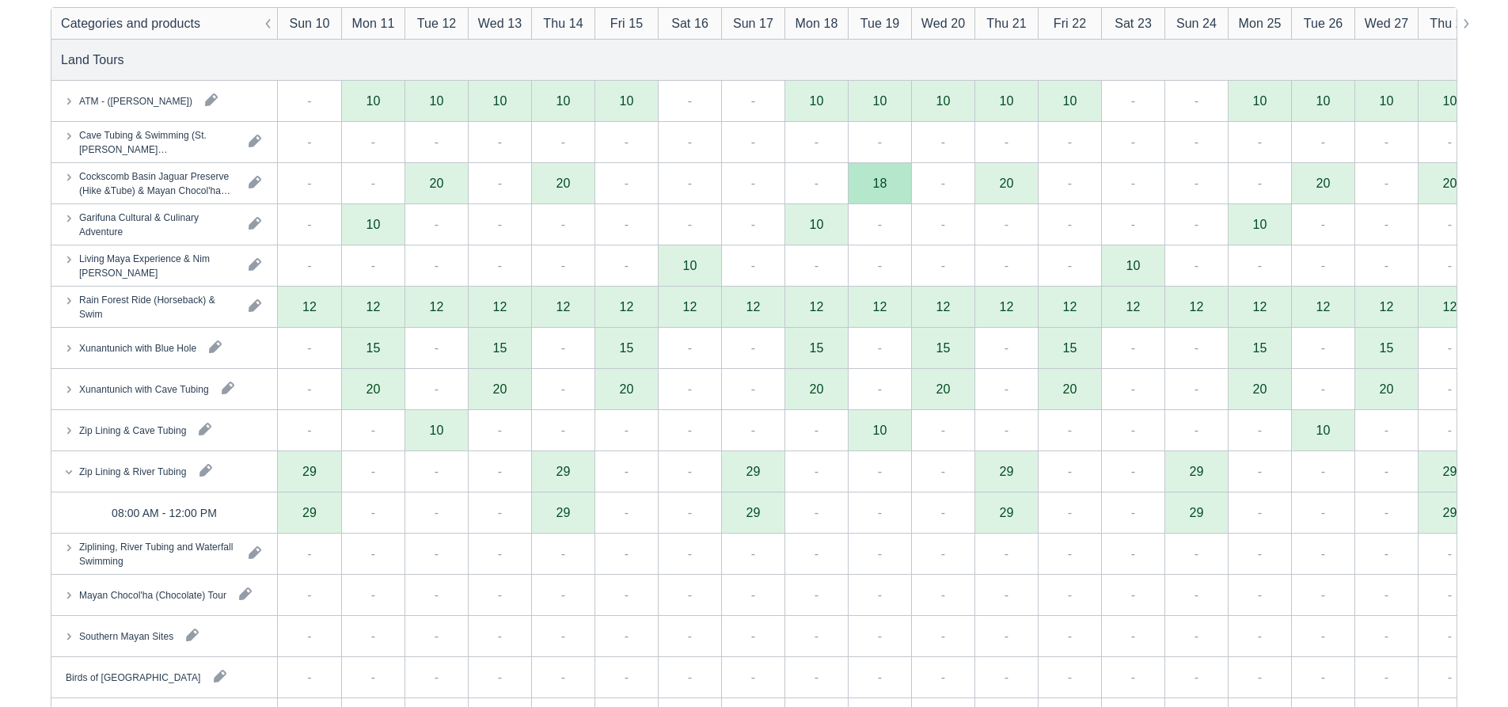
click at [68, 298] on icon at bounding box center [69, 300] width 4 height 6
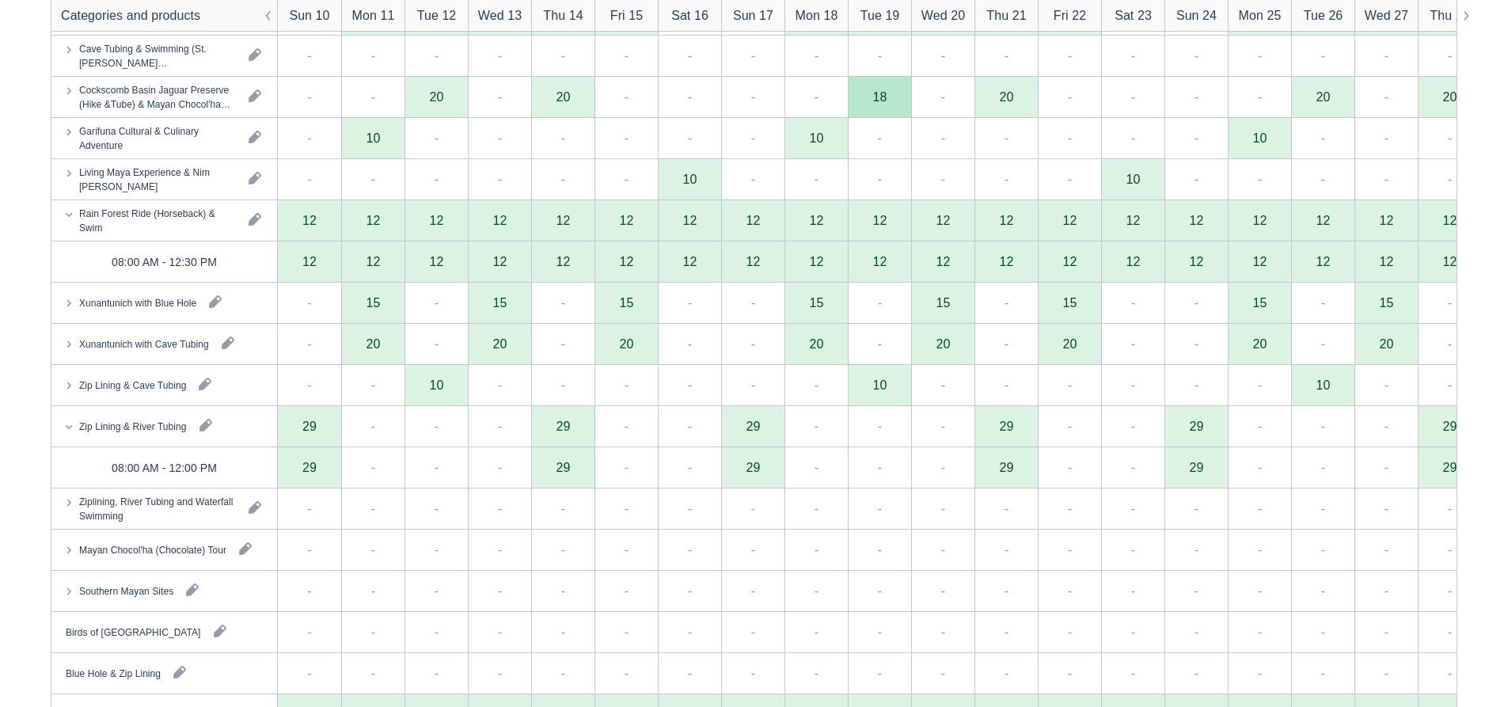
scroll to position [79, 0]
